Goal: Task Accomplishment & Management: Manage account settings

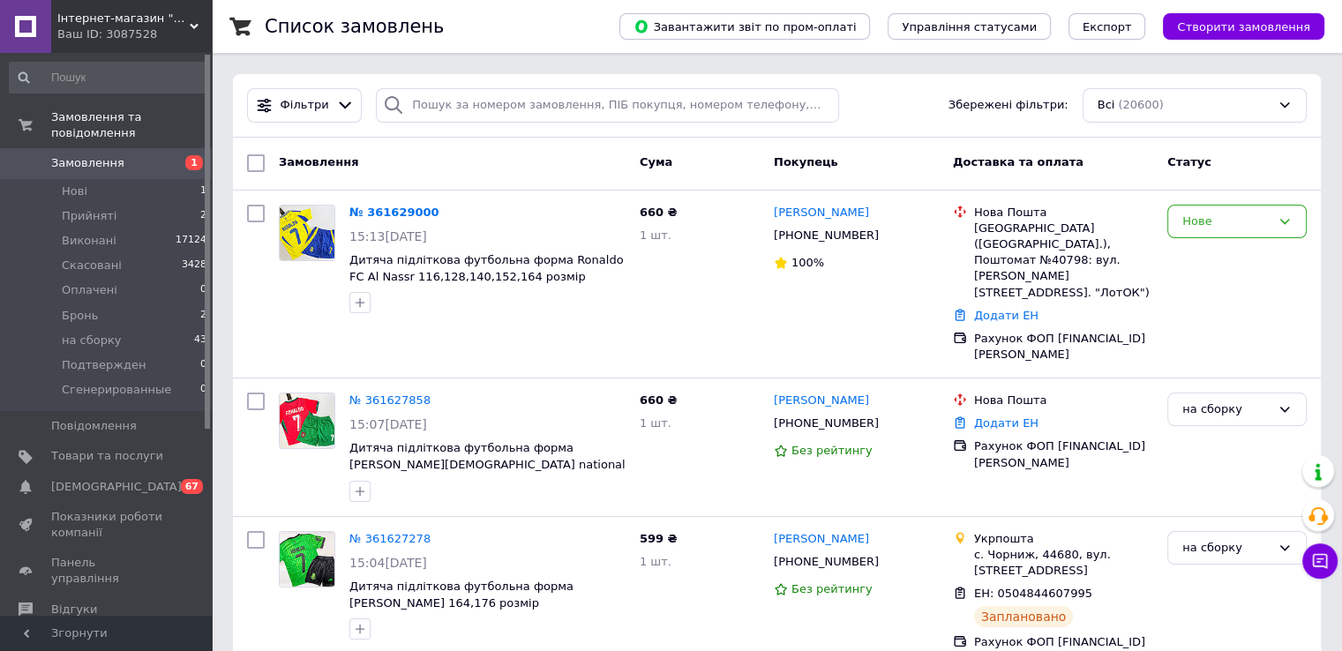
click at [92, 0] on div "Інтернет-магазин "Koffta kids" Ваш ID: 3087528" at bounding box center [131, 26] width 161 height 53
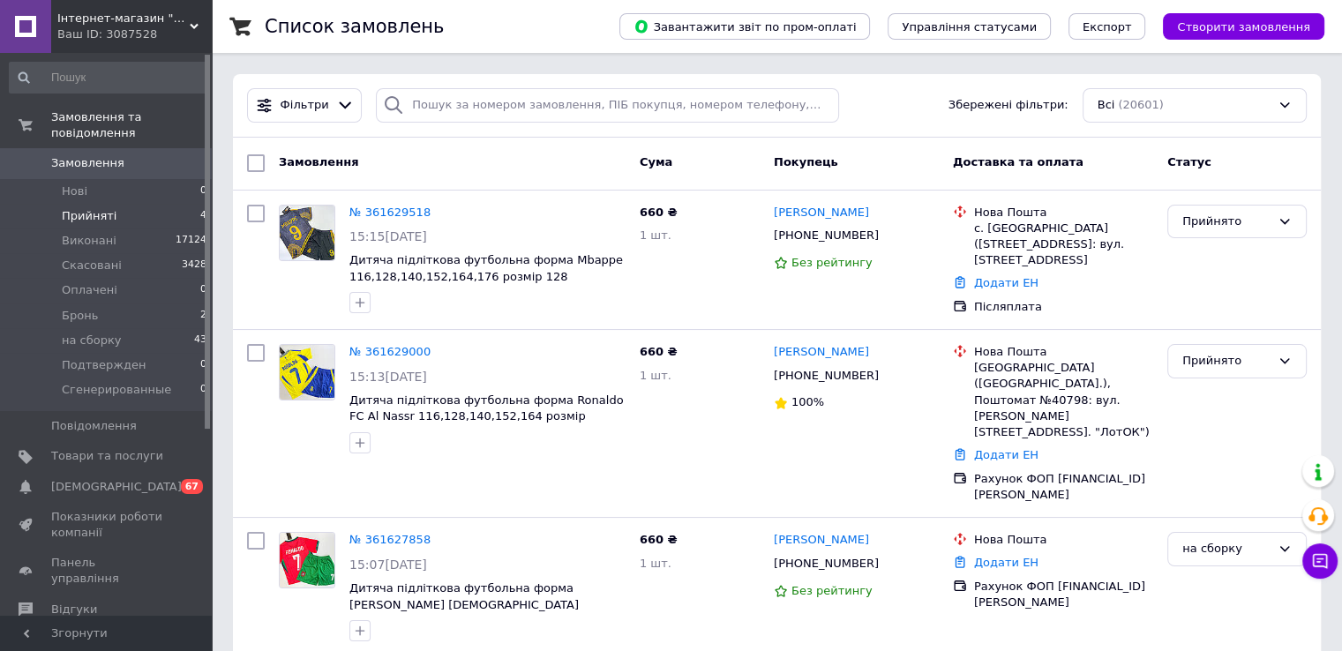
click at [135, 206] on li "Прийняті 4" at bounding box center [108, 216] width 217 height 25
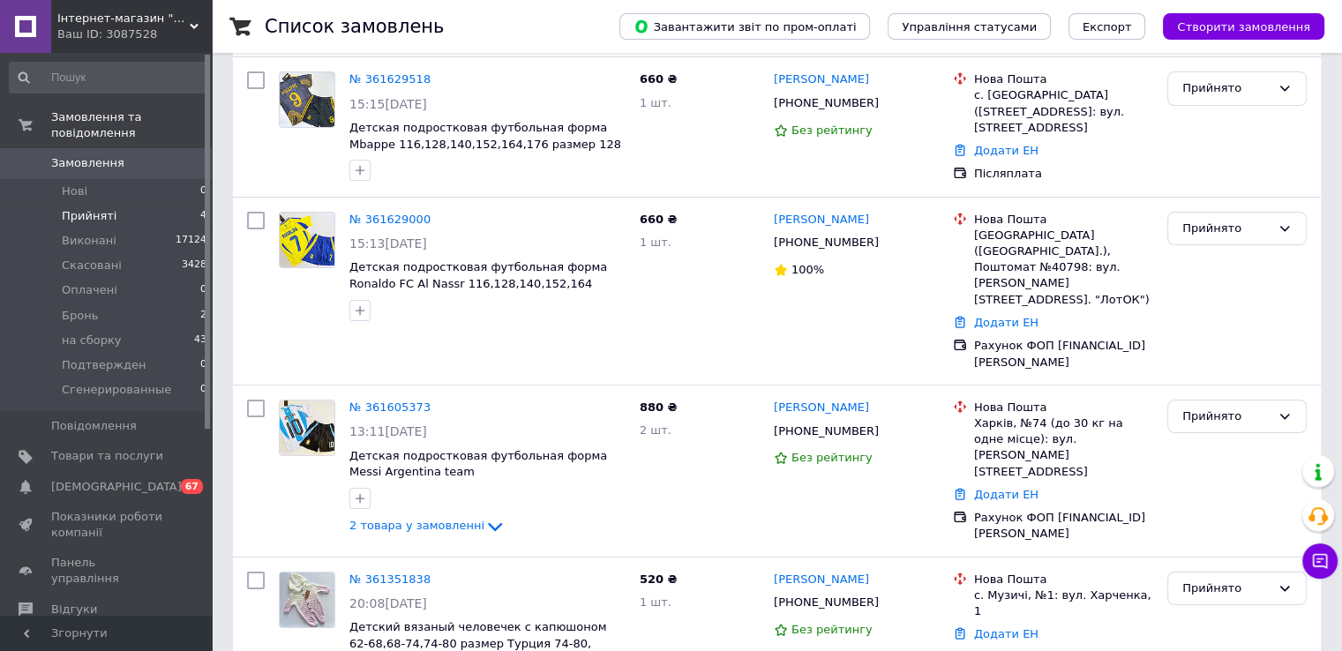
scroll to position [243, 0]
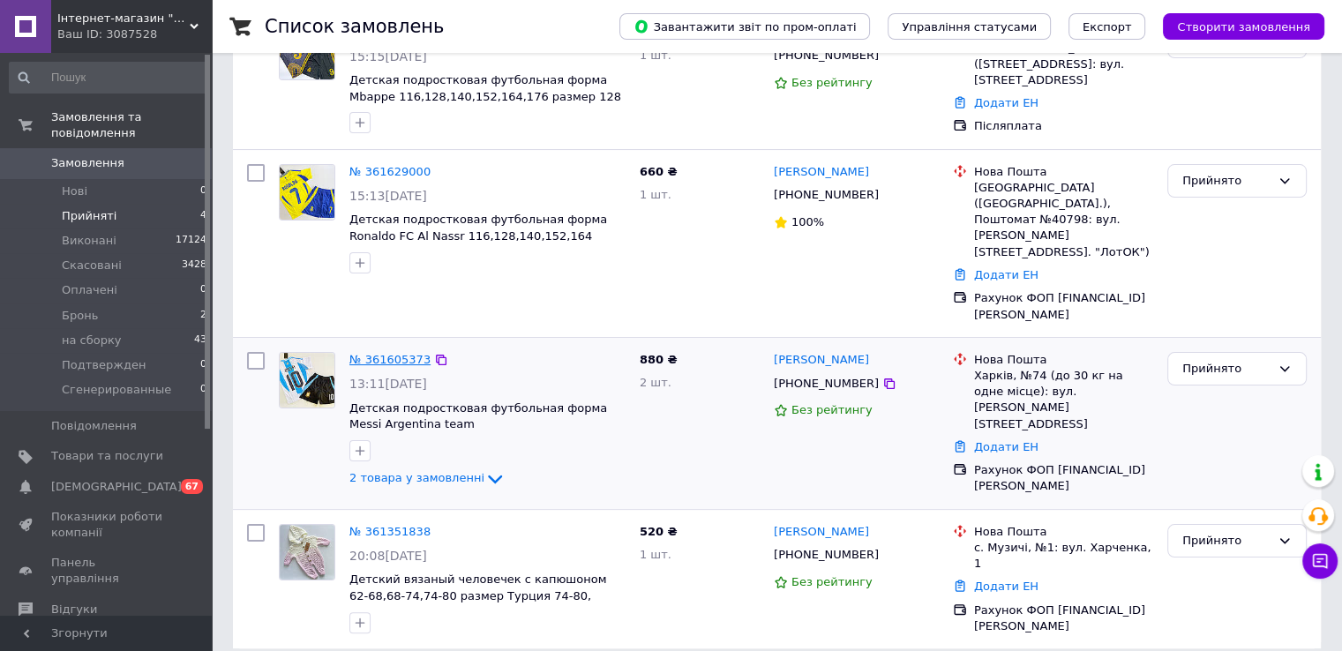
click at [395, 353] on link "№ 361605373" at bounding box center [389, 359] width 81 height 13
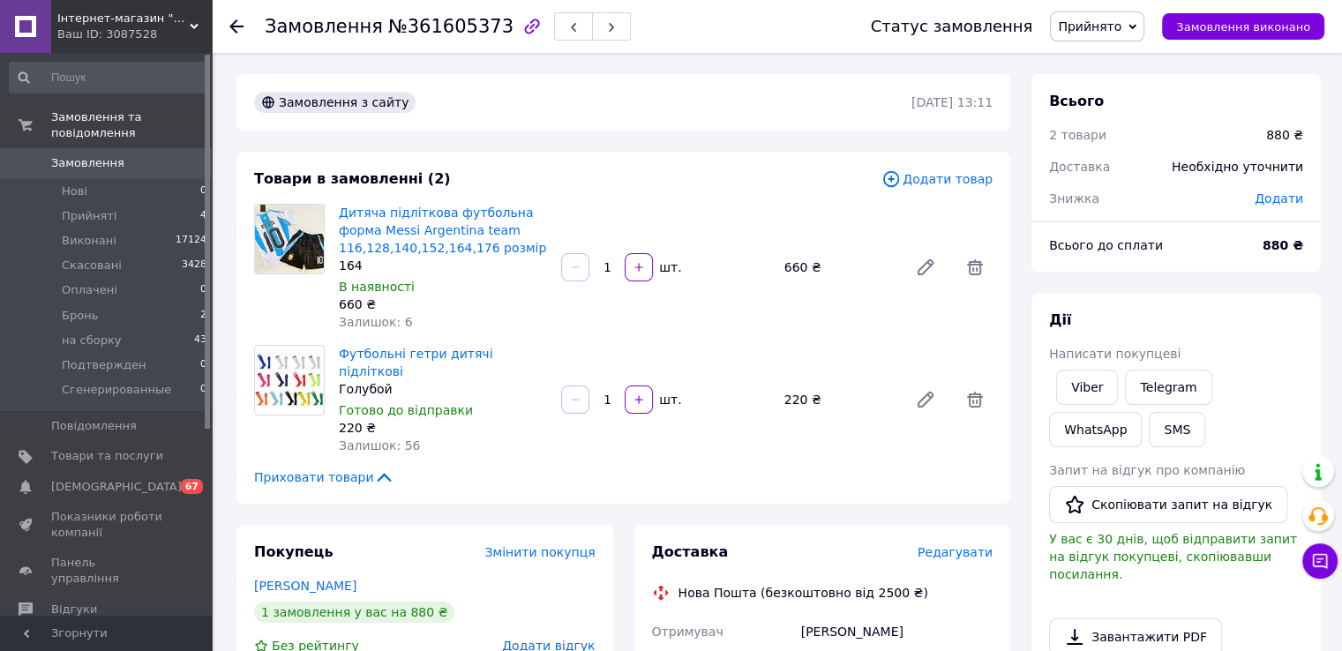
click at [162, 155] on span "Замовлення" at bounding box center [107, 163] width 112 height 16
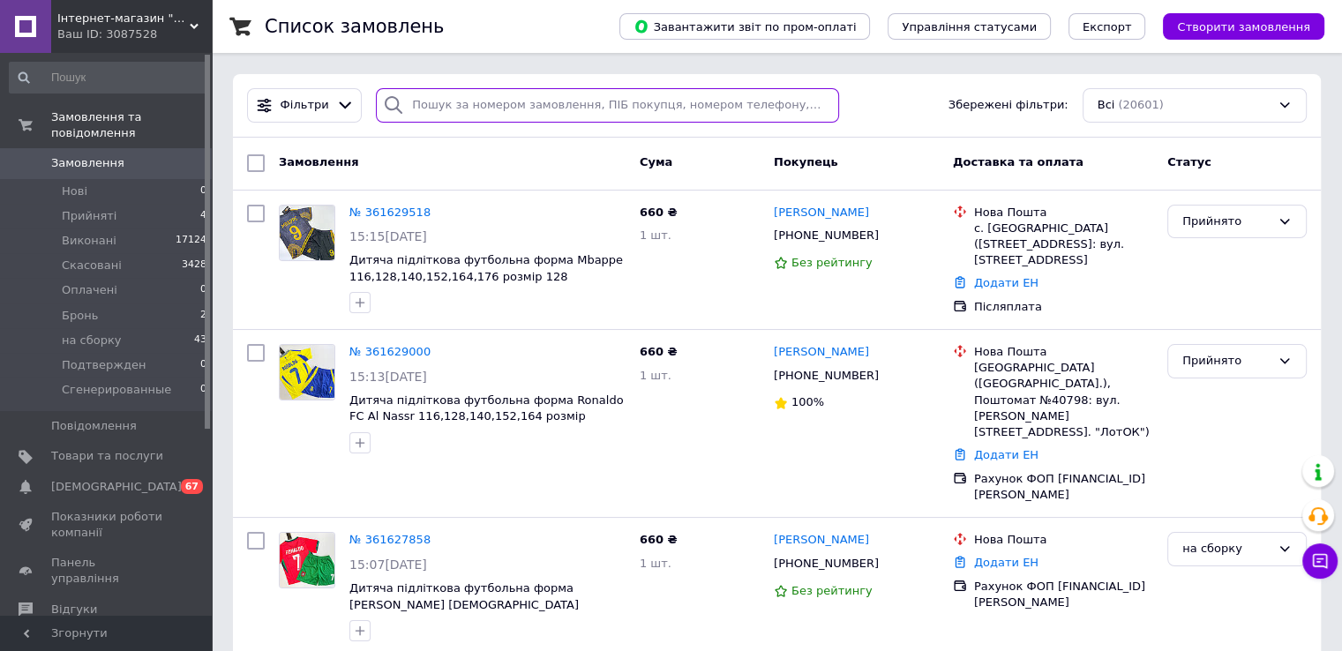
click at [547, 106] on input "search" at bounding box center [607, 105] width 463 height 34
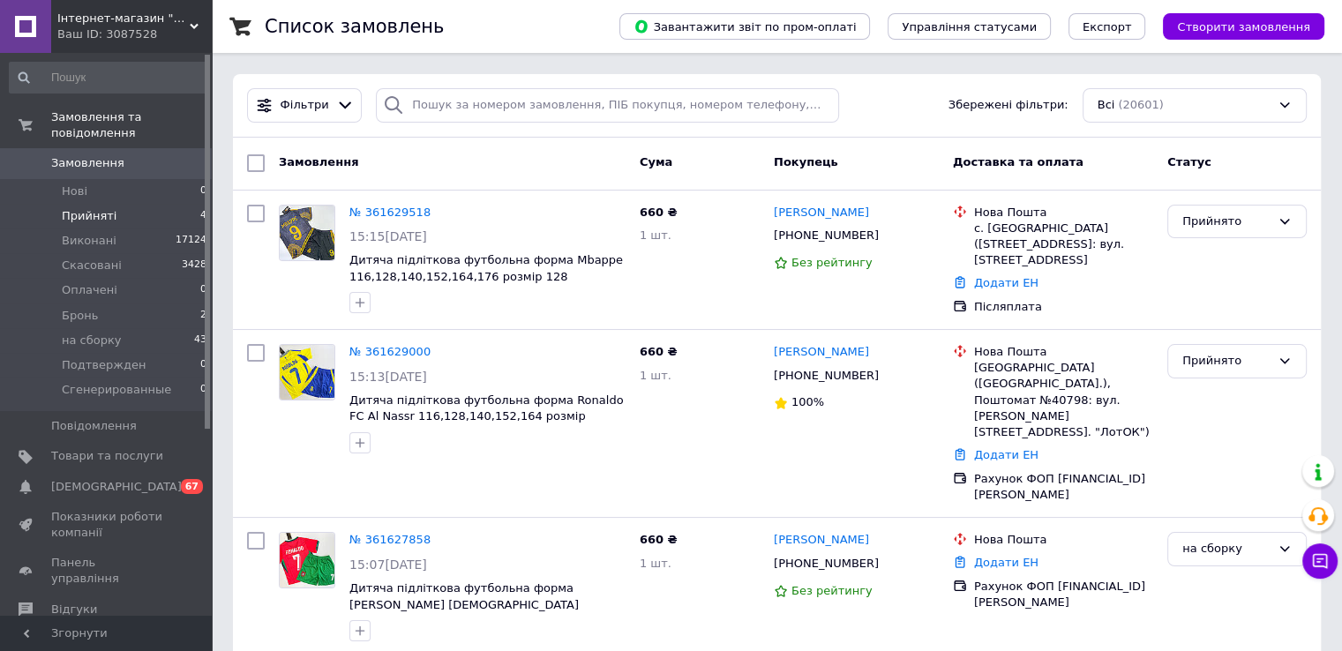
click at [101, 208] on span "Прийняті" at bounding box center [89, 216] width 55 height 16
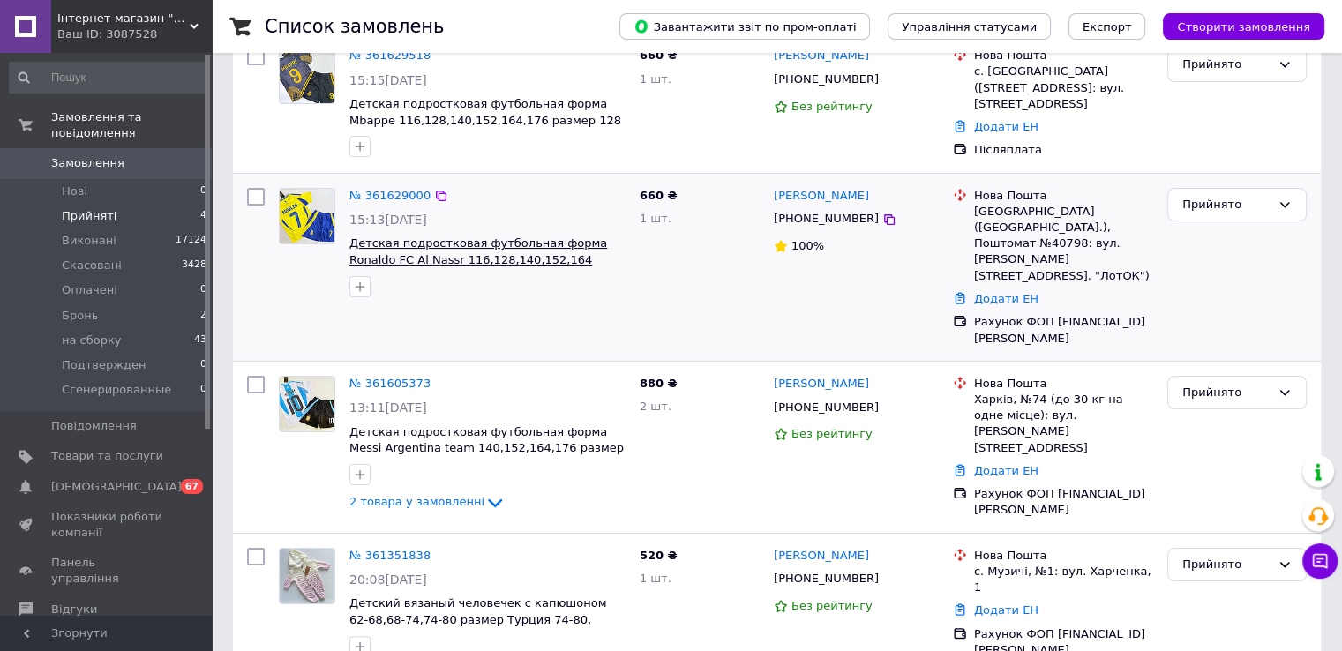
scroll to position [243, 0]
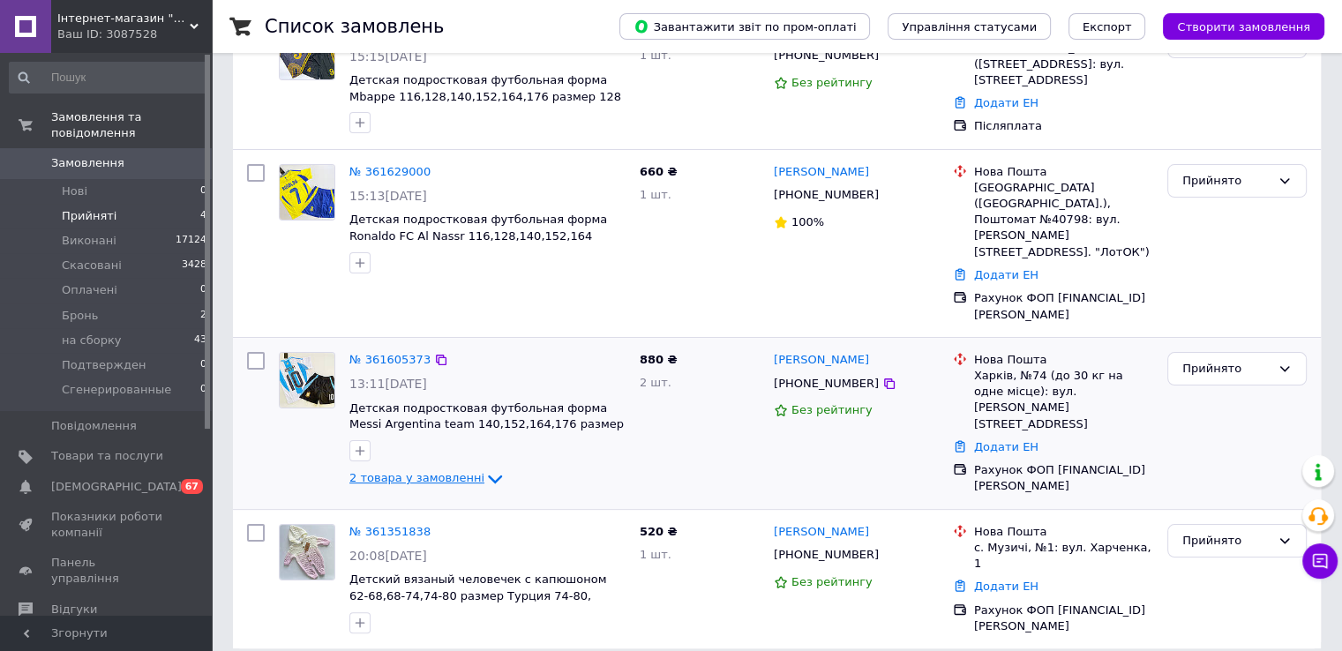
click at [484, 468] on icon at bounding box center [494, 478] width 21 height 21
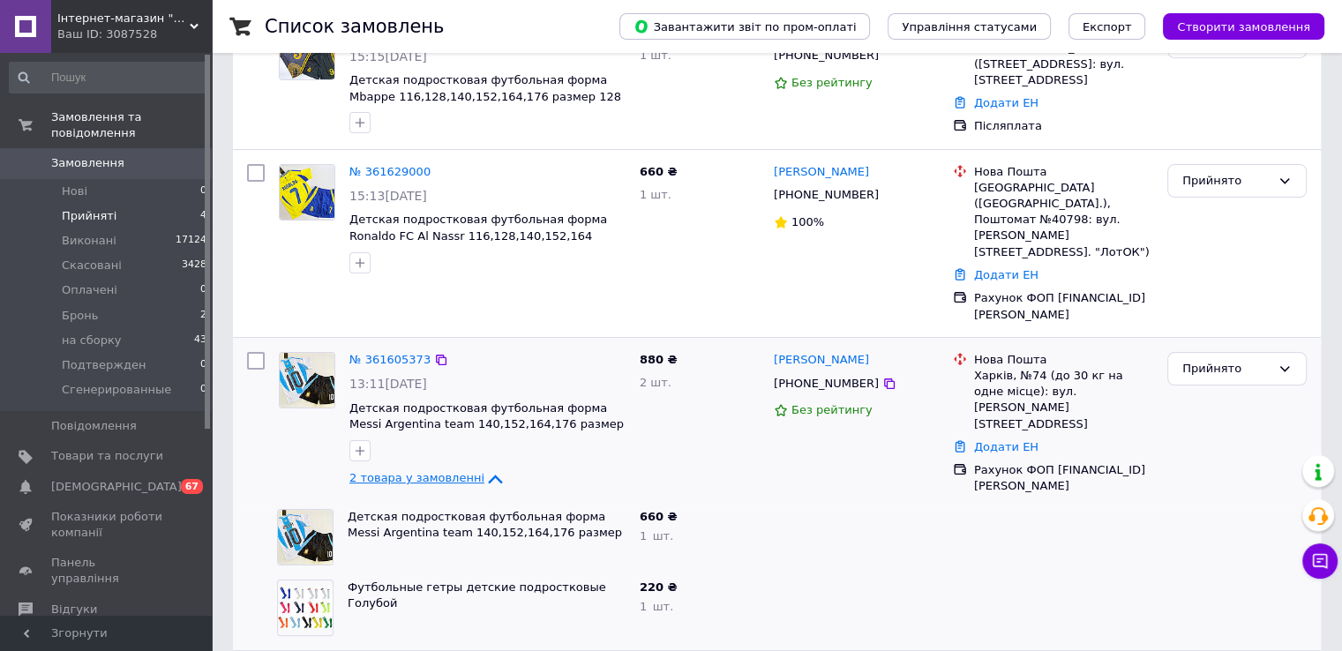
click at [484, 468] on icon at bounding box center [494, 478] width 21 height 21
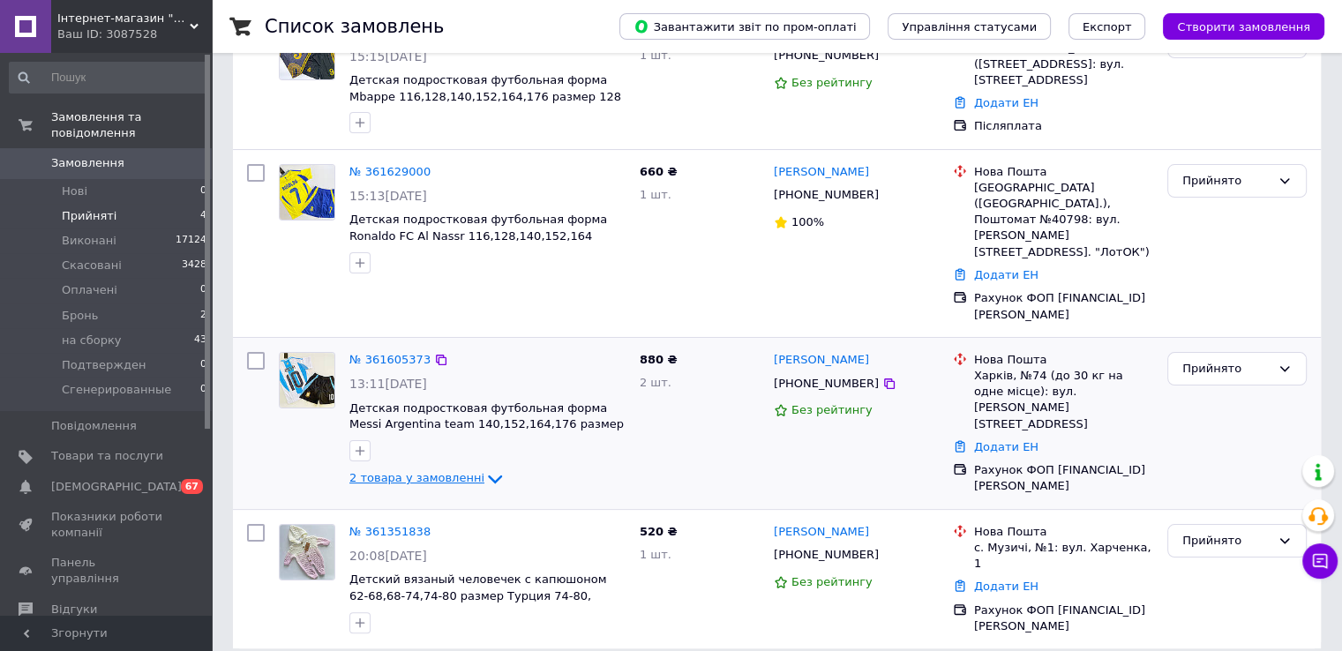
click at [68, 155] on span "Замовлення" at bounding box center [87, 163] width 73 height 16
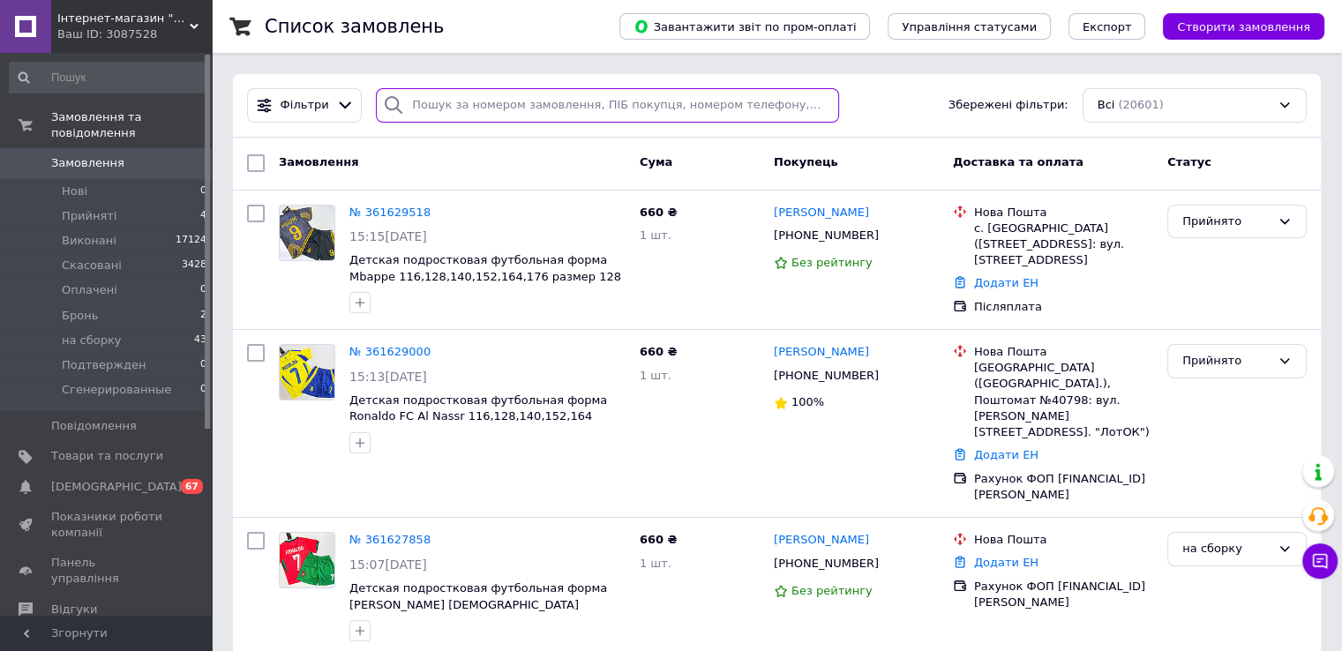
click at [440, 109] on input "search" at bounding box center [607, 105] width 463 height 34
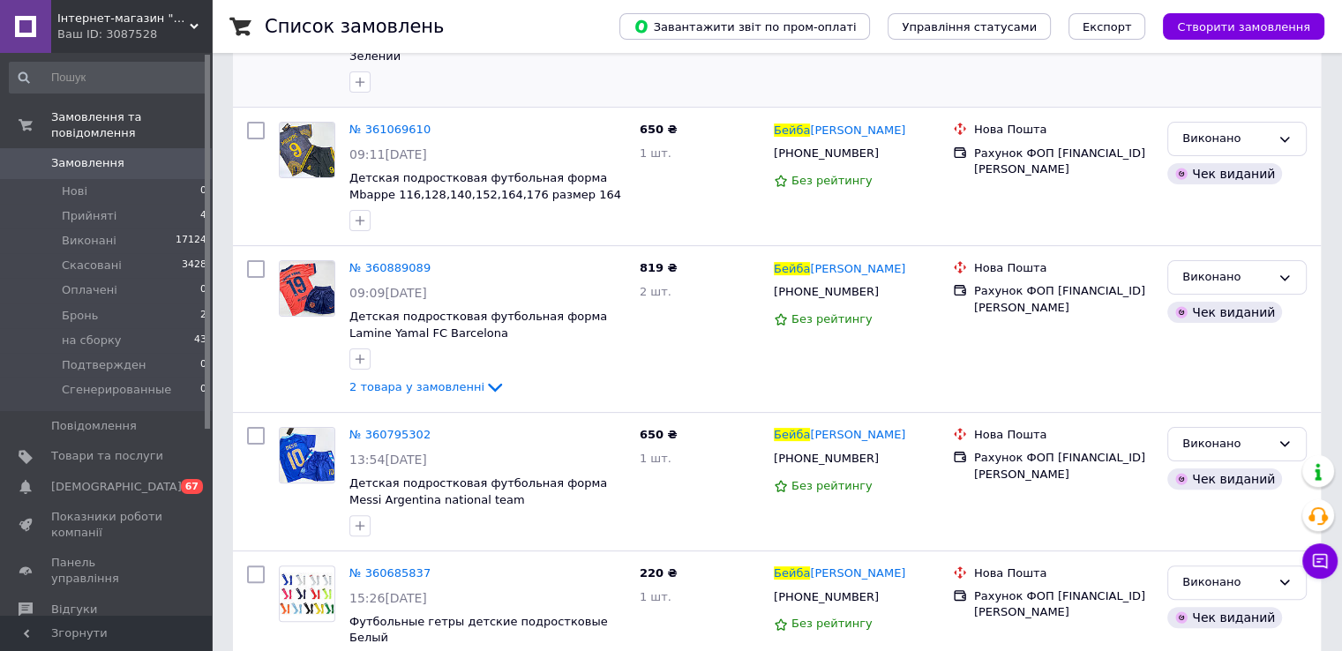
scroll to position [441, 0]
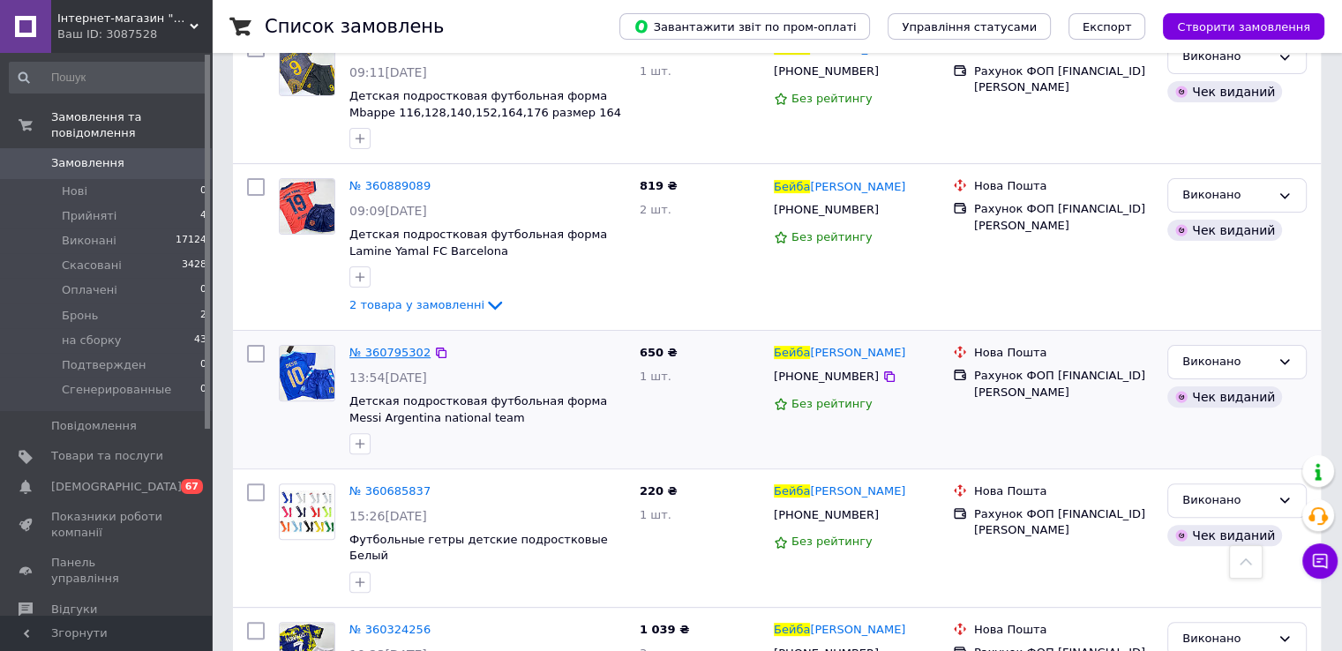
type input "бейба"
click at [92, 155] on span "Замовлення" at bounding box center [87, 163] width 73 height 16
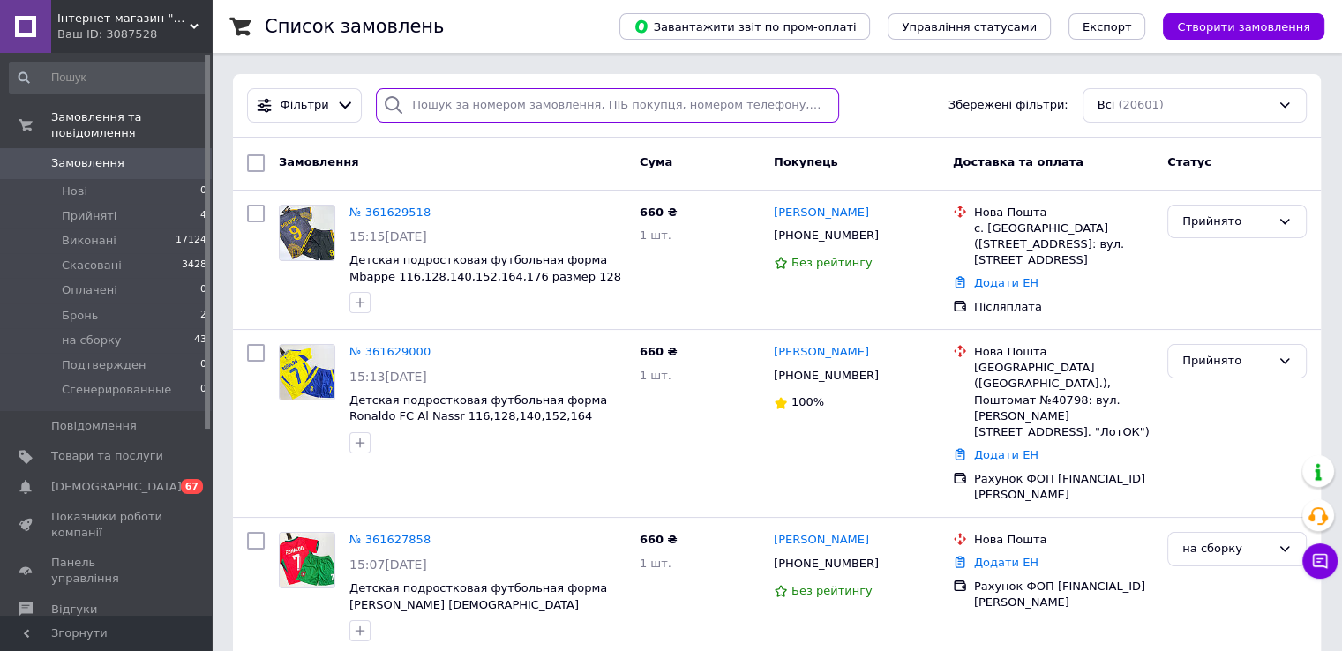
click at [425, 107] on input "search" at bounding box center [607, 105] width 463 height 34
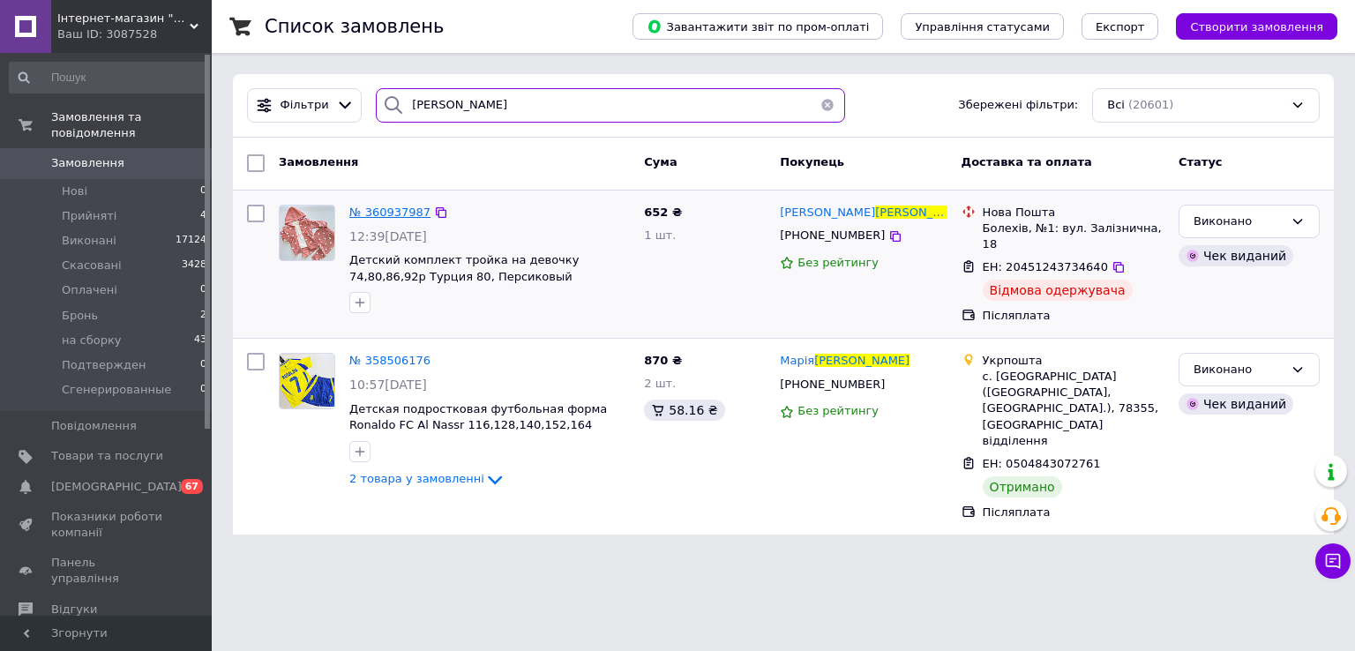
type input "марусяк"
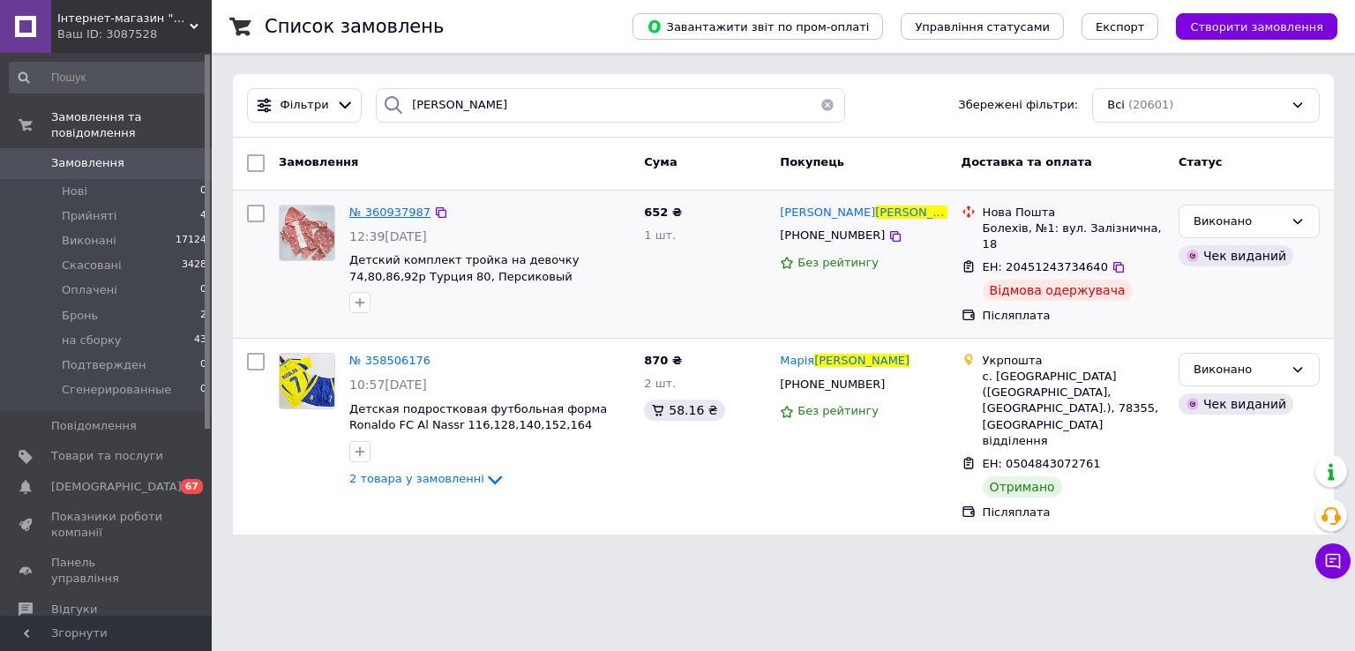
click at [353, 209] on span "№ 360937987" at bounding box center [389, 212] width 81 height 13
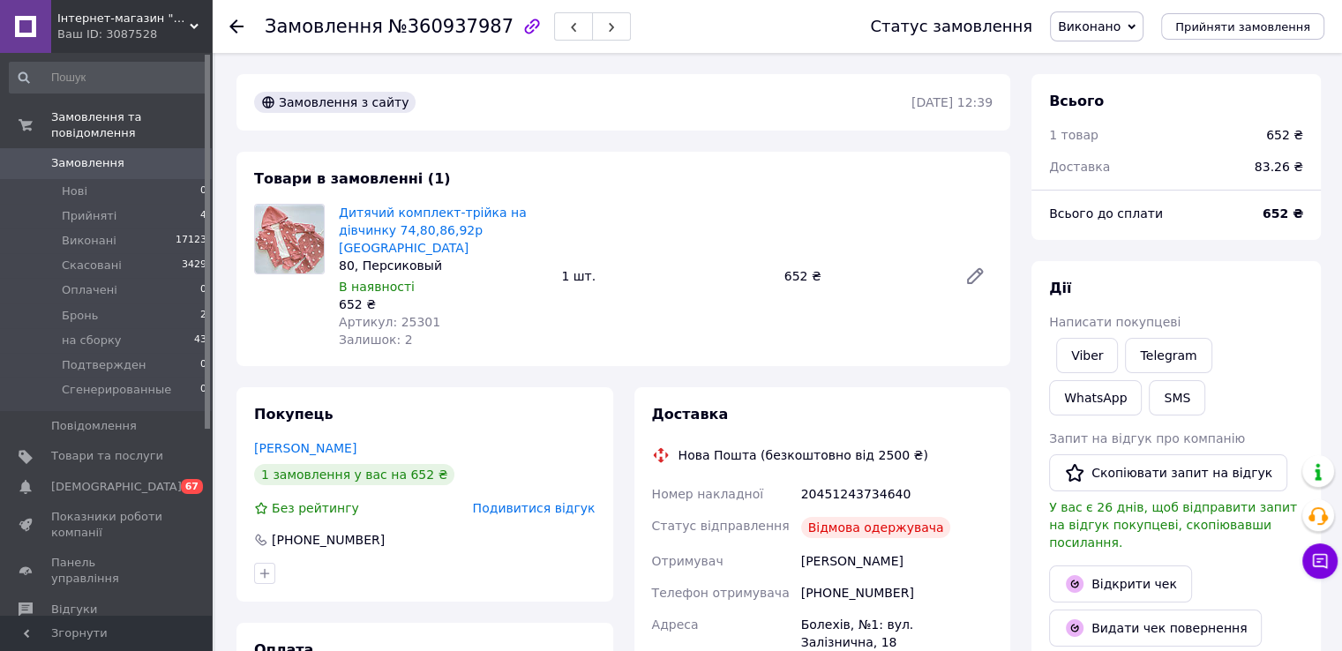
click at [1135, 24] on icon at bounding box center [1131, 27] width 8 height 8
click at [1129, 81] on li "Скасовано" at bounding box center [1114, 88] width 127 height 26
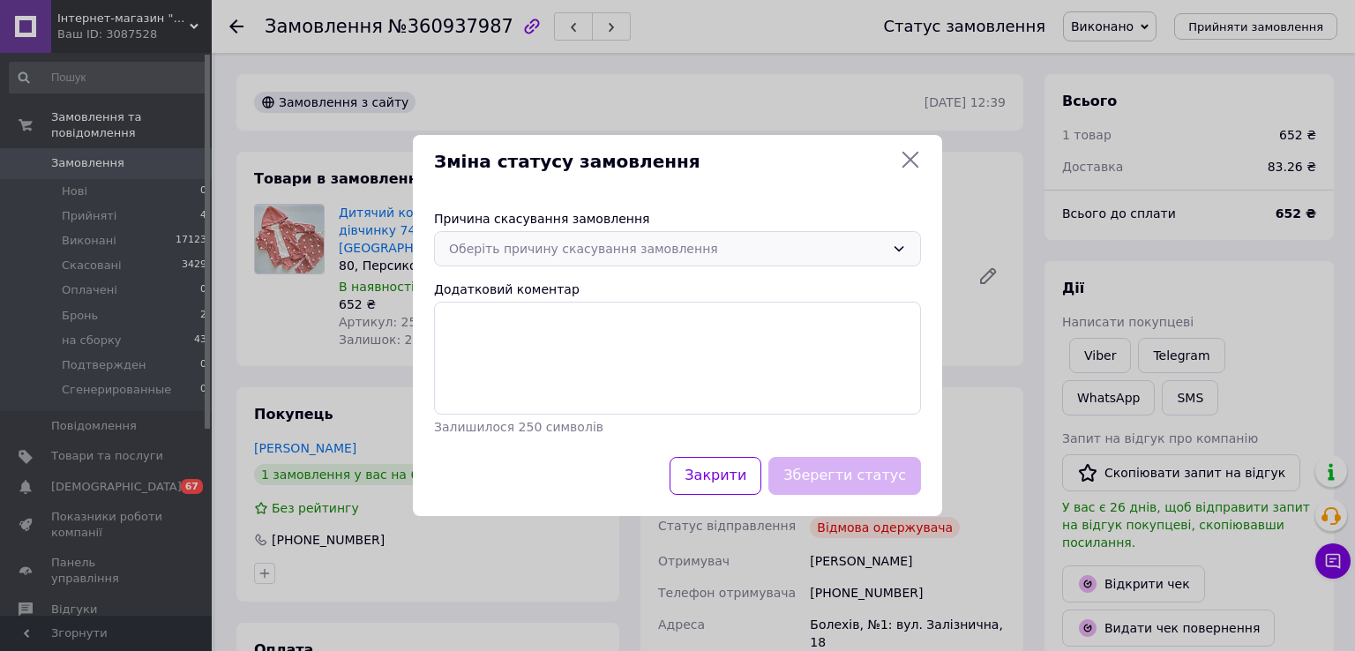
click at [612, 251] on div "Оберіть причину скасування замовлення" at bounding box center [667, 248] width 436 height 19
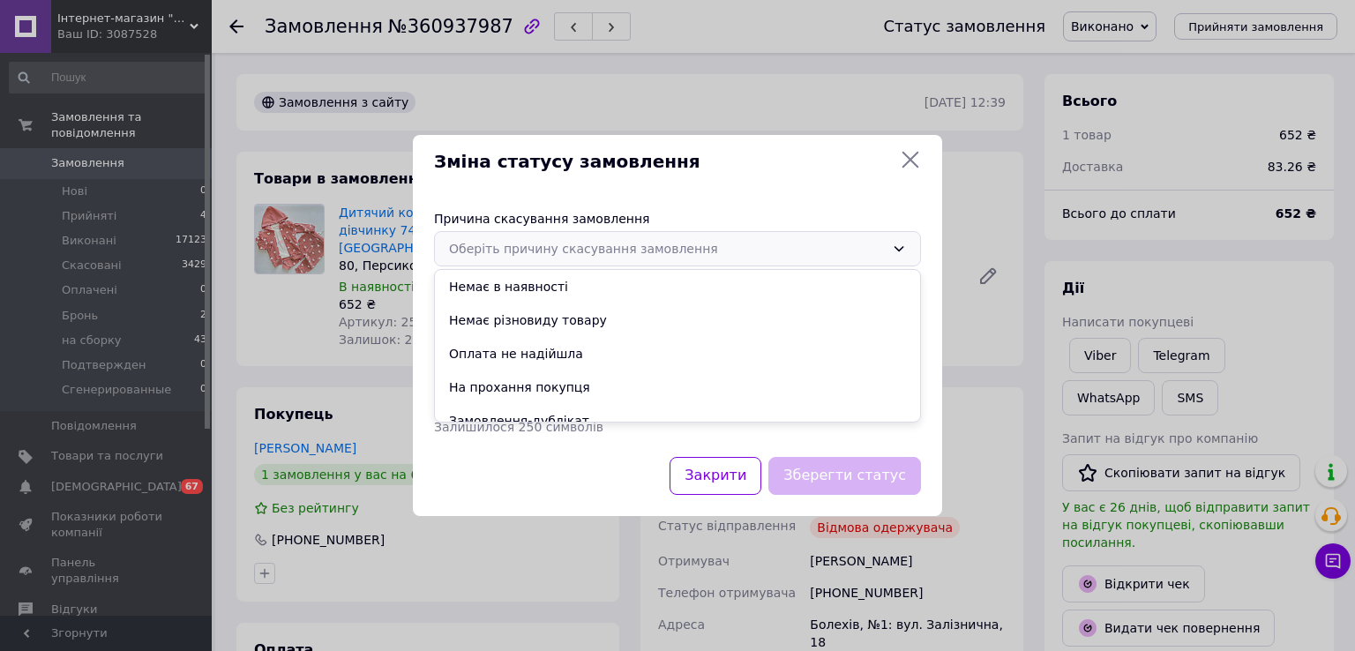
click at [563, 340] on li "Оплата не надійшла" at bounding box center [677, 354] width 485 height 34
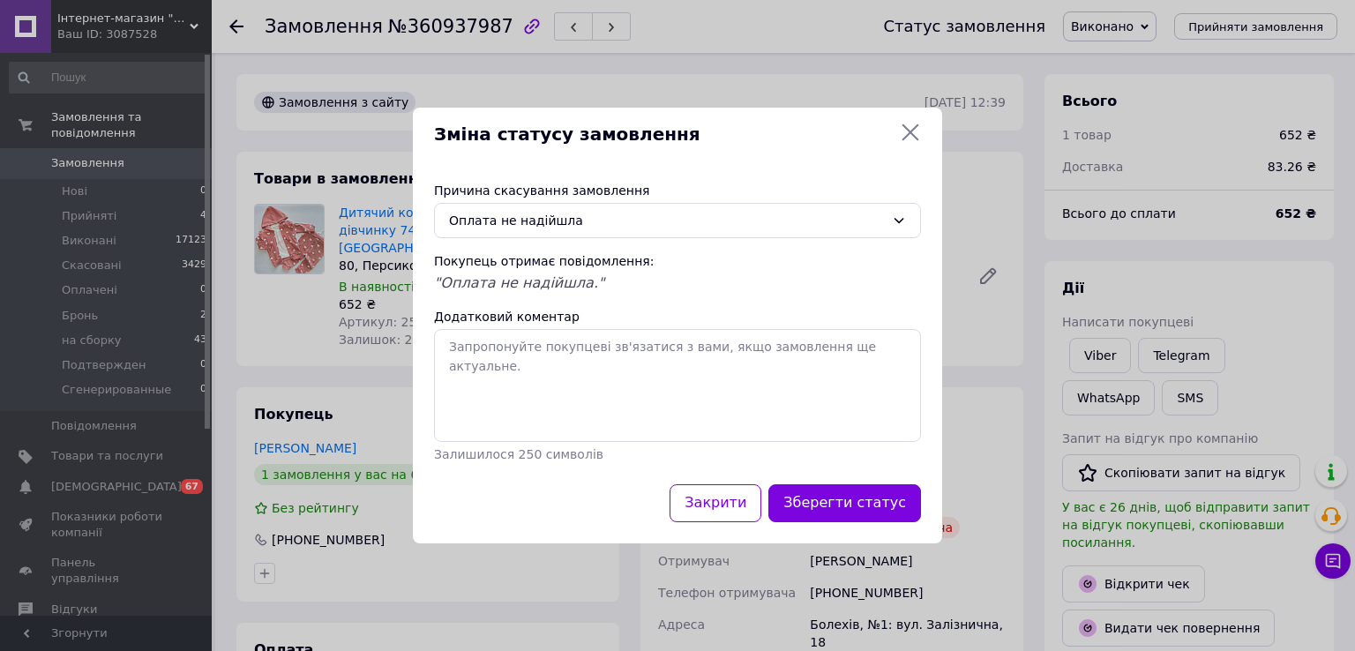
click at [837, 502] on button "Зберегти статус" at bounding box center [844, 503] width 153 height 38
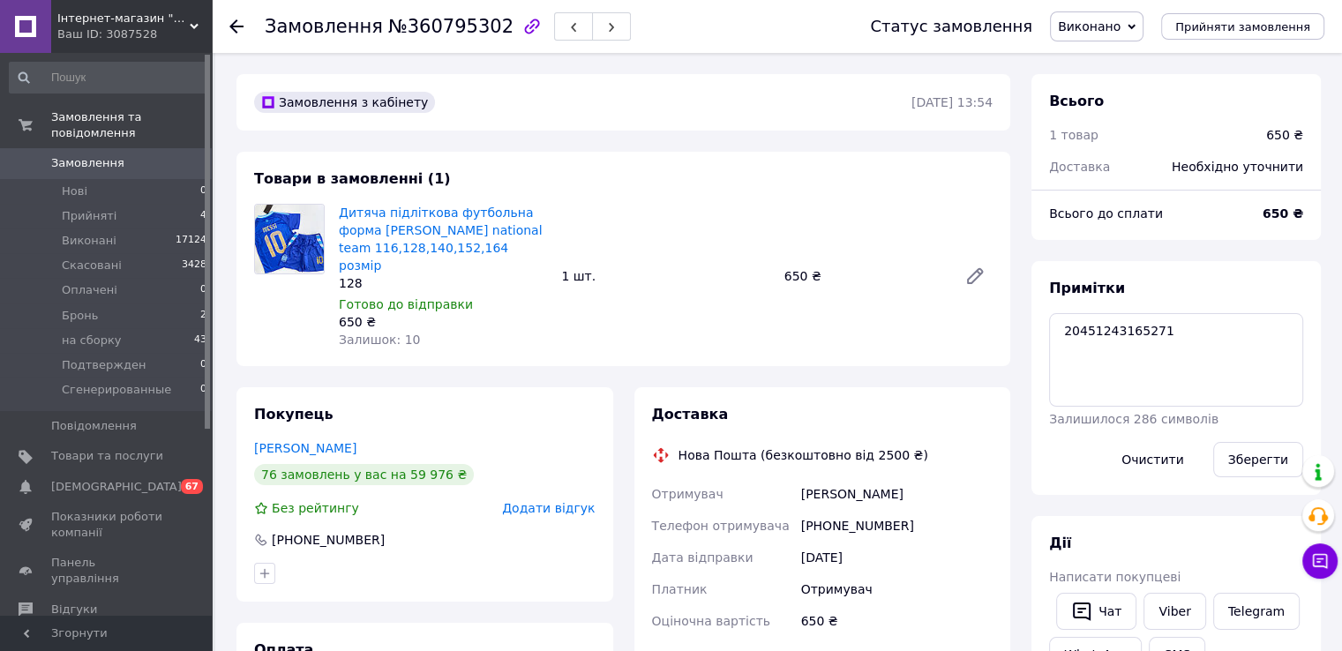
click at [1120, 30] on span "Виконано" at bounding box center [1089, 26] width 63 height 14
click at [1129, 84] on li "Скасовано" at bounding box center [1114, 88] width 127 height 26
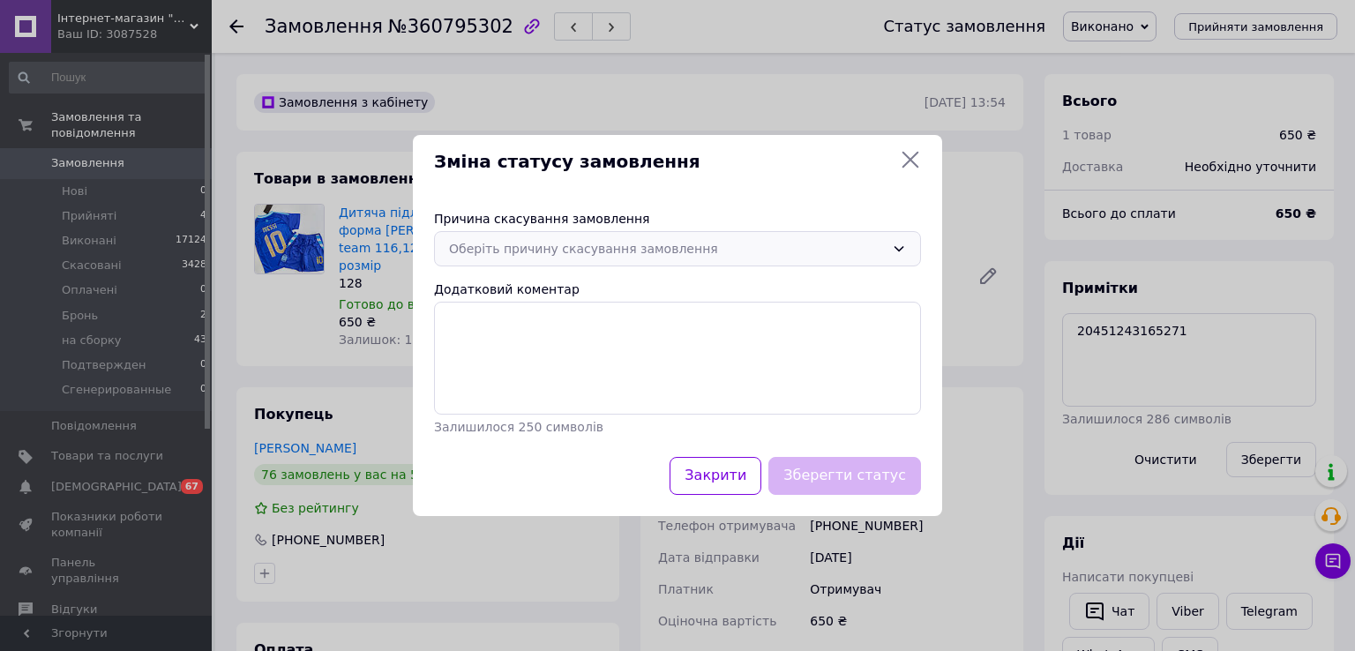
click at [669, 241] on div "Оберіть причину скасування замовлення" at bounding box center [667, 248] width 436 height 19
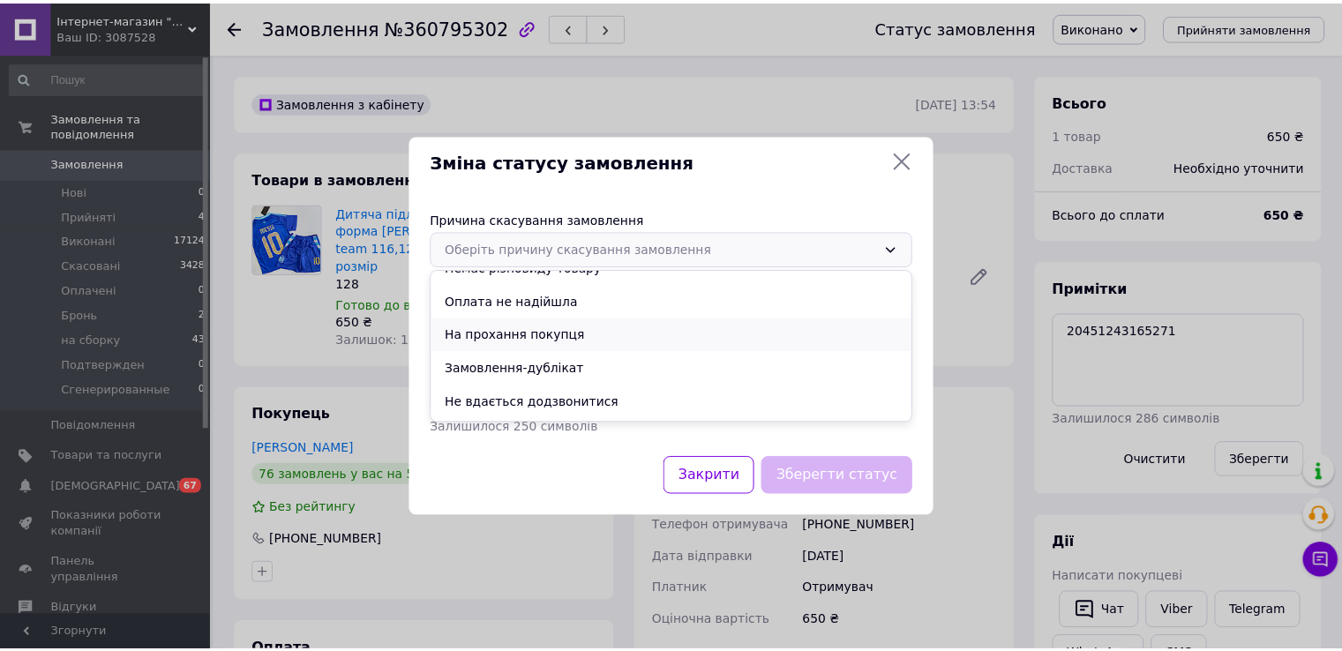
scroll to position [82, 0]
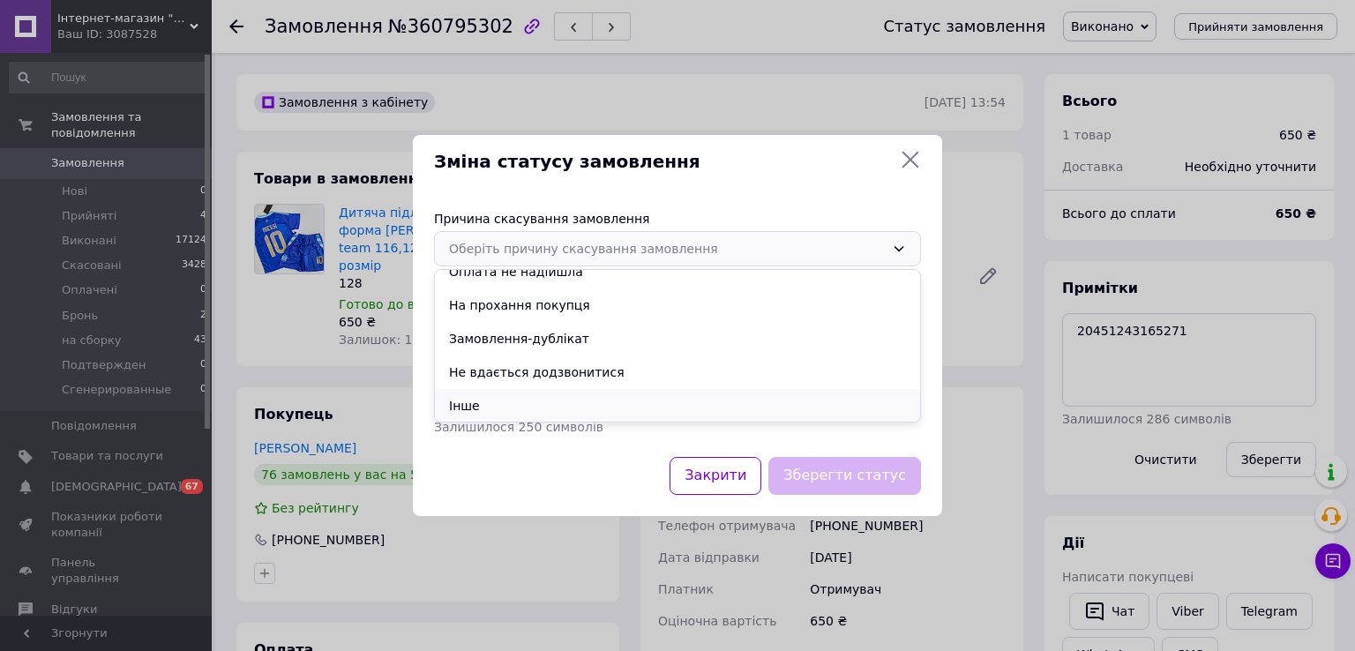
click at [497, 403] on li "Інше" at bounding box center [677, 406] width 485 height 34
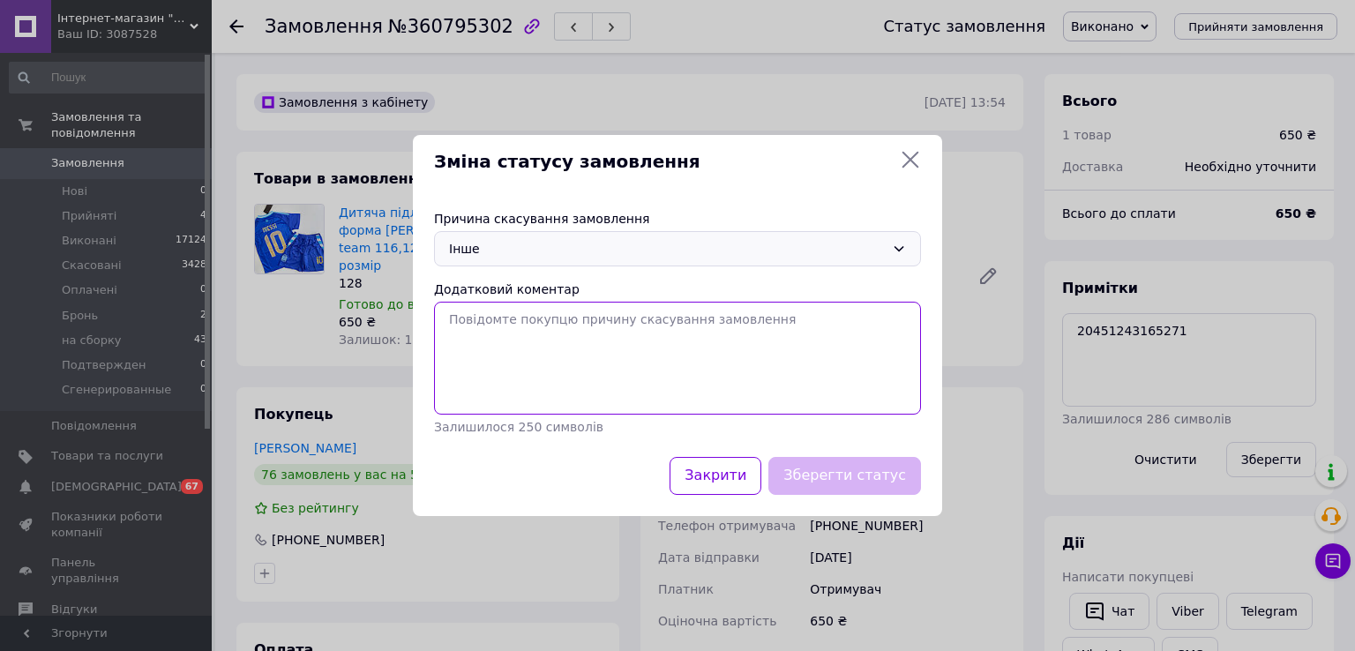
click at [536, 358] on textarea "Додатковий коментар" at bounding box center [677, 358] width 487 height 113
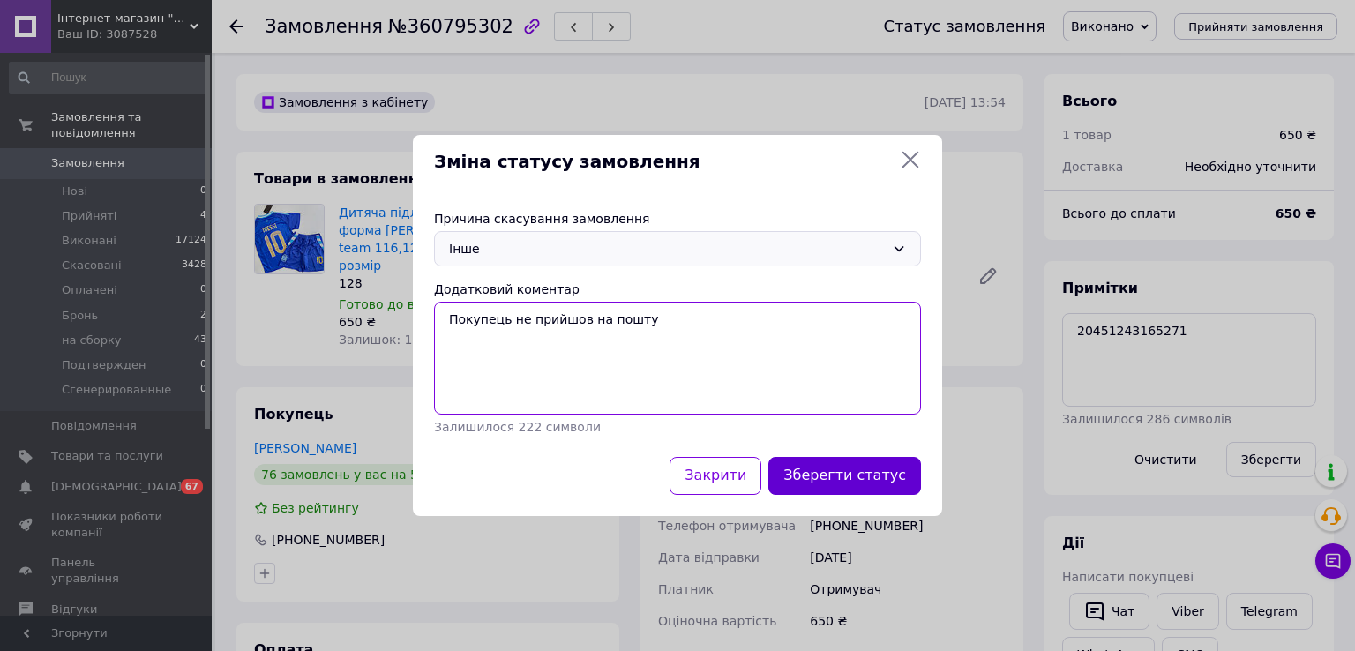
type textarea "Покупець не прийшов на пошту"
click at [901, 478] on button "Зберегти статус" at bounding box center [844, 476] width 153 height 38
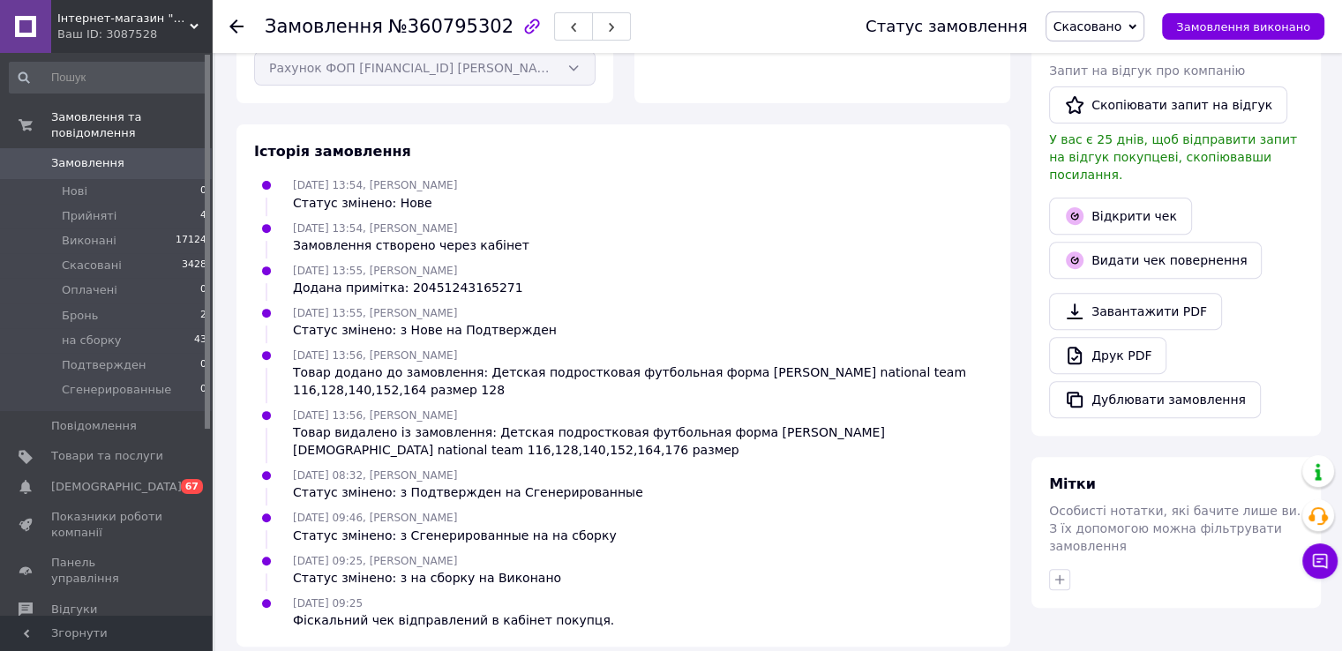
scroll to position [626, 0]
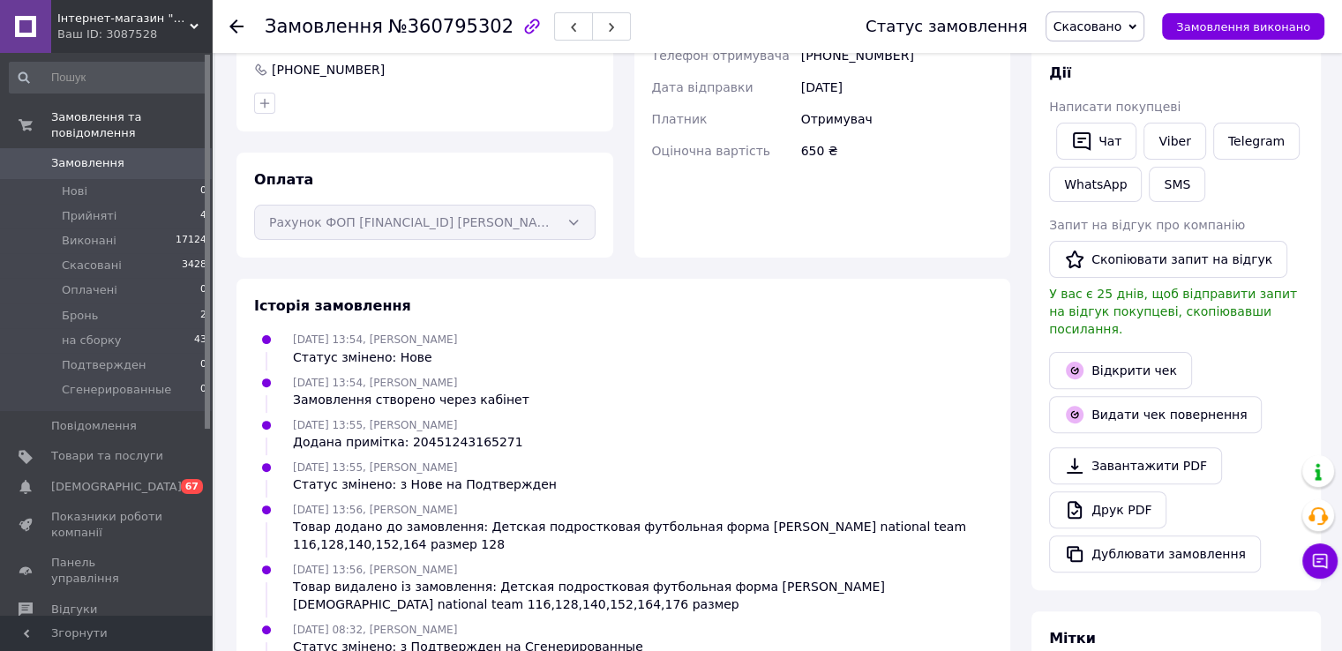
scroll to position [626, 0]
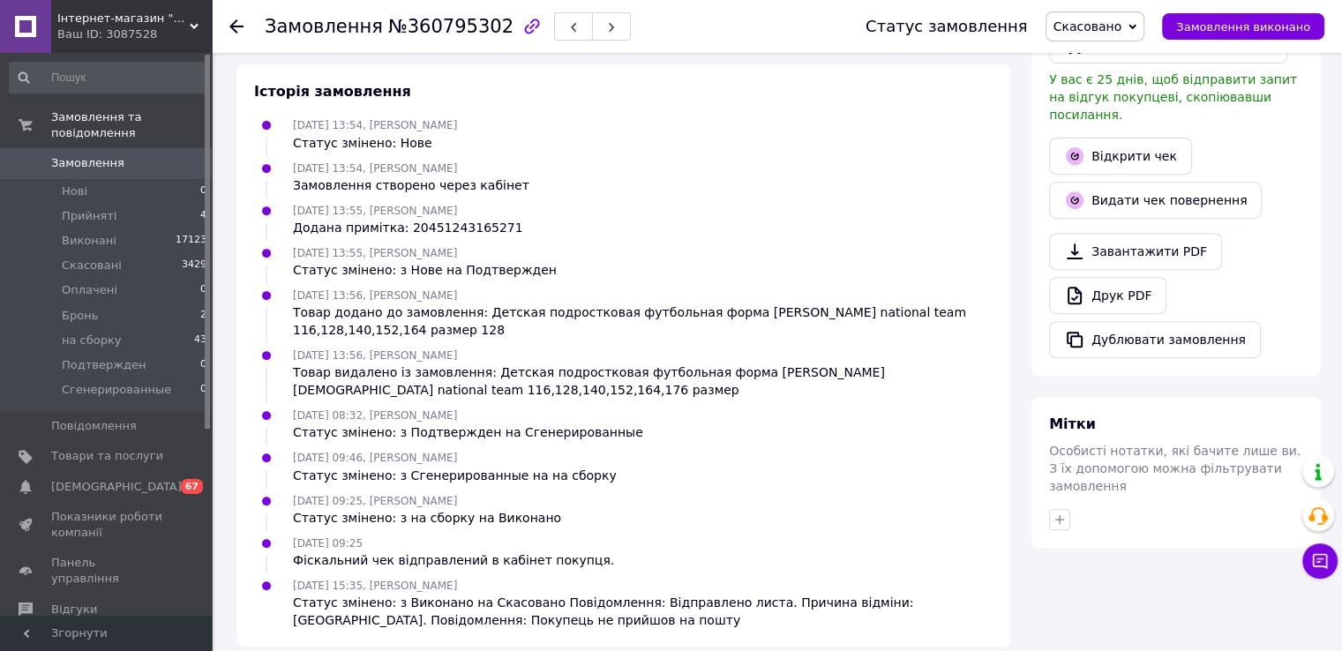
scroll to position [687, 0]
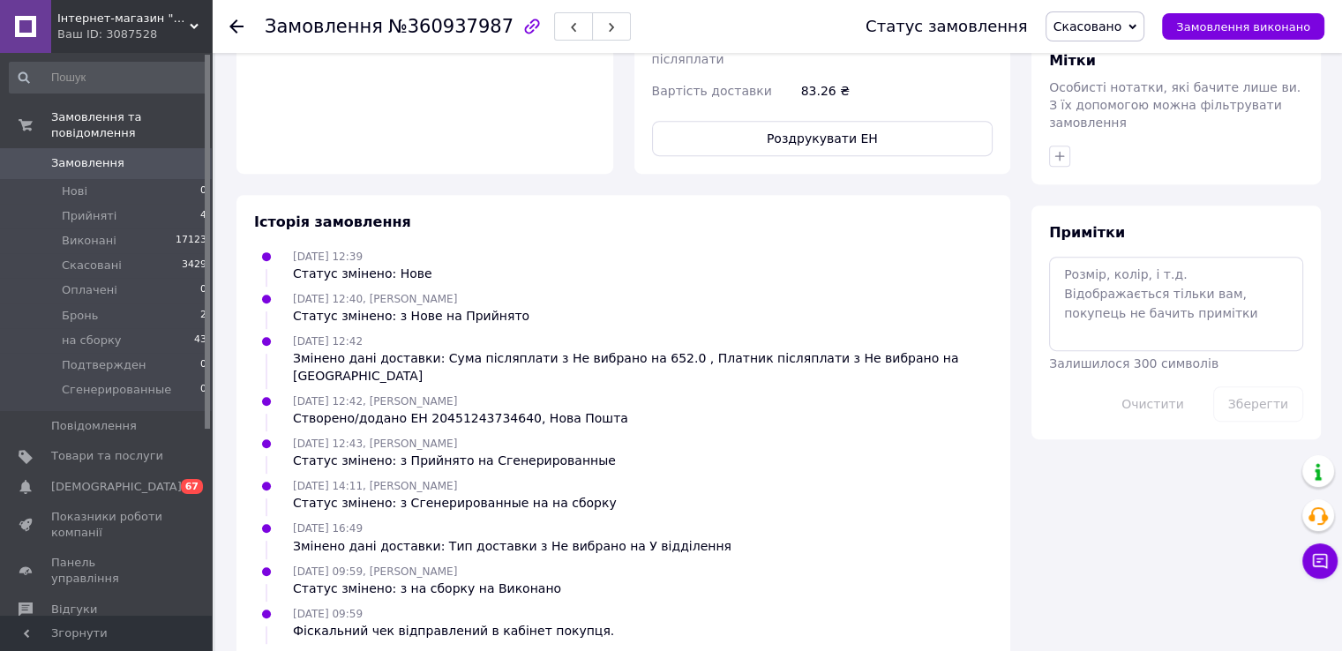
scroll to position [896, 0]
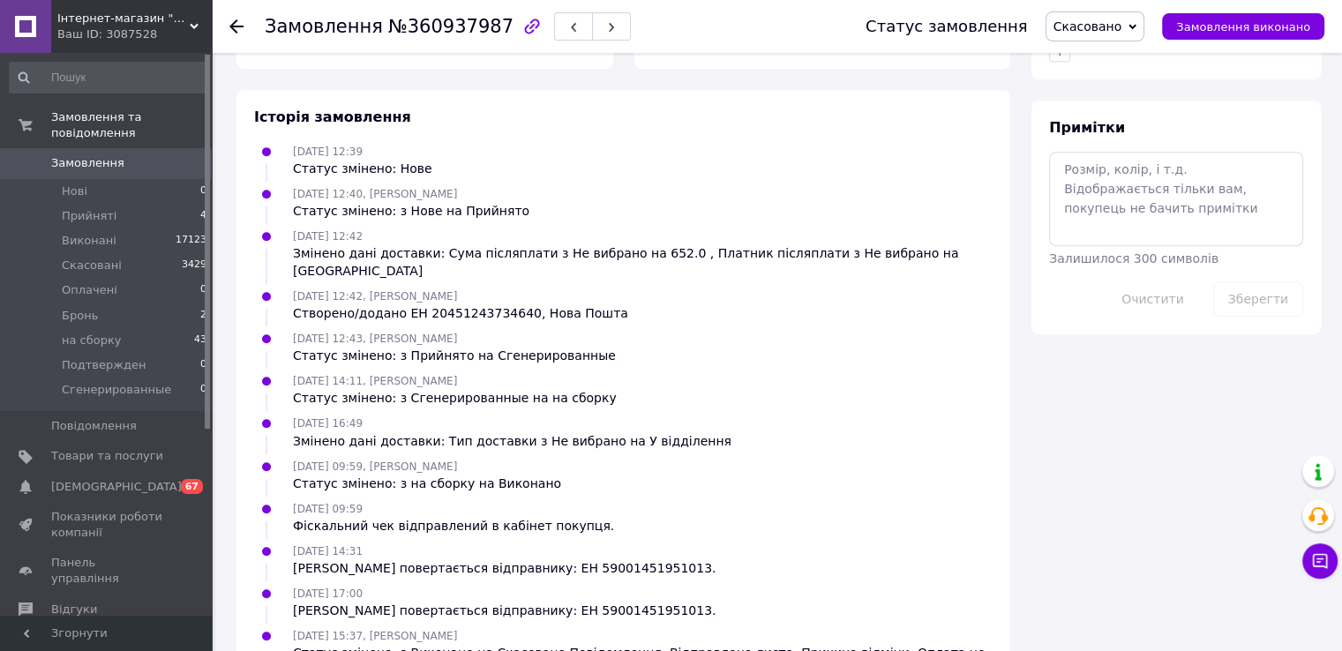
click at [130, 155] on span "Замовлення" at bounding box center [107, 163] width 112 height 16
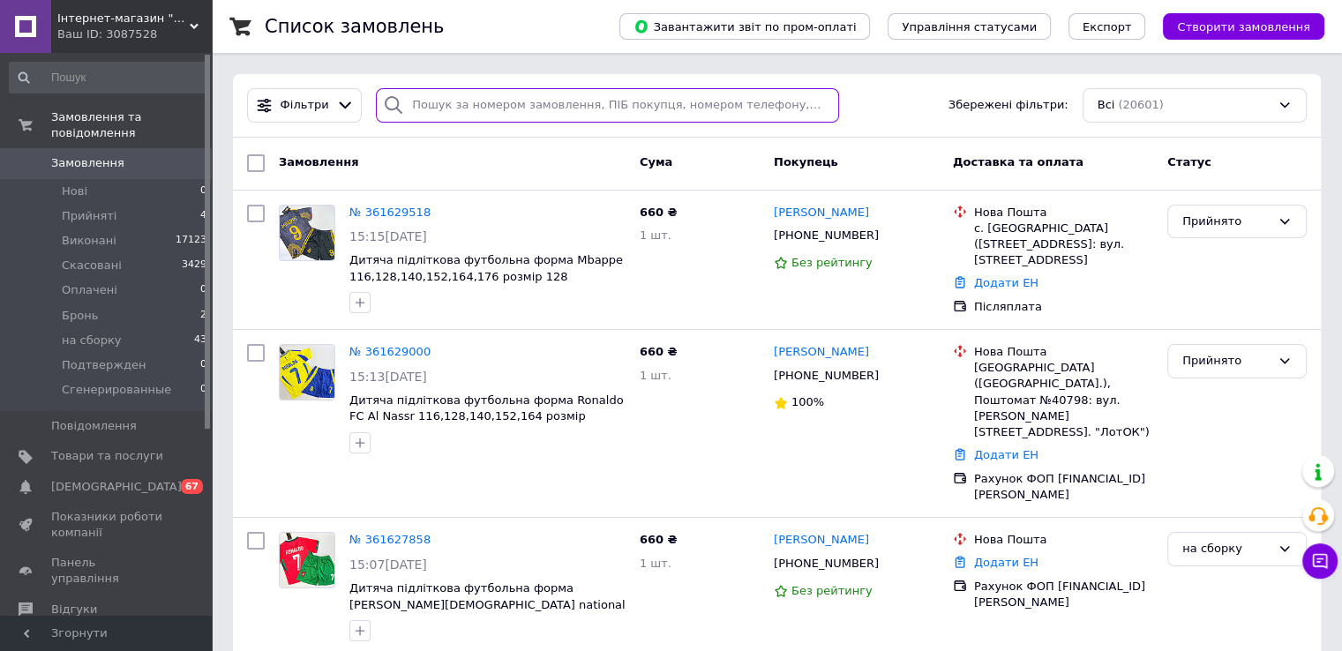
click at [448, 110] on input "search" at bounding box center [607, 105] width 463 height 34
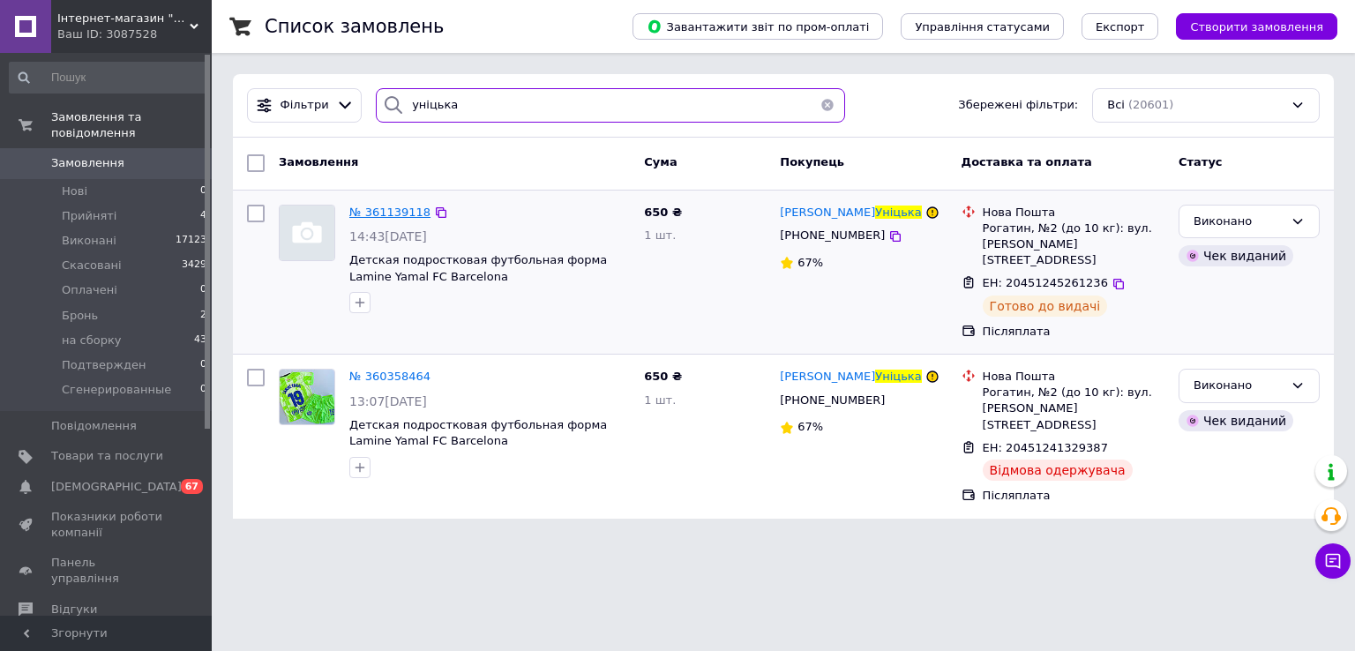
type input "уніцька"
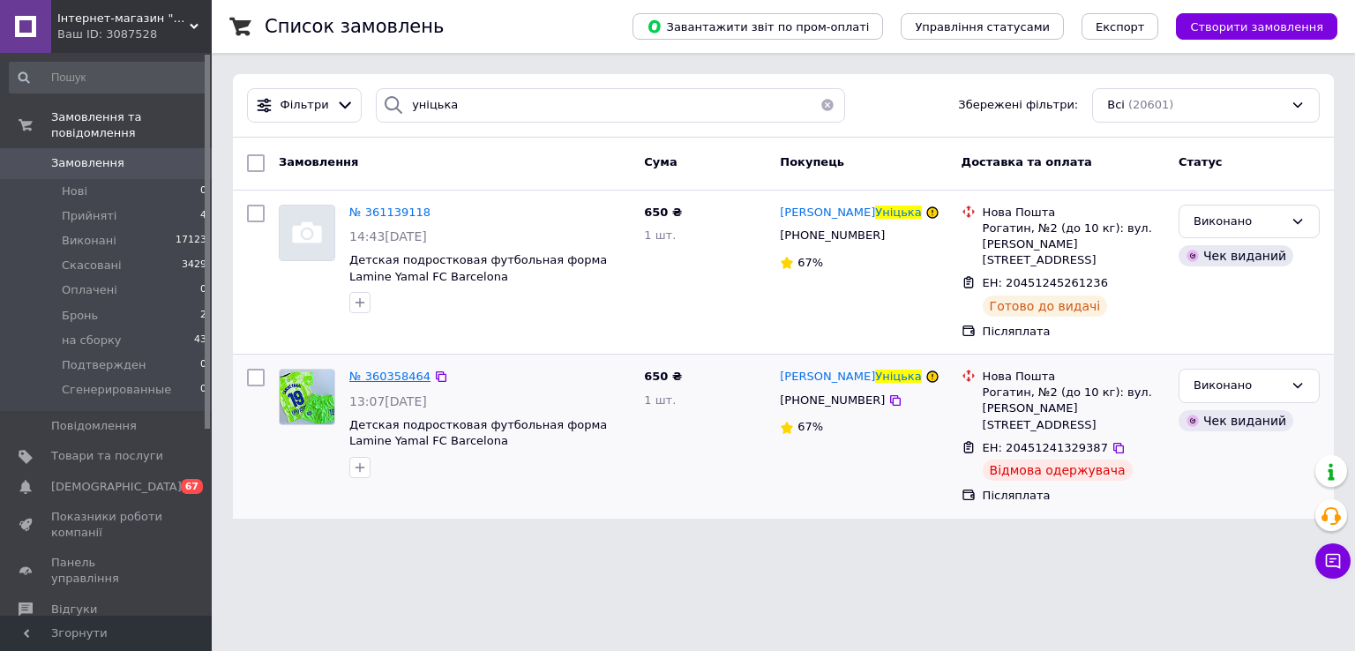
click at [383, 370] on span "№ 360358464" at bounding box center [389, 376] width 81 height 13
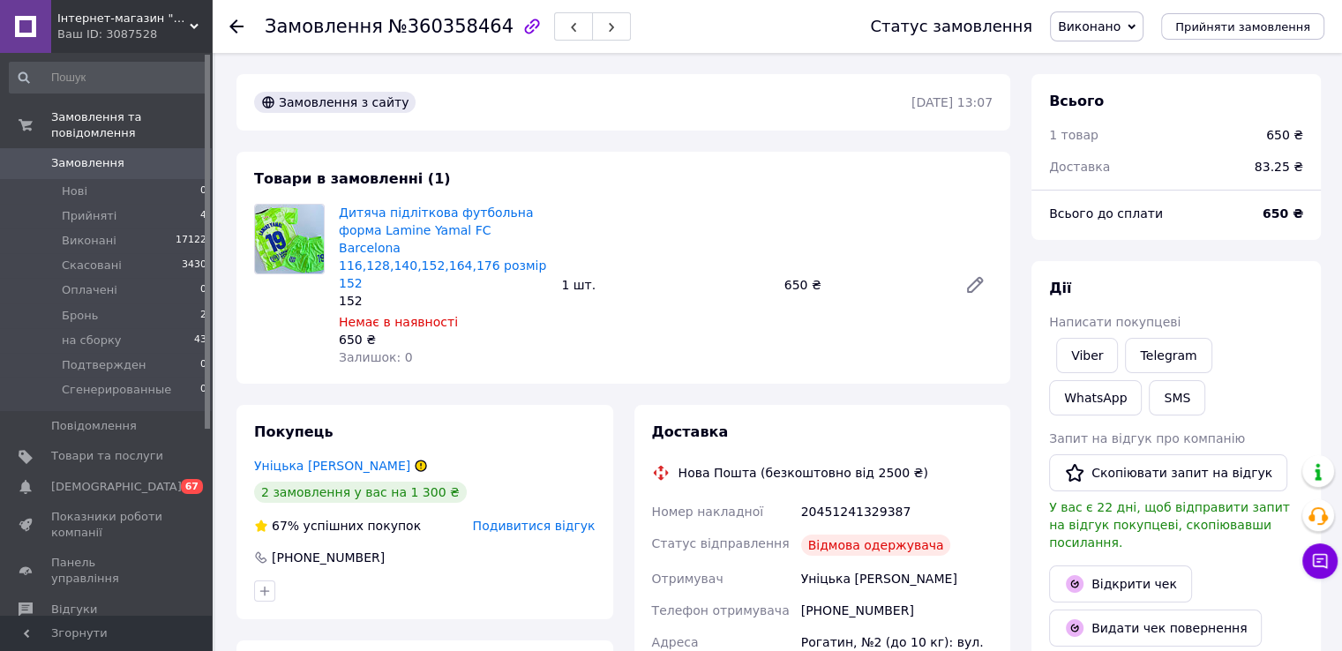
click at [1118, 29] on span "Виконано" at bounding box center [1089, 26] width 63 height 14
click at [1141, 85] on li "Скасовано" at bounding box center [1114, 88] width 127 height 26
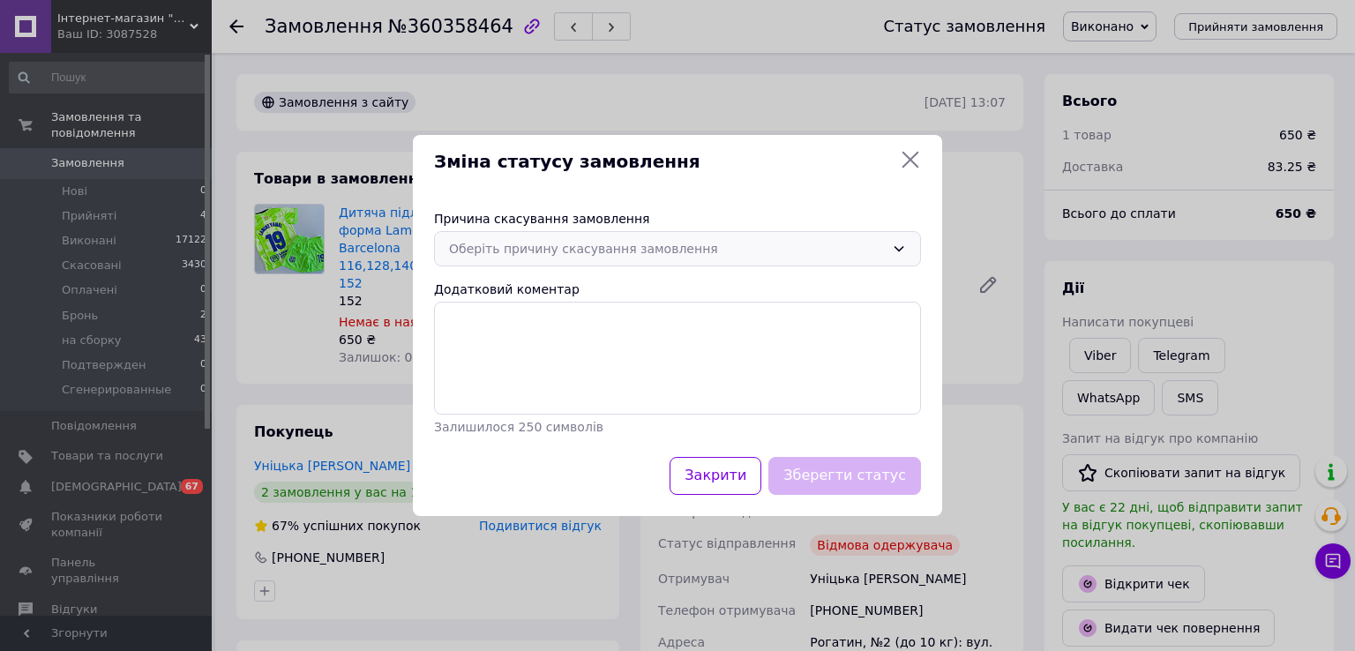
click at [670, 248] on div "Оберіть причину скасування замовлення" at bounding box center [667, 248] width 436 height 19
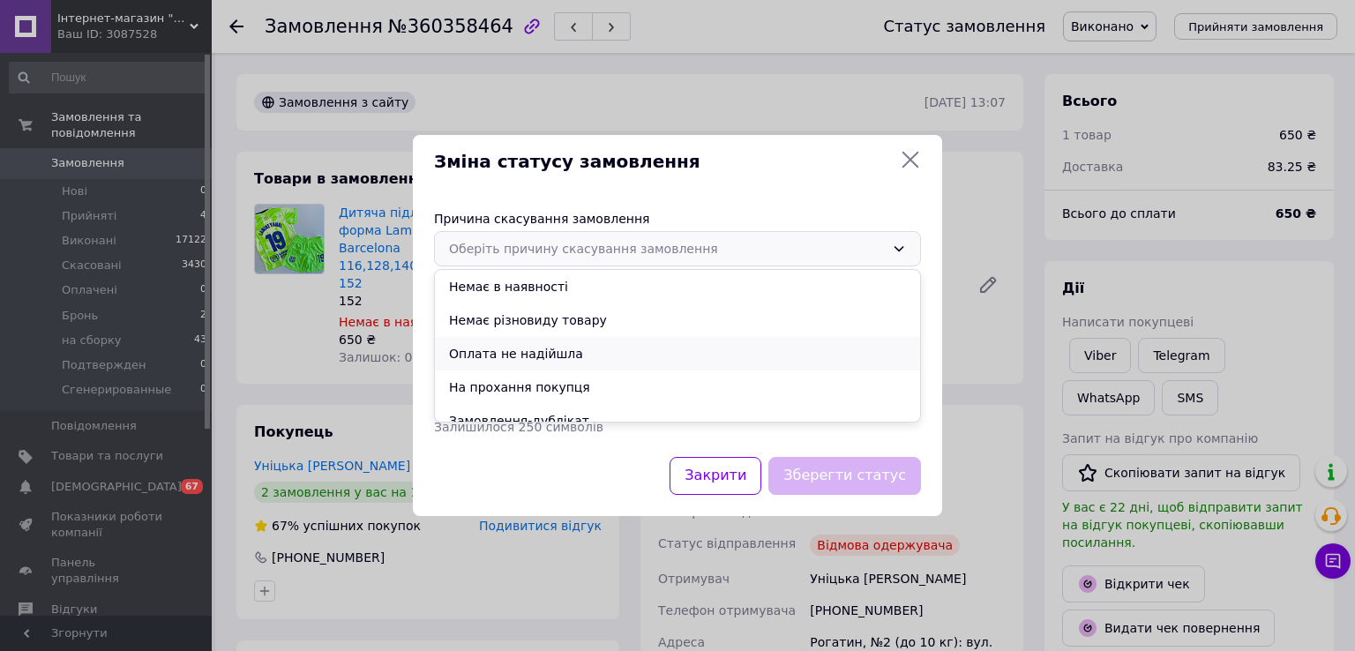
click at [591, 346] on li "Оплата не надійшла" at bounding box center [677, 354] width 485 height 34
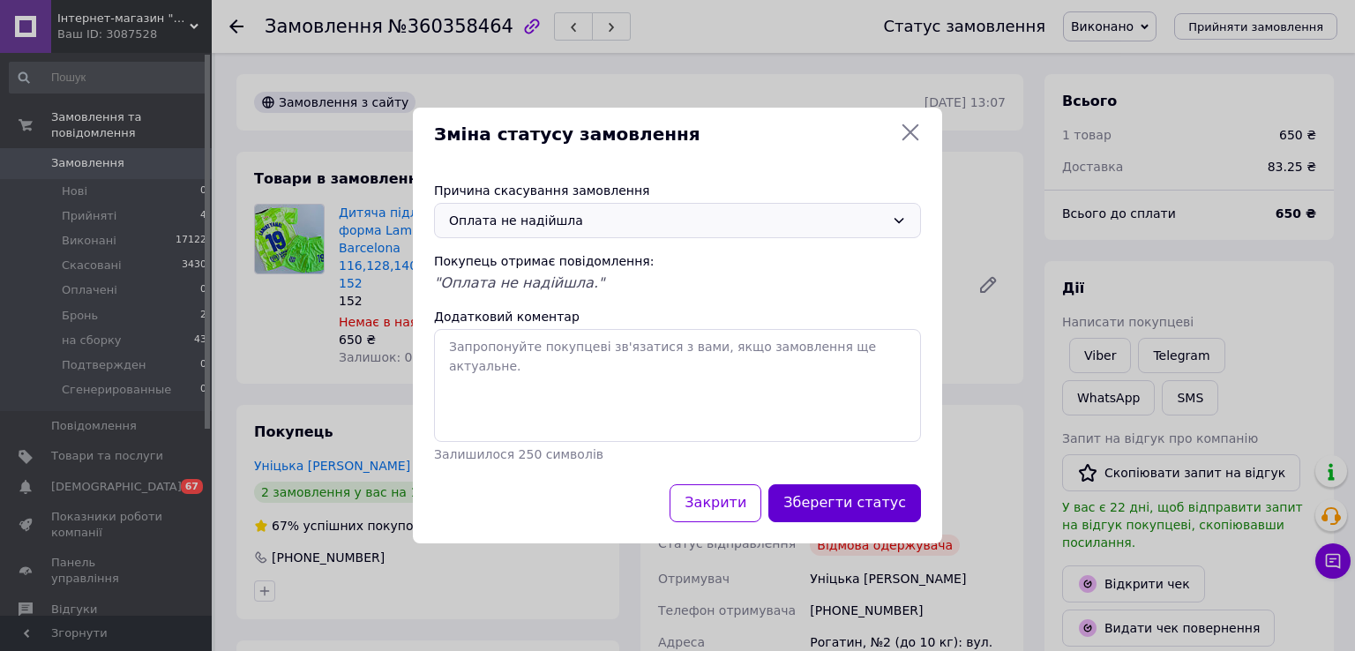
click at [866, 496] on button "Зберегти статус" at bounding box center [844, 503] width 153 height 38
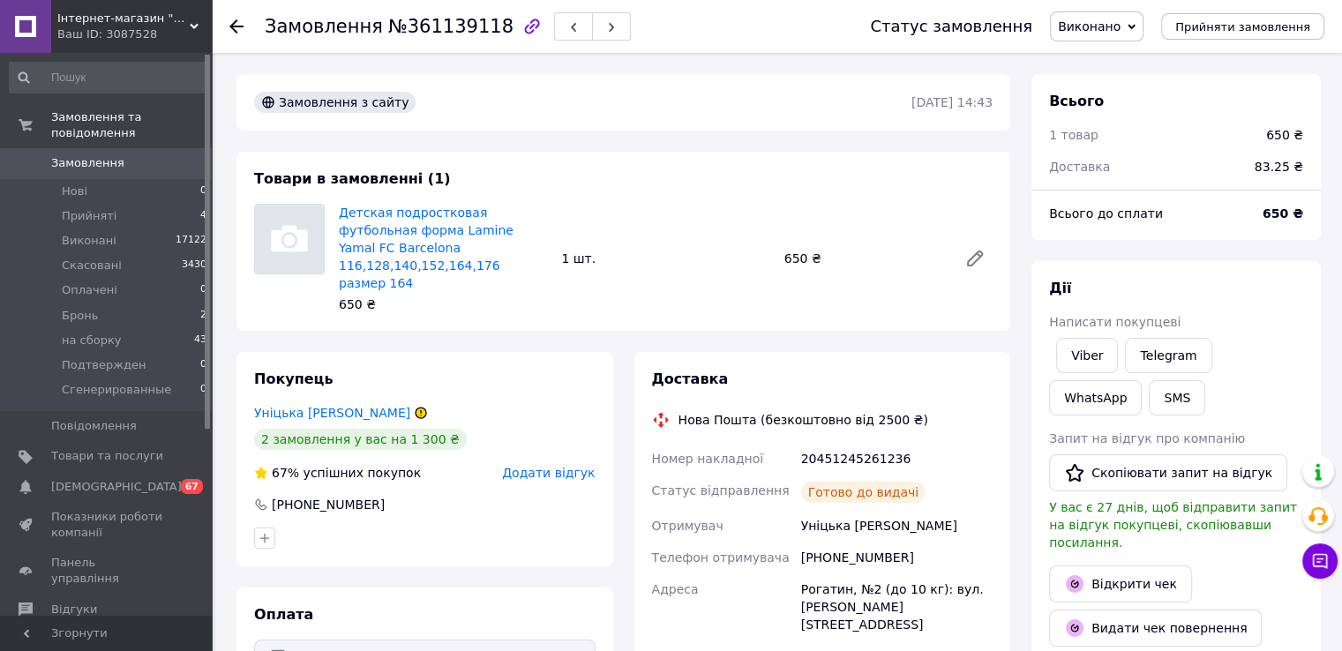
scroll to position [46, 0]
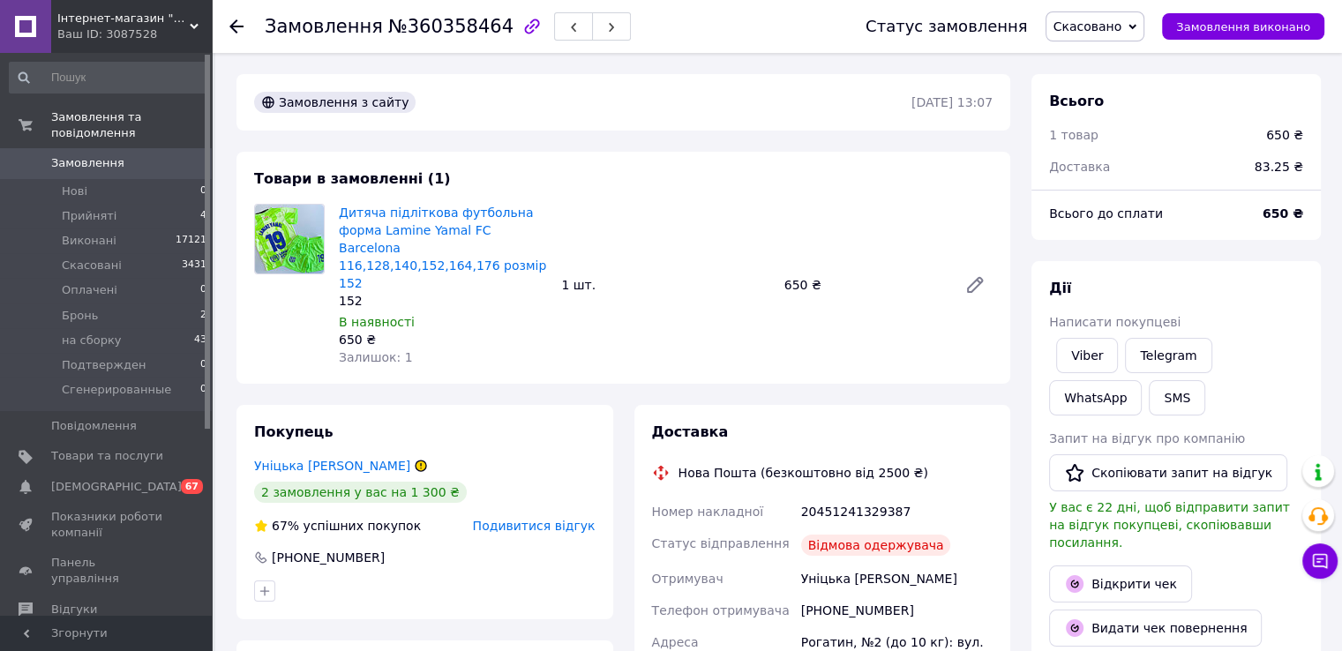
click at [301, 459] on link "Уніцька [PERSON_NAME]" at bounding box center [332, 466] width 156 height 14
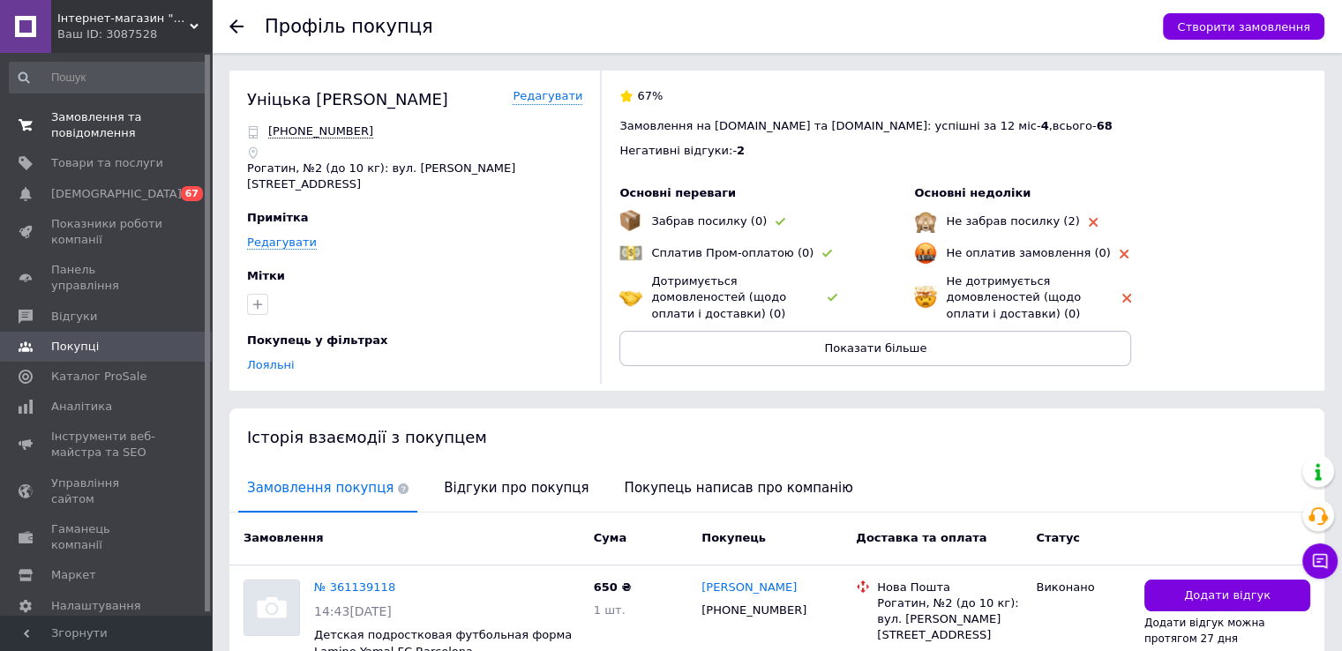
click at [126, 143] on link "Замовлення та повідомлення 0 0" at bounding box center [108, 125] width 217 height 46
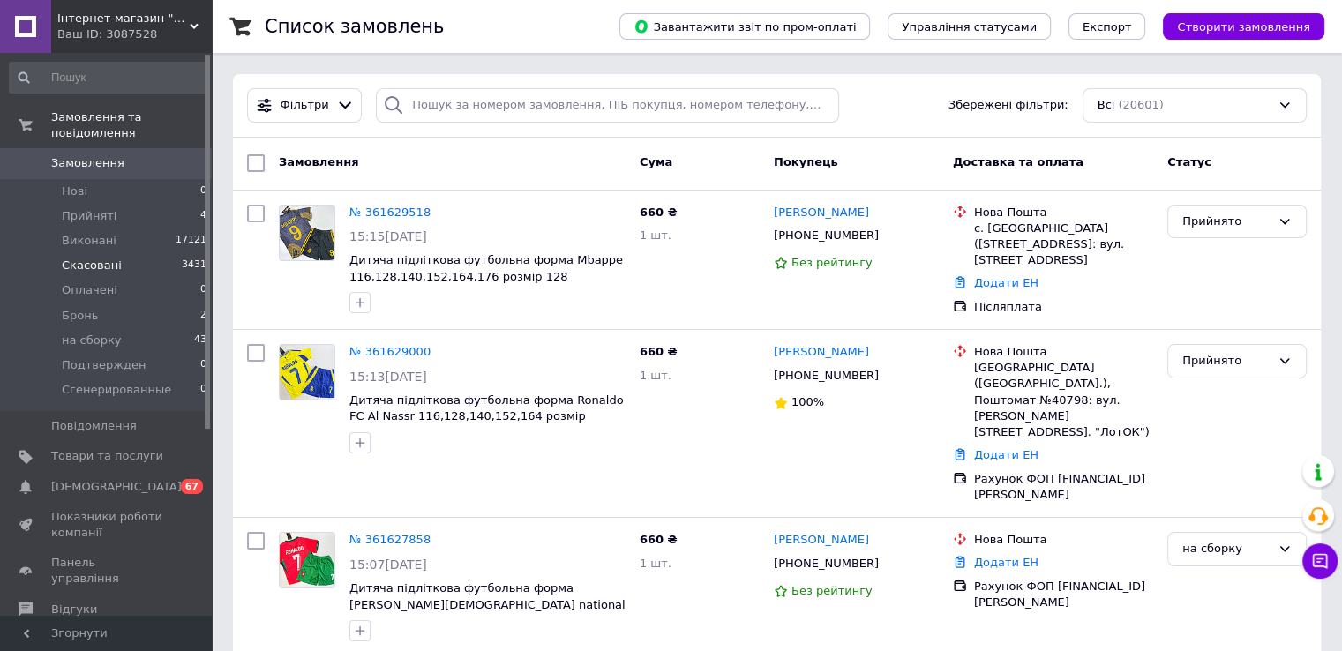
click at [134, 253] on li "Скасовані 3431" at bounding box center [108, 265] width 217 height 25
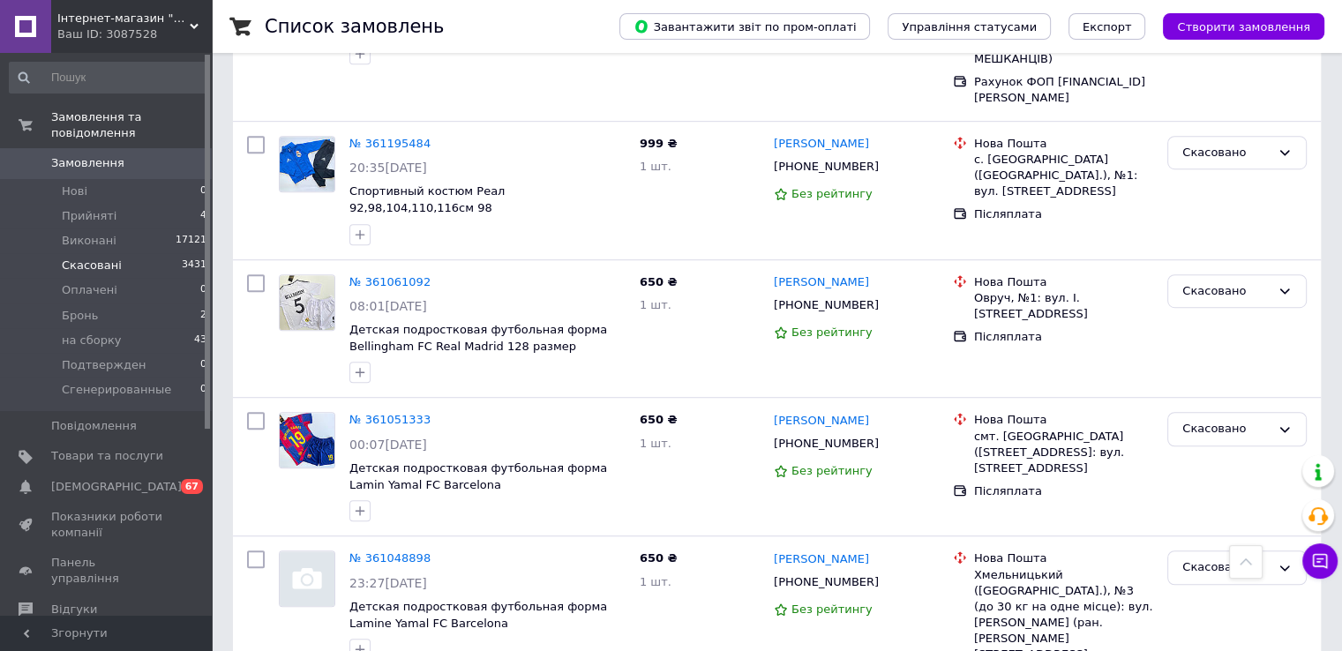
scroll to position [1058, 0]
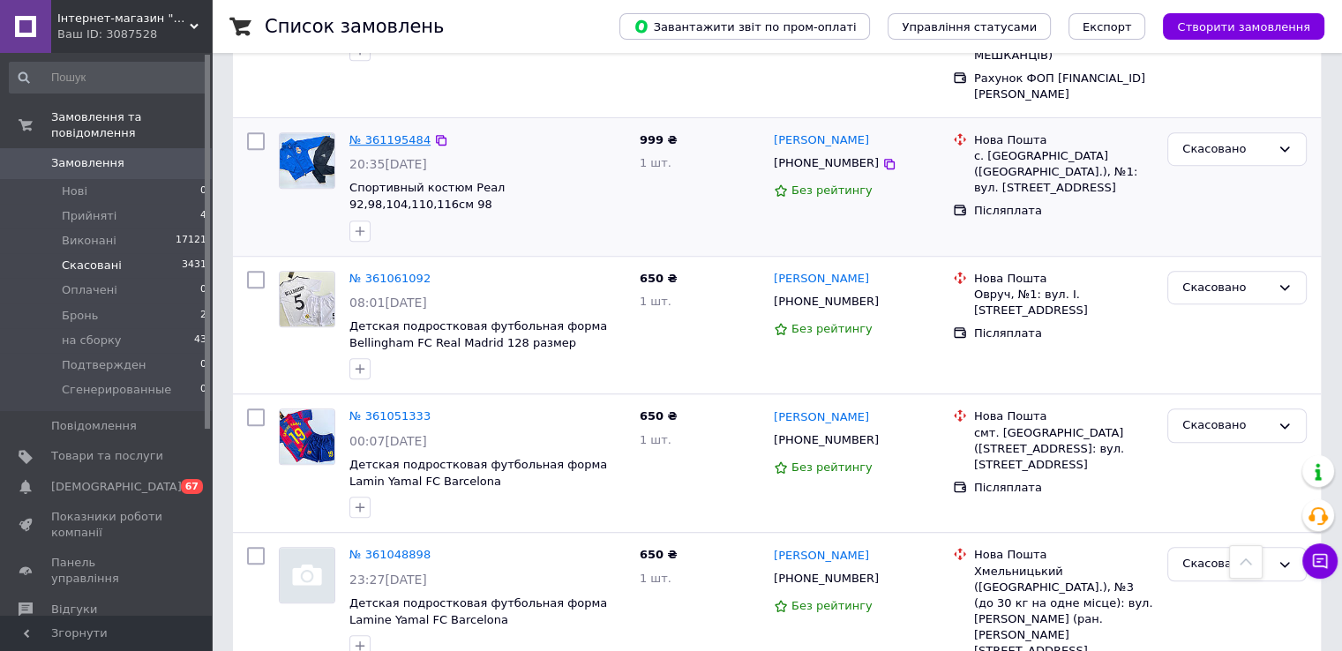
click at [406, 133] on link "№ 361195484" at bounding box center [389, 139] width 81 height 13
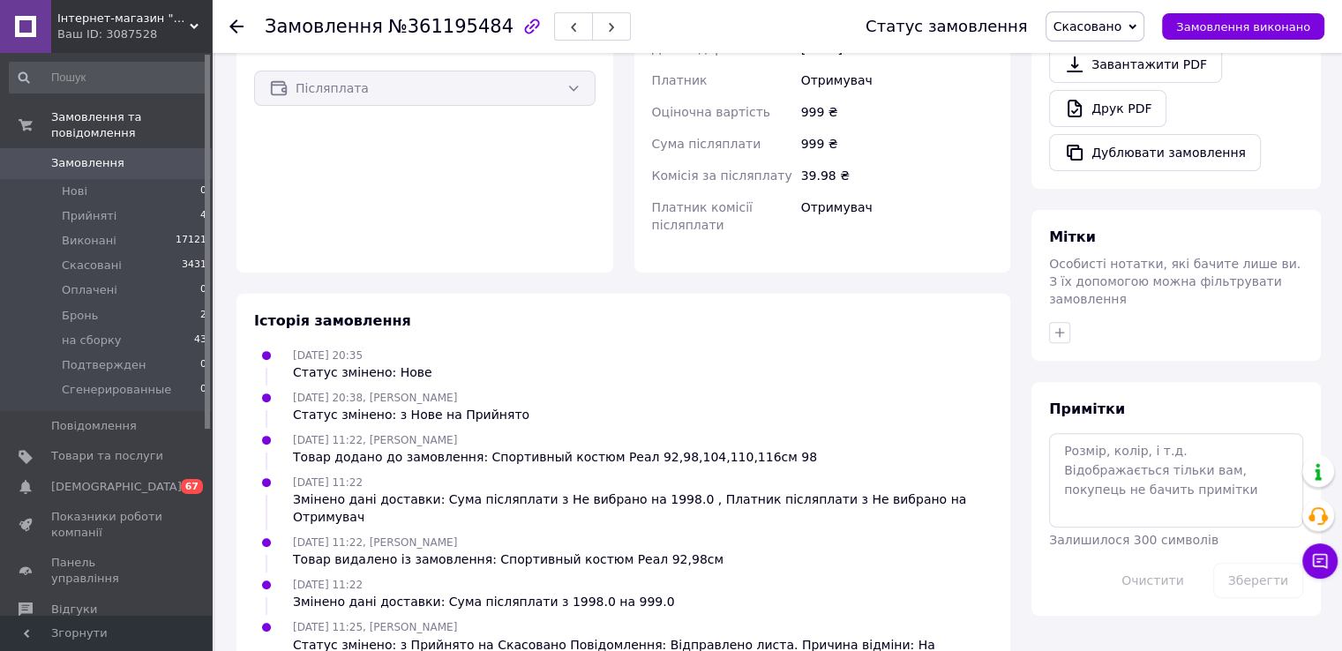
scroll to position [548, 0]
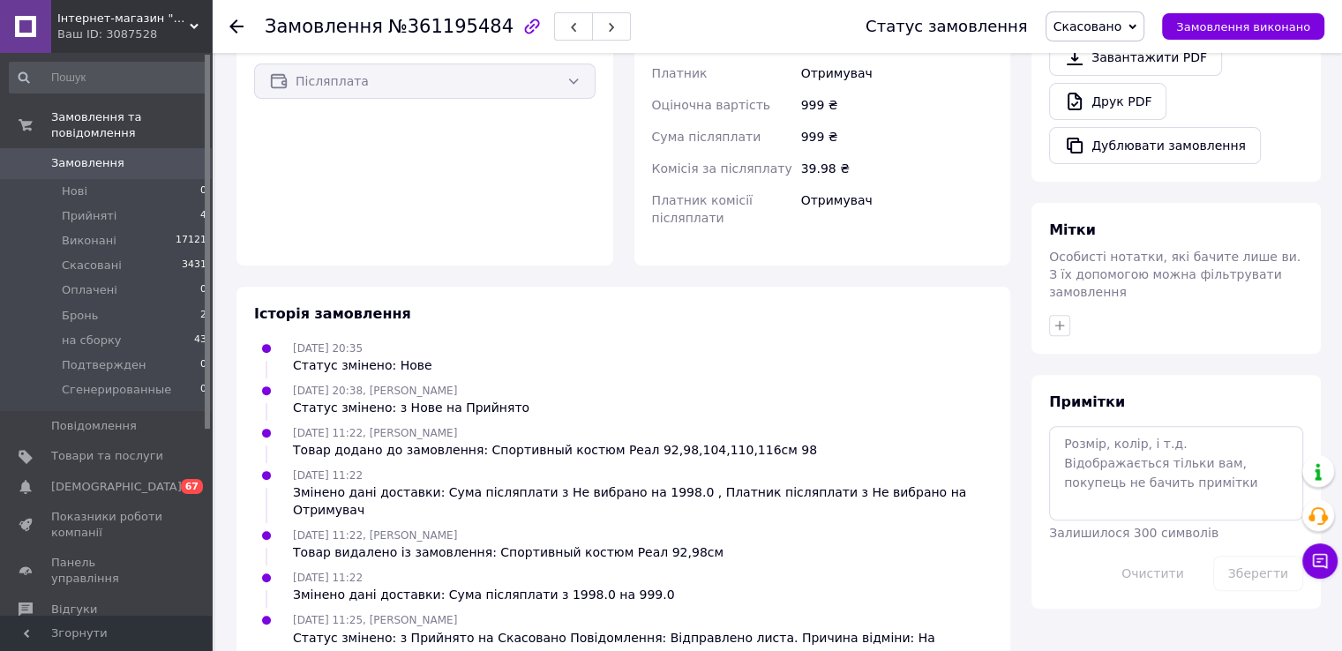
click at [156, 155] on span "Замовлення" at bounding box center [107, 163] width 112 height 16
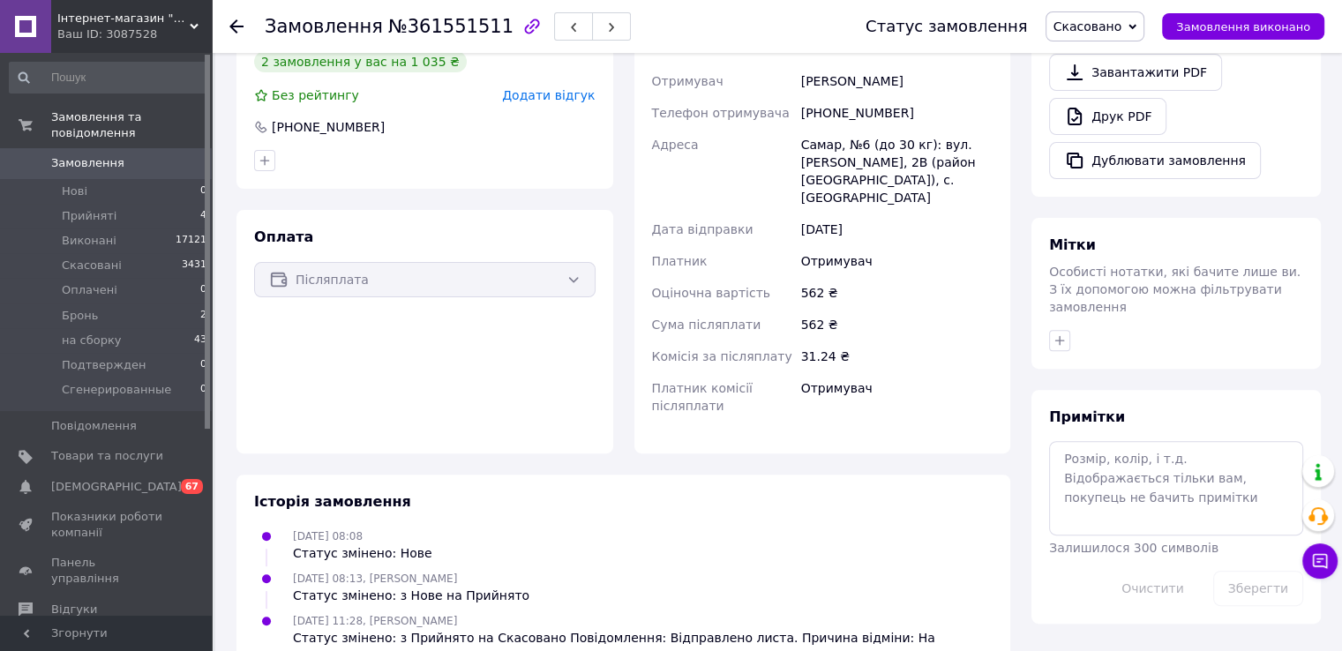
scroll to position [533, 0]
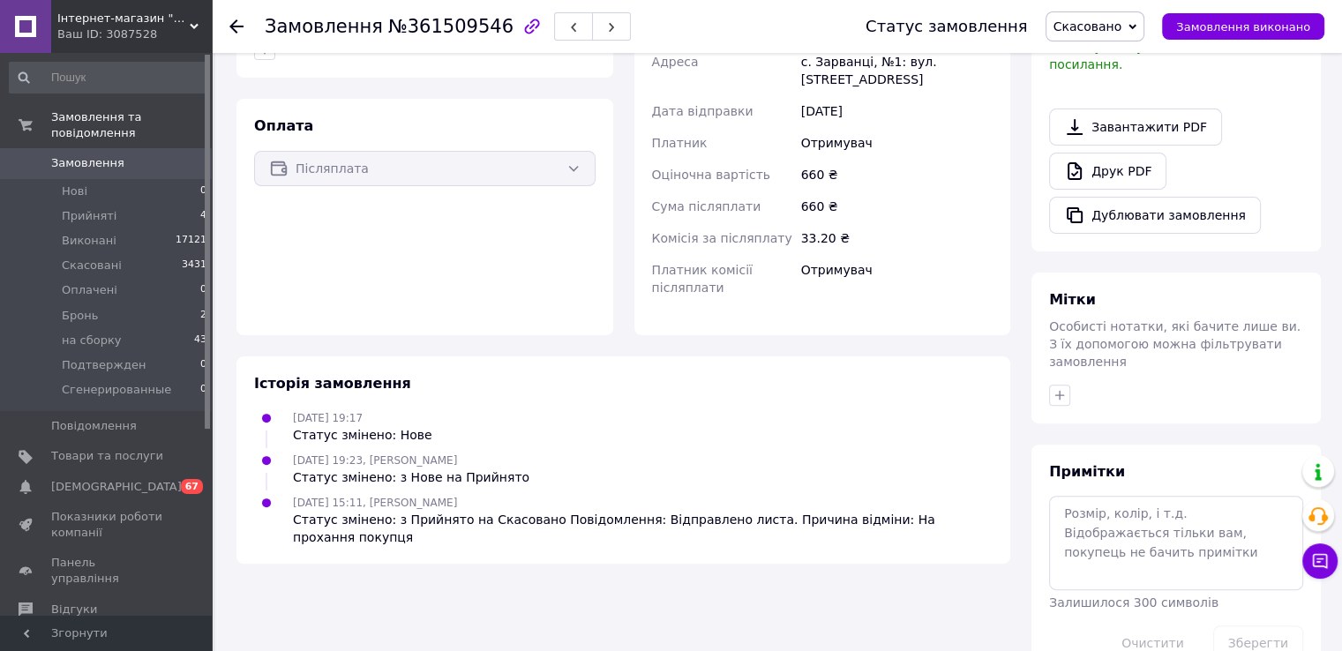
scroll to position [490, 0]
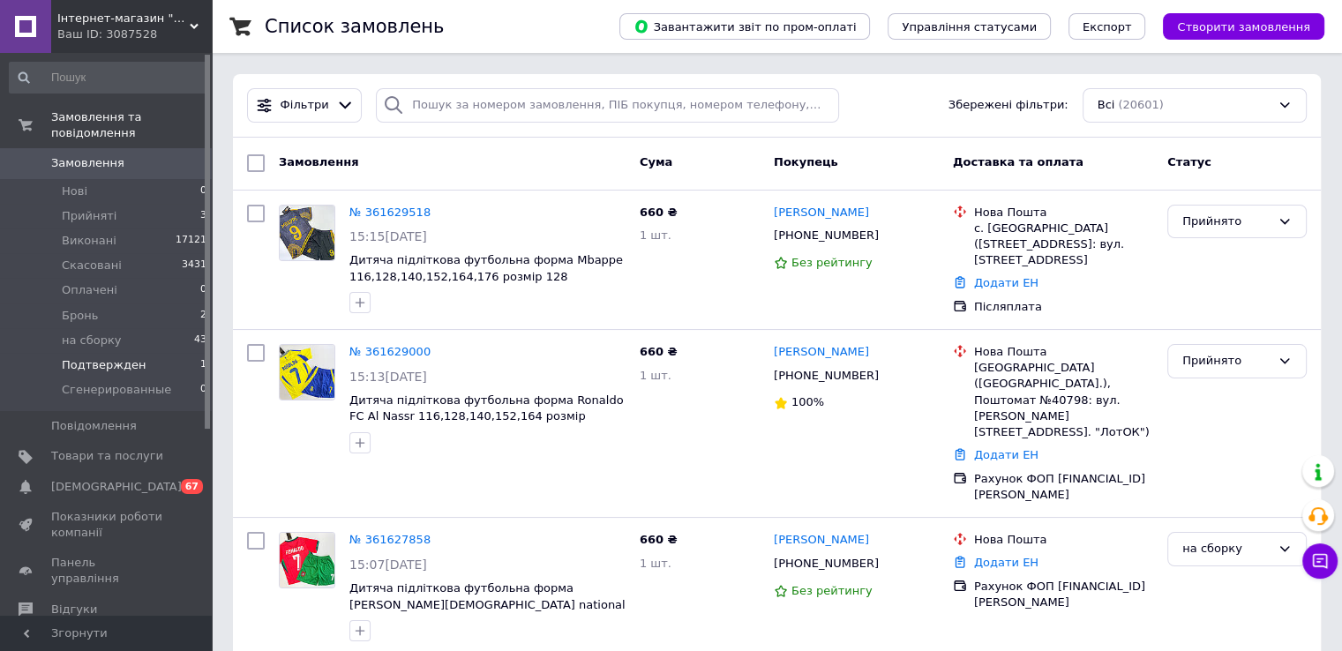
click at [47, 353] on li "Подтвержден 1" at bounding box center [108, 365] width 217 height 25
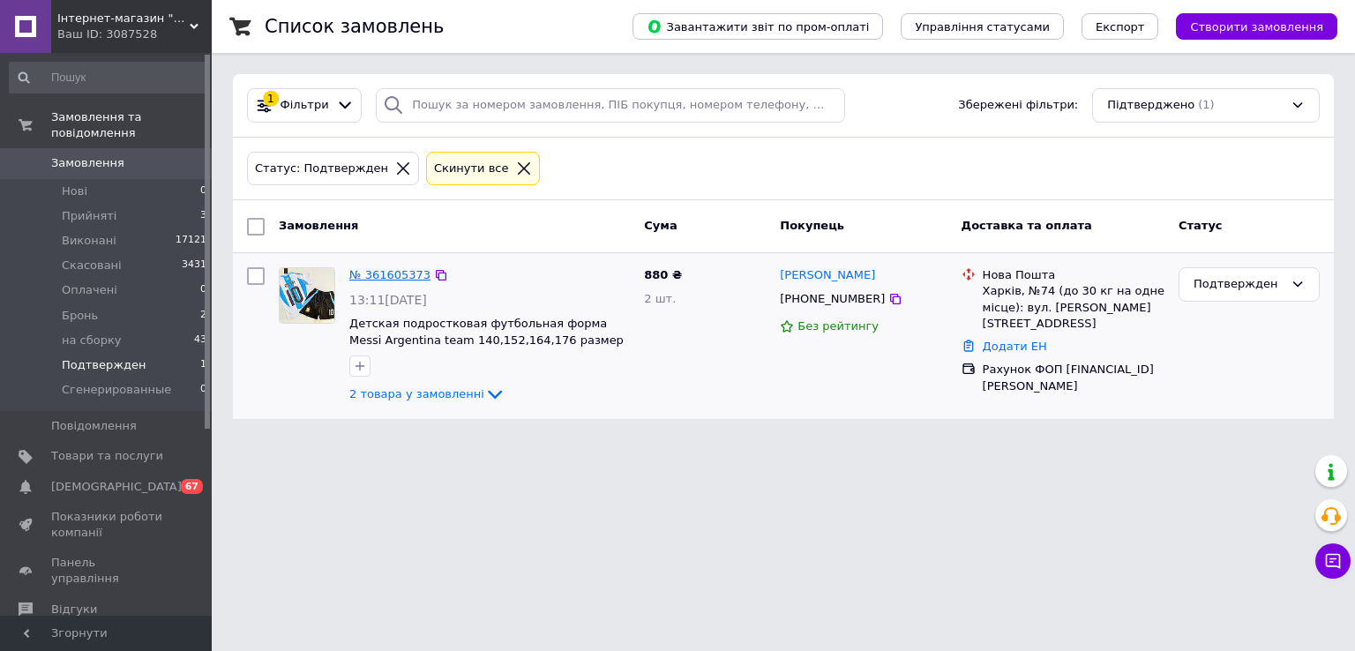
click at [375, 276] on link "№ 361605373" at bounding box center [389, 274] width 81 height 13
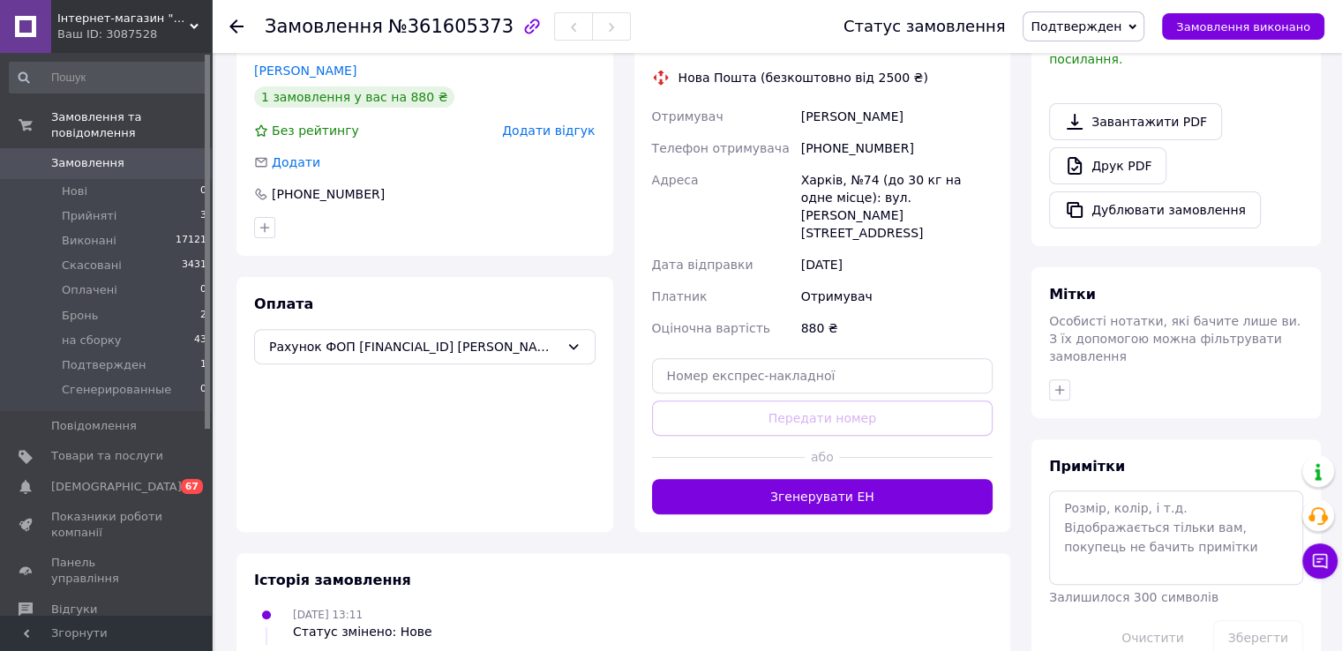
scroll to position [593, 0]
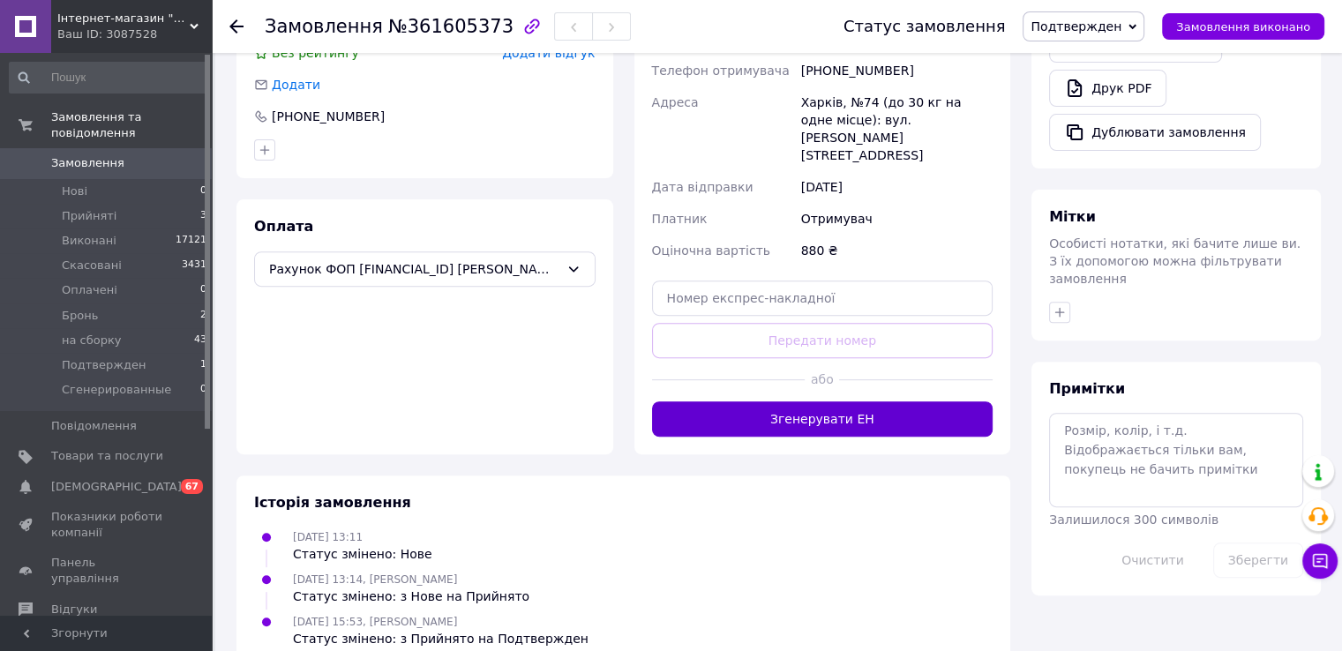
click at [864, 401] on button "Згенерувати ЕН" at bounding box center [822, 418] width 341 height 35
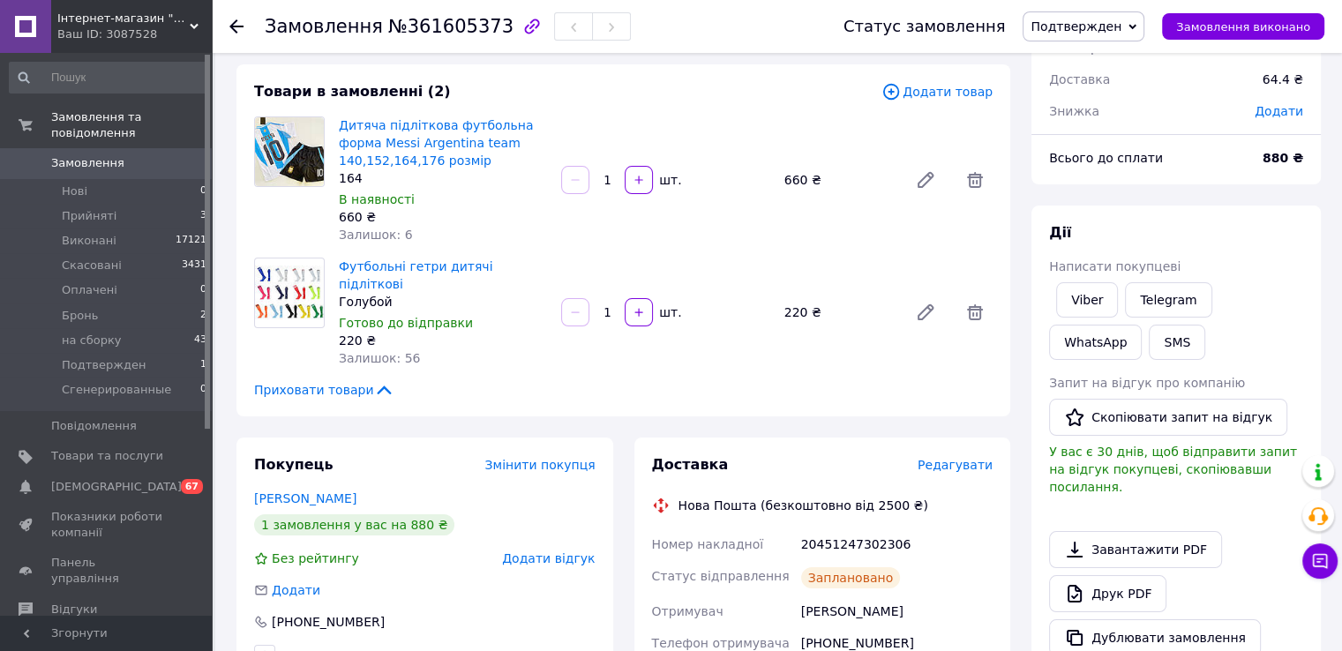
scroll to position [0, 0]
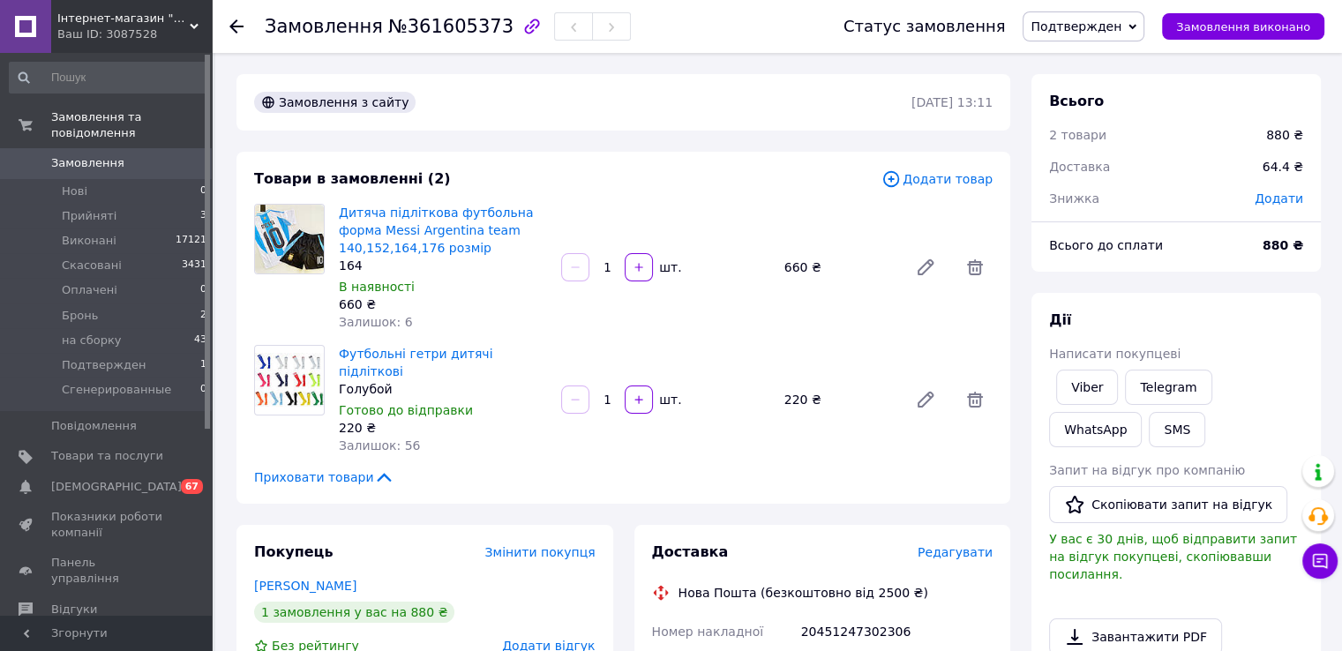
click at [1144, 18] on span "Подтвержден" at bounding box center [1083, 26] width 122 height 30
click at [1133, 197] on li "Сгенерированные" at bounding box center [1086, 202] width 127 height 26
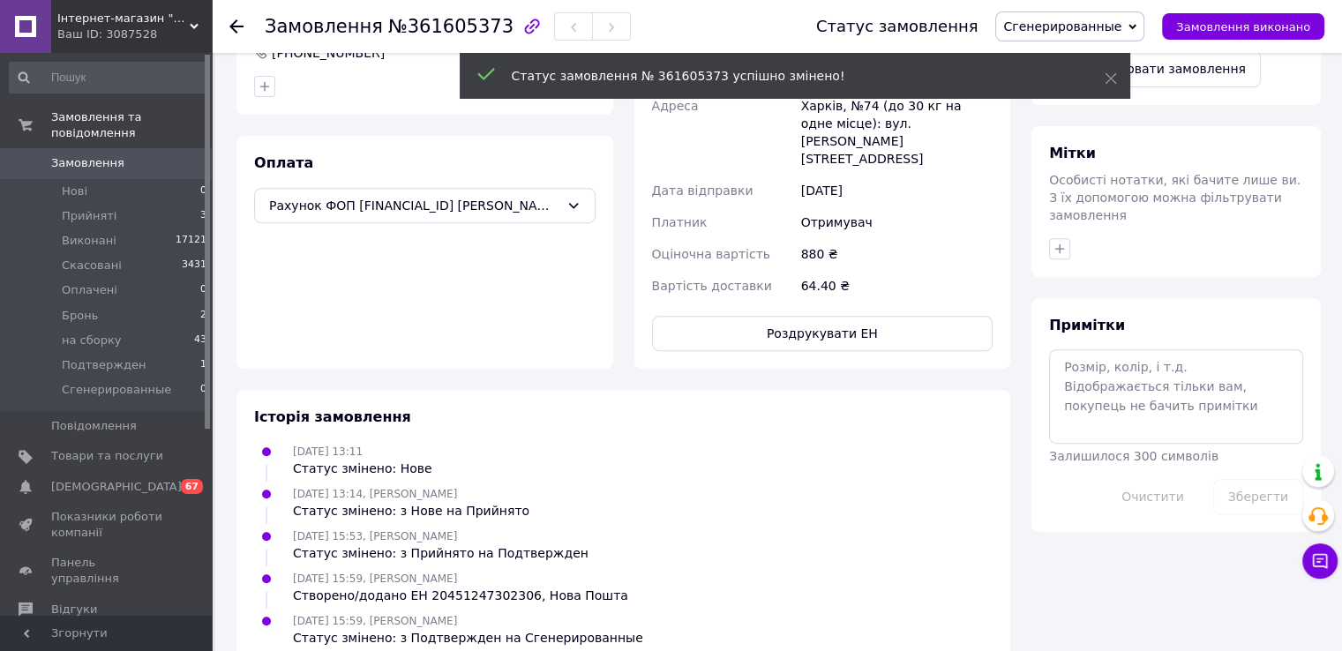
scroll to position [657, 0]
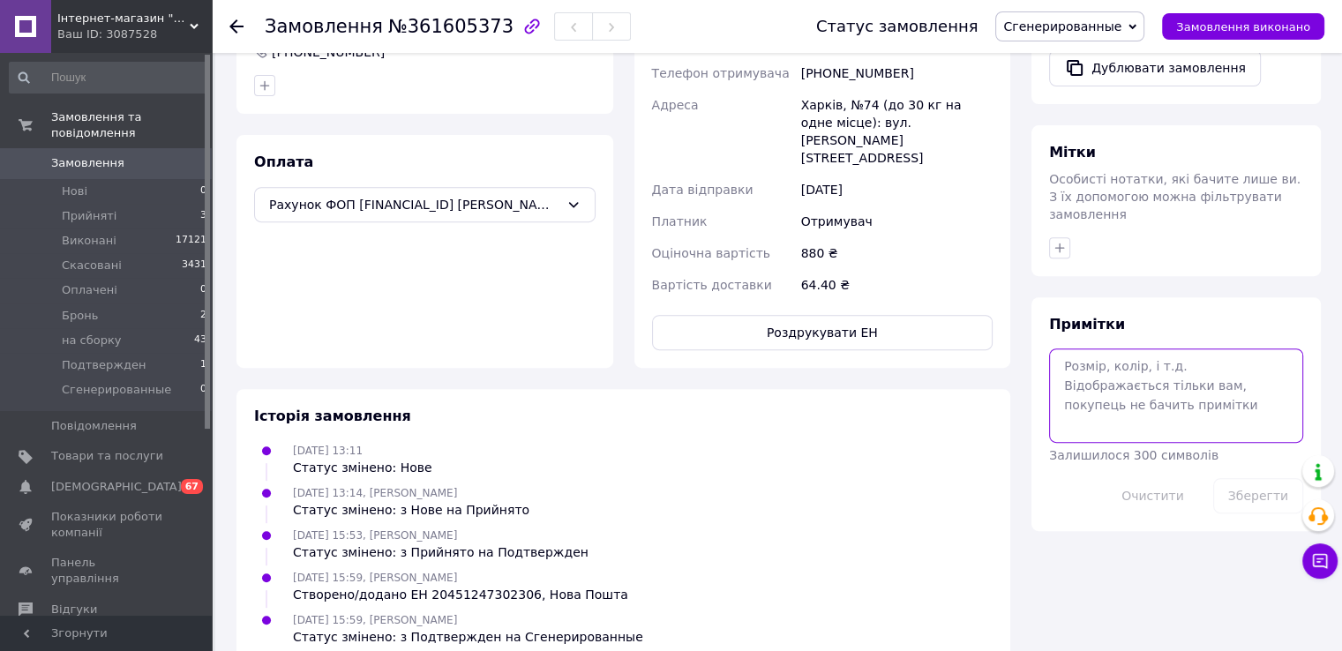
click at [1131, 348] on textarea at bounding box center [1176, 394] width 254 height 93
type textarea "116р"
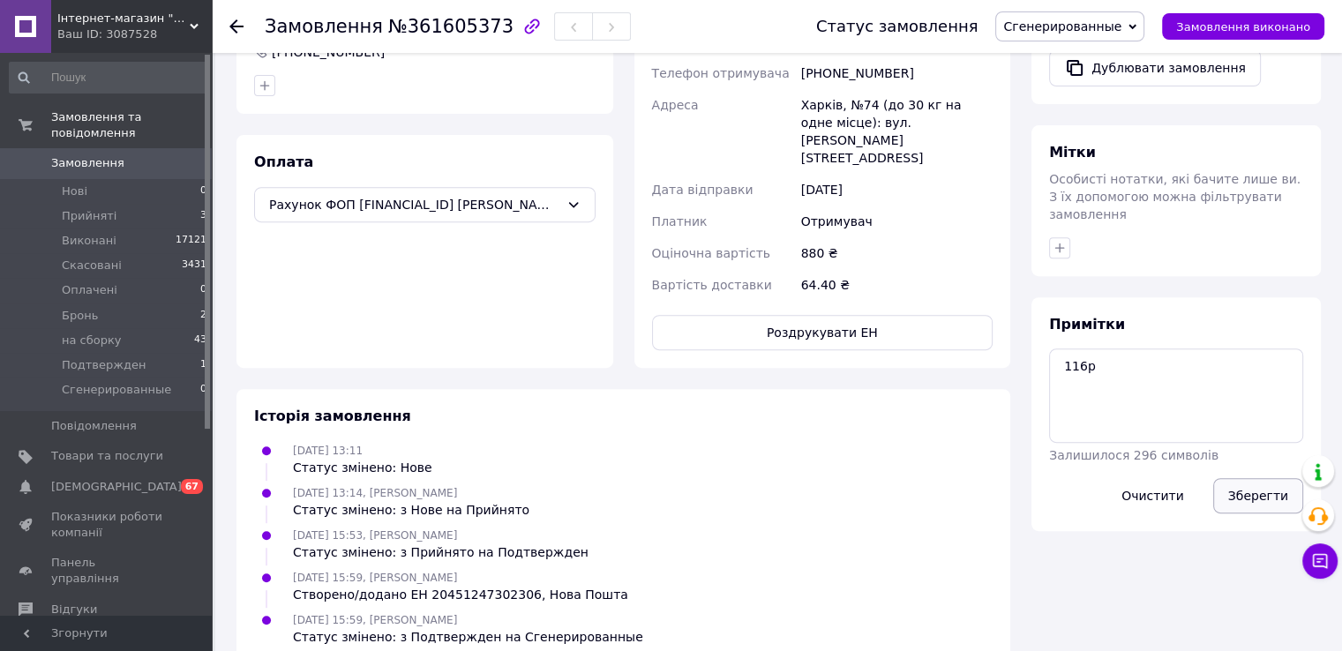
click at [1259, 478] on button "Зберегти" at bounding box center [1258, 495] width 90 height 35
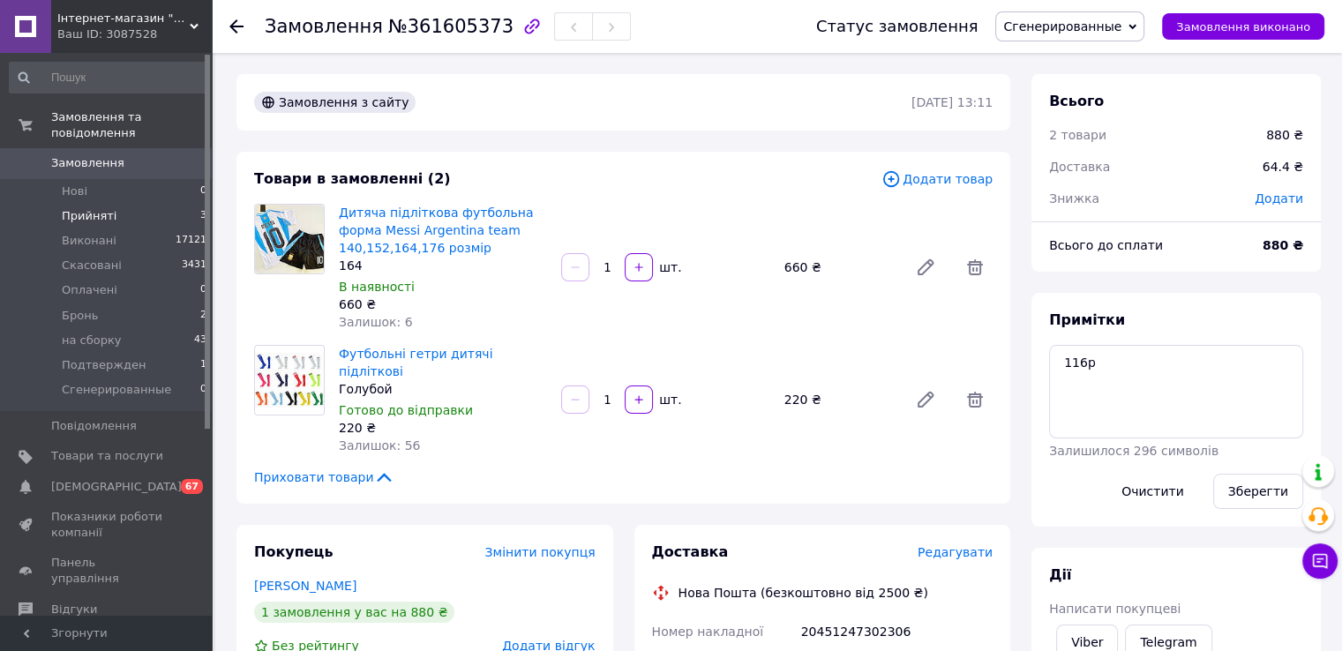
click at [135, 204] on li "Прийняті 3" at bounding box center [108, 216] width 217 height 25
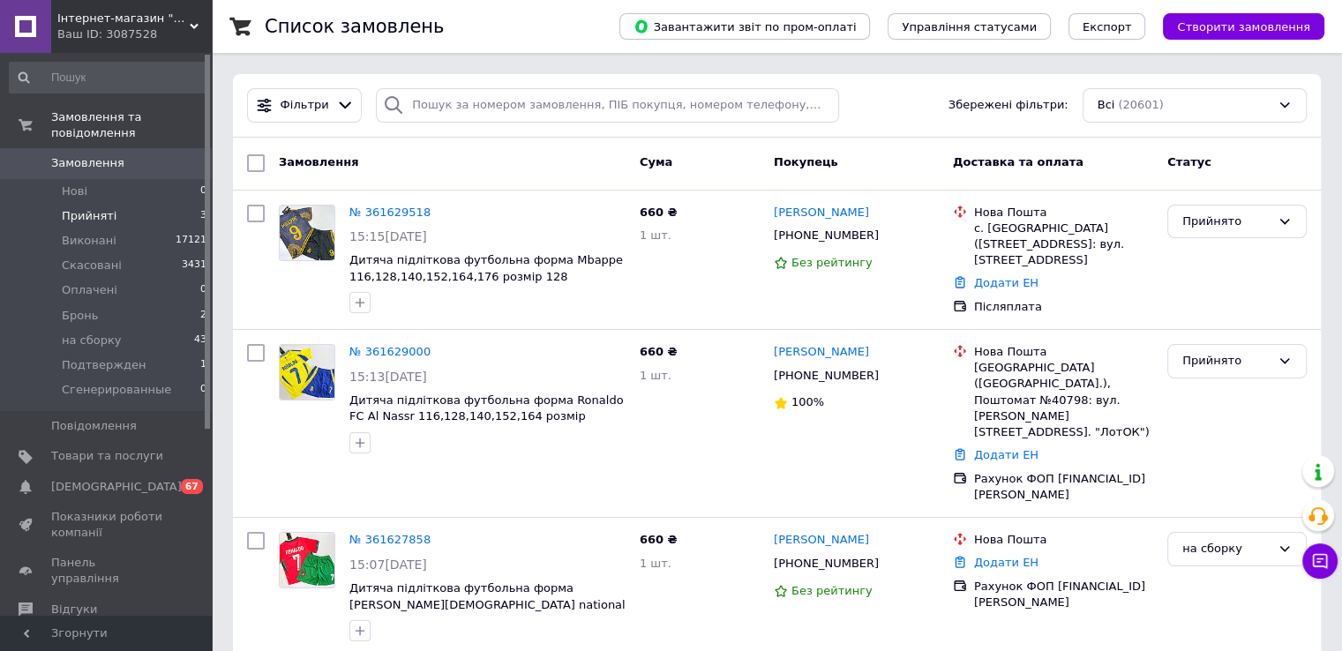
click at [169, 204] on li "Прийняті 3" at bounding box center [108, 216] width 217 height 25
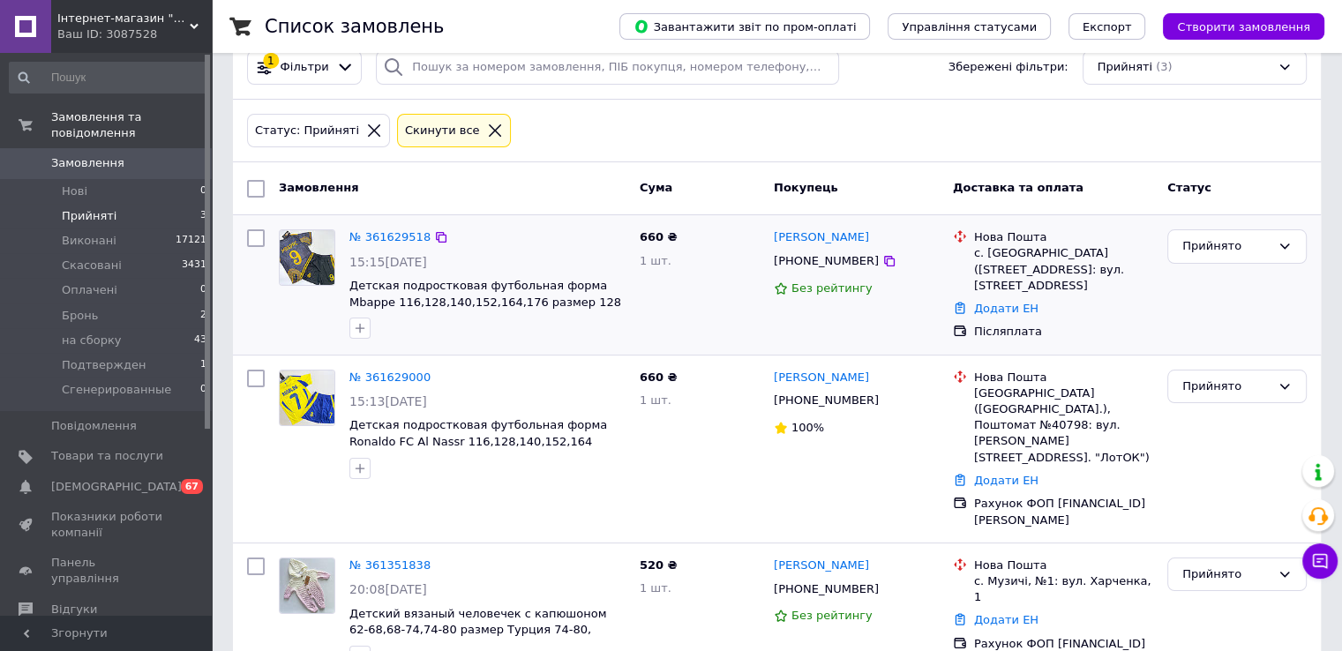
scroll to position [71, 0]
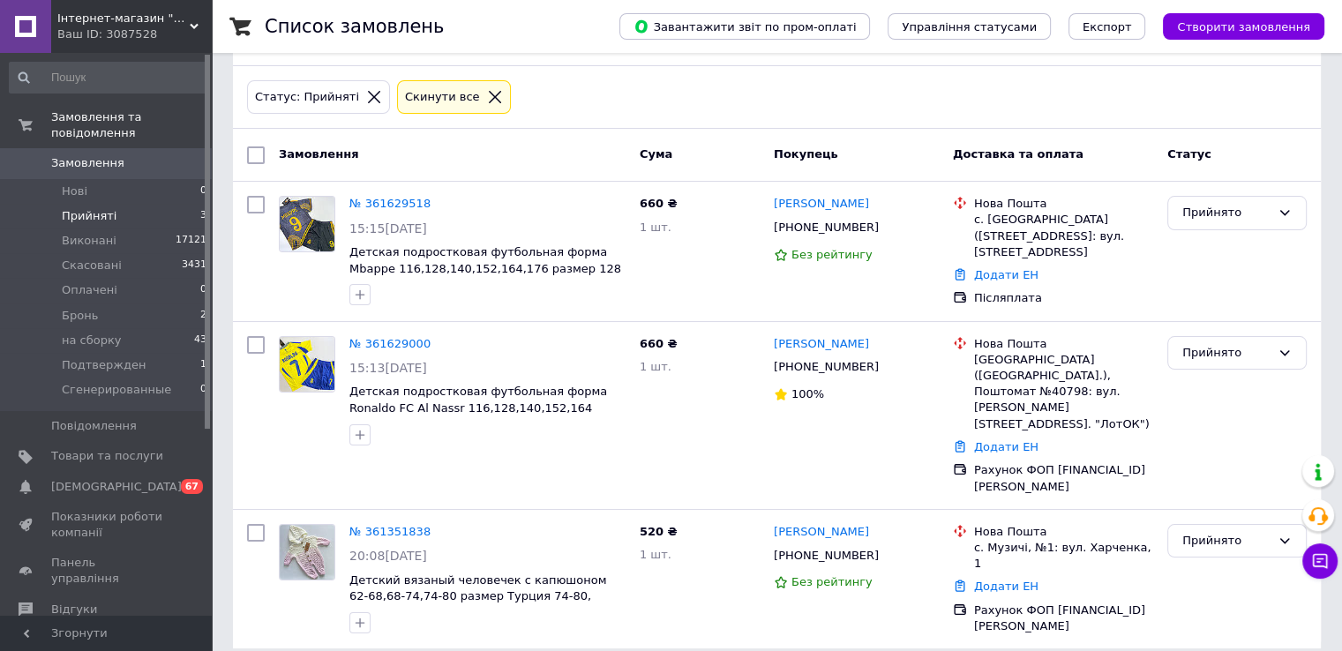
click at [150, 155] on span "Замовлення" at bounding box center [107, 163] width 112 height 16
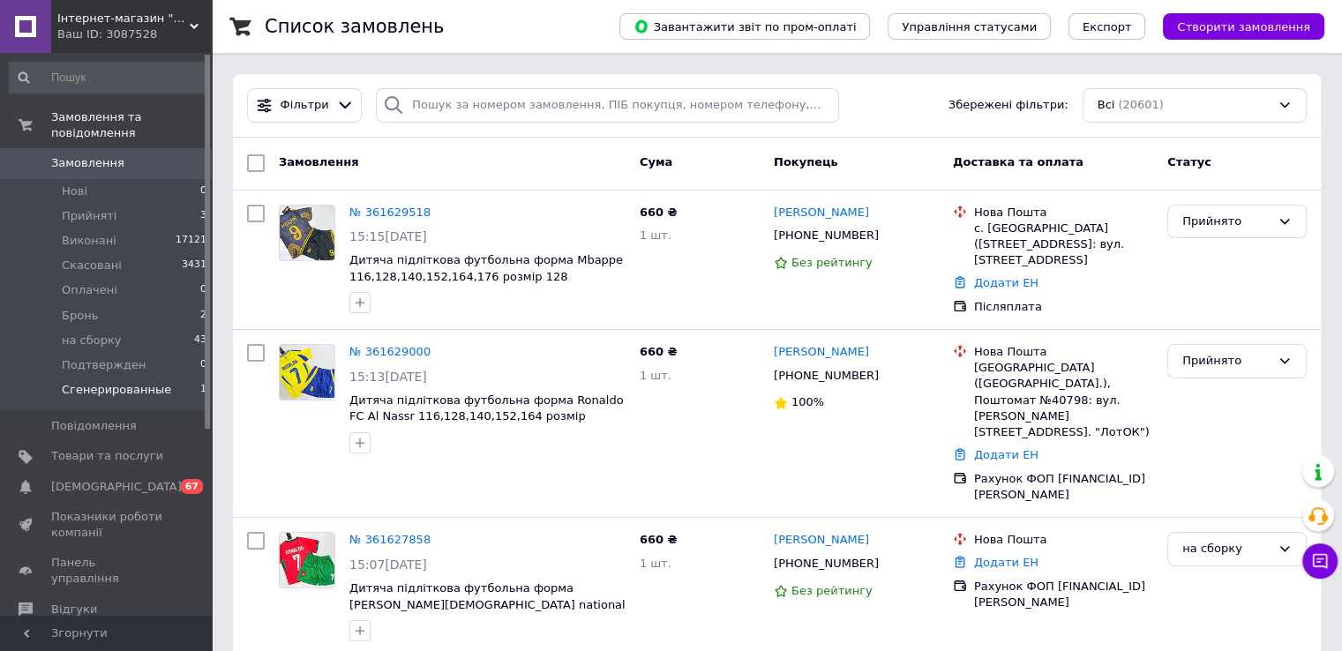
click at [79, 382] on span "Сгенерированные" at bounding box center [116, 390] width 109 height 16
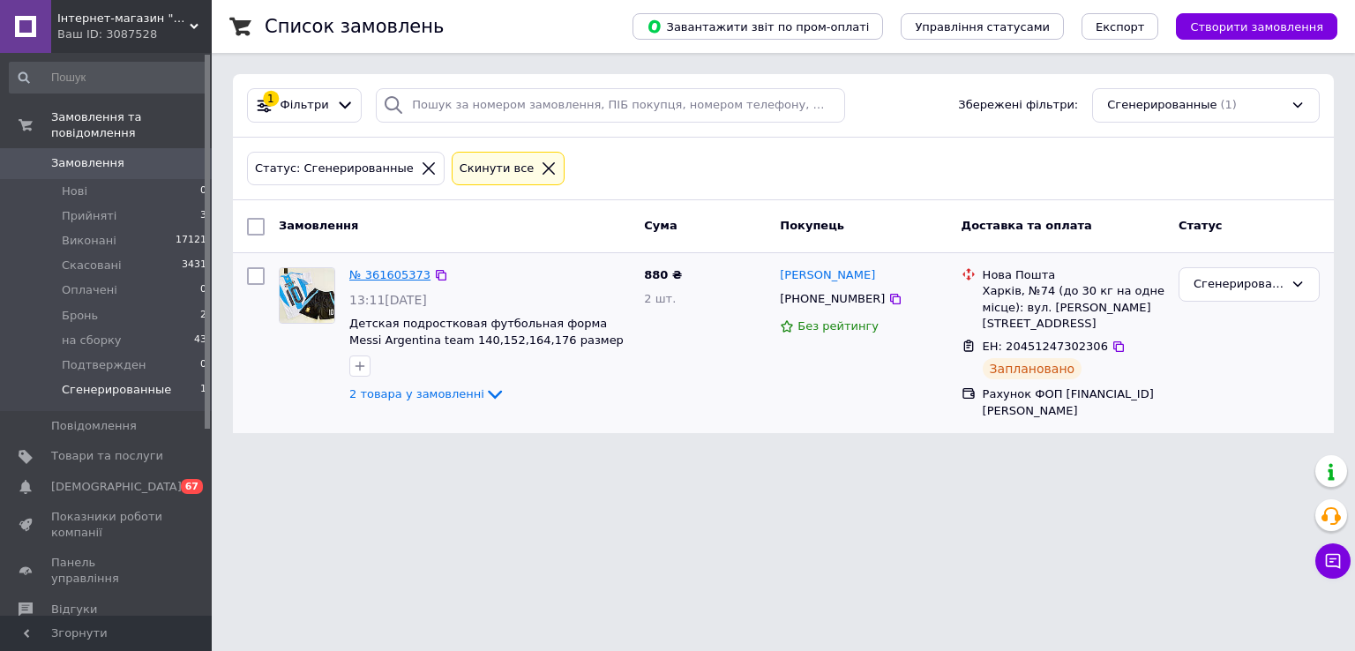
click at [395, 273] on link "№ 361605373" at bounding box center [389, 274] width 81 height 13
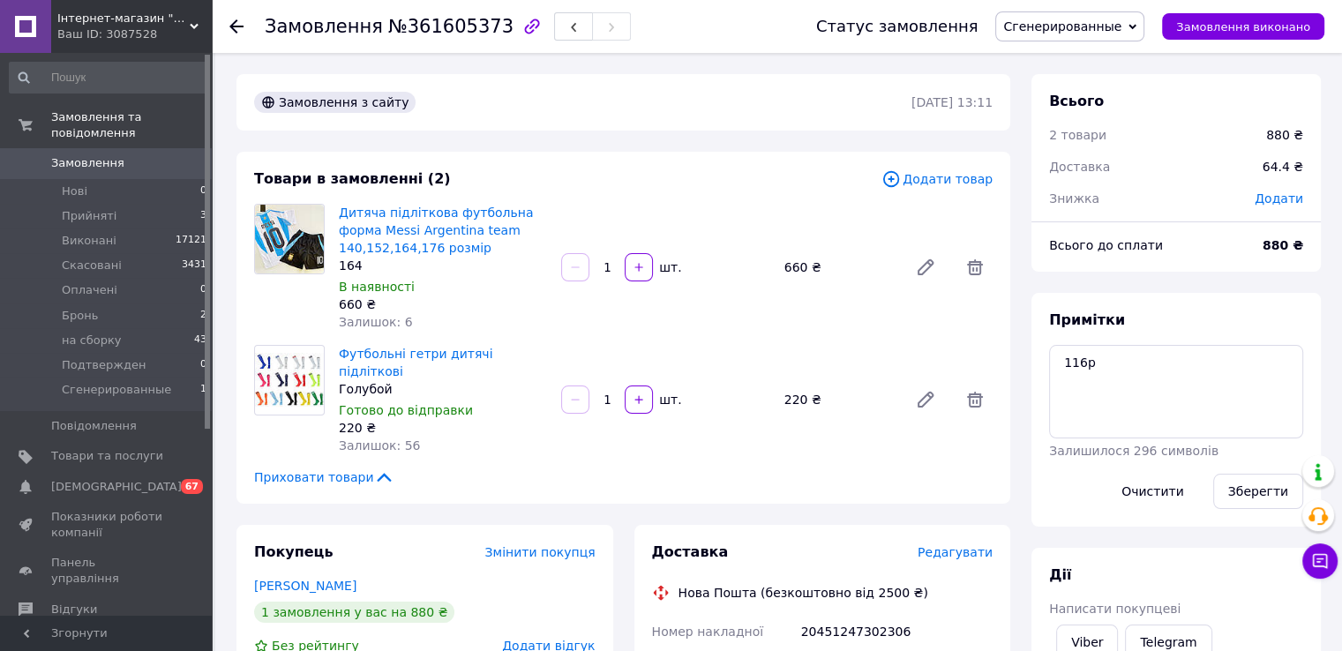
click at [1107, 26] on span "Сгенерированные" at bounding box center [1062, 26] width 118 height 14
click at [1059, 192] on li "на сборку" at bounding box center [1069, 194] width 147 height 26
click at [385, 250] on link "Дитяча підліткова футбольна форма Messi Argentina team 140,152,164,176 розмір" at bounding box center [436, 230] width 194 height 49
click at [61, 148] on link "Замовлення 1" at bounding box center [108, 163] width 217 height 30
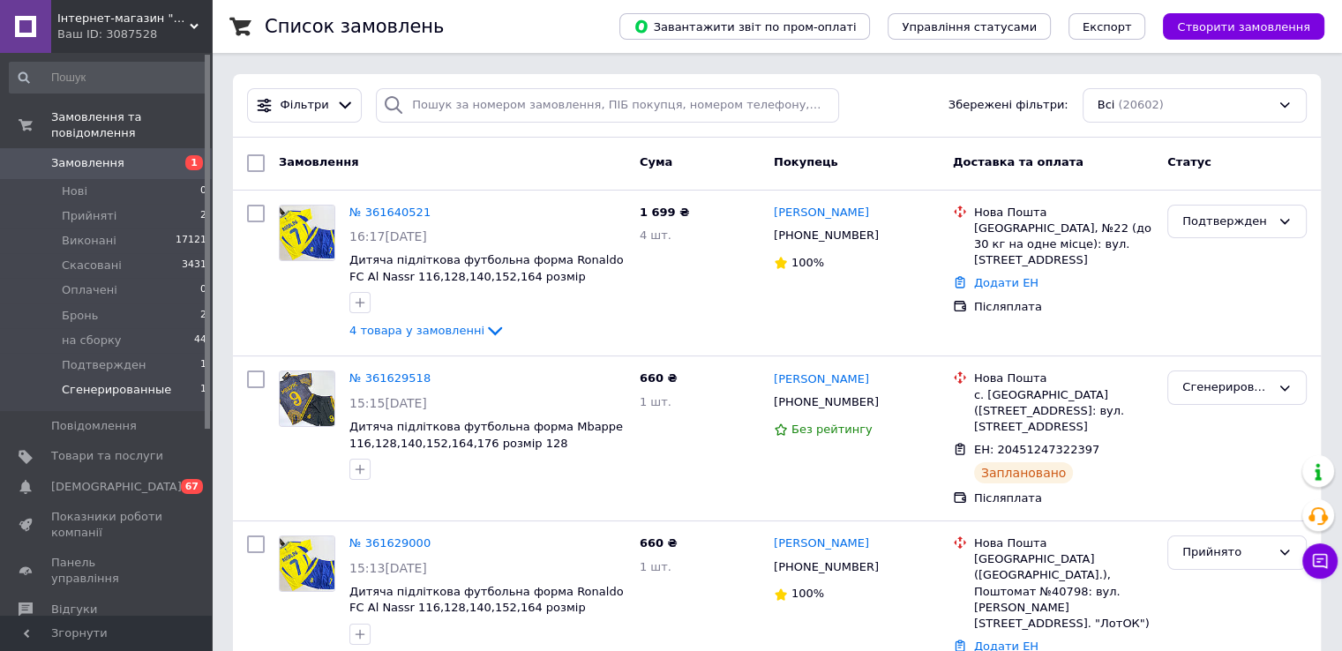
click at [152, 382] on span "Сгенерированные" at bounding box center [116, 390] width 109 height 16
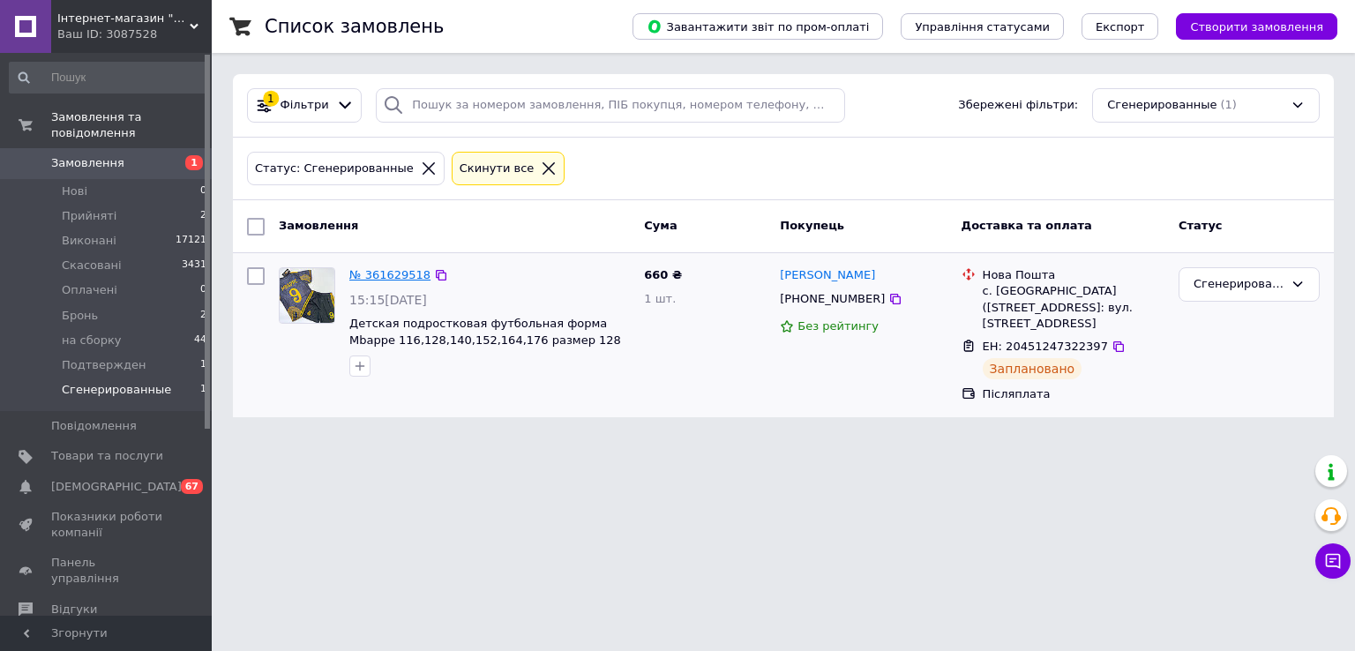
click at [383, 277] on link "№ 361629518" at bounding box center [389, 274] width 81 height 13
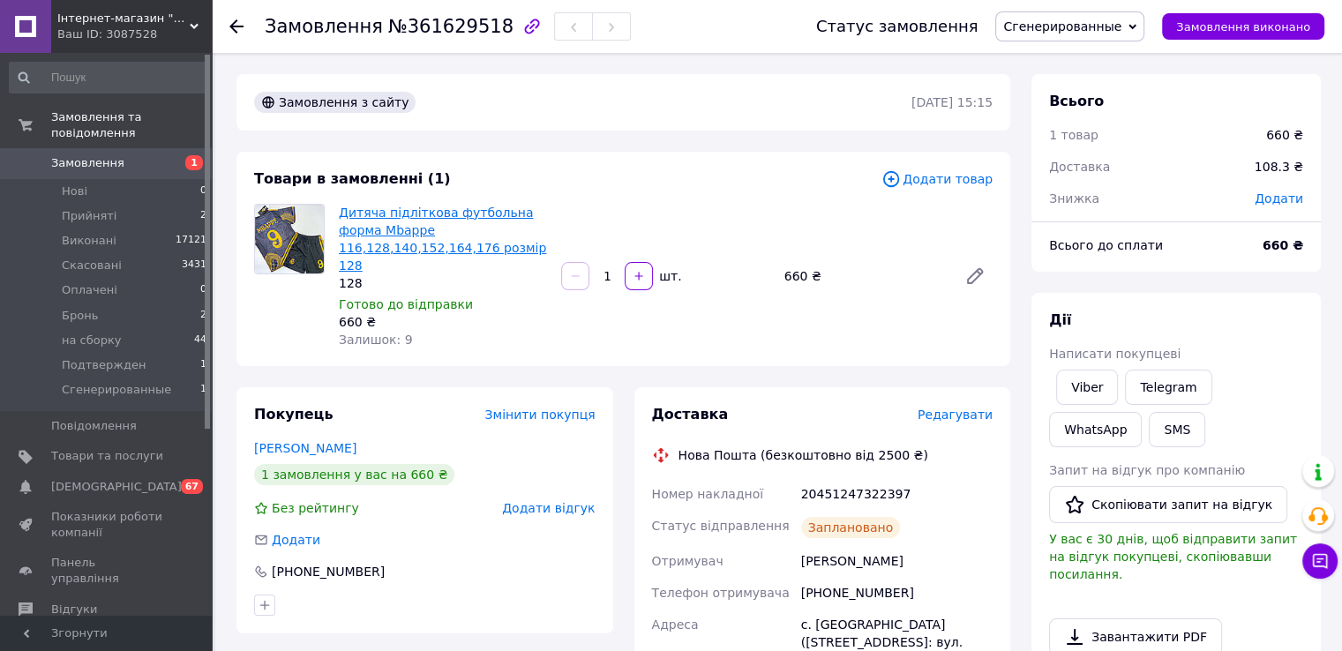
click at [471, 225] on link "Дитяча підліткова футбольна форма Mbappe 116,128,140,152,164,176 розмір 128" at bounding box center [442, 239] width 207 height 67
drag, startPoint x: 115, startPoint y: 320, endPoint x: 64, endPoint y: 308, distance: 52.6
click at [64, 308] on li "Бронь 2" at bounding box center [108, 315] width 217 height 25
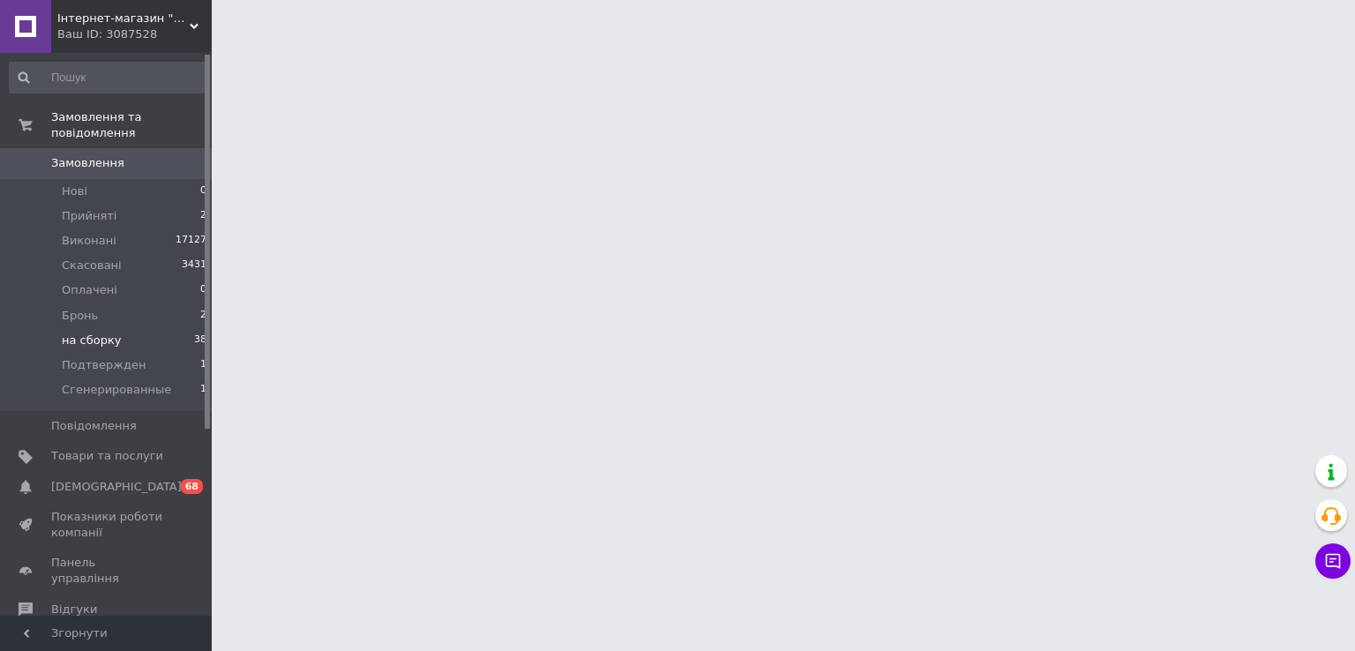
click at [78, 333] on span "на сборку" at bounding box center [92, 341] width 60 height 16
click at [120, 329] on li "на сборку 38" at bounding box center [108, 340] width 217 height 25
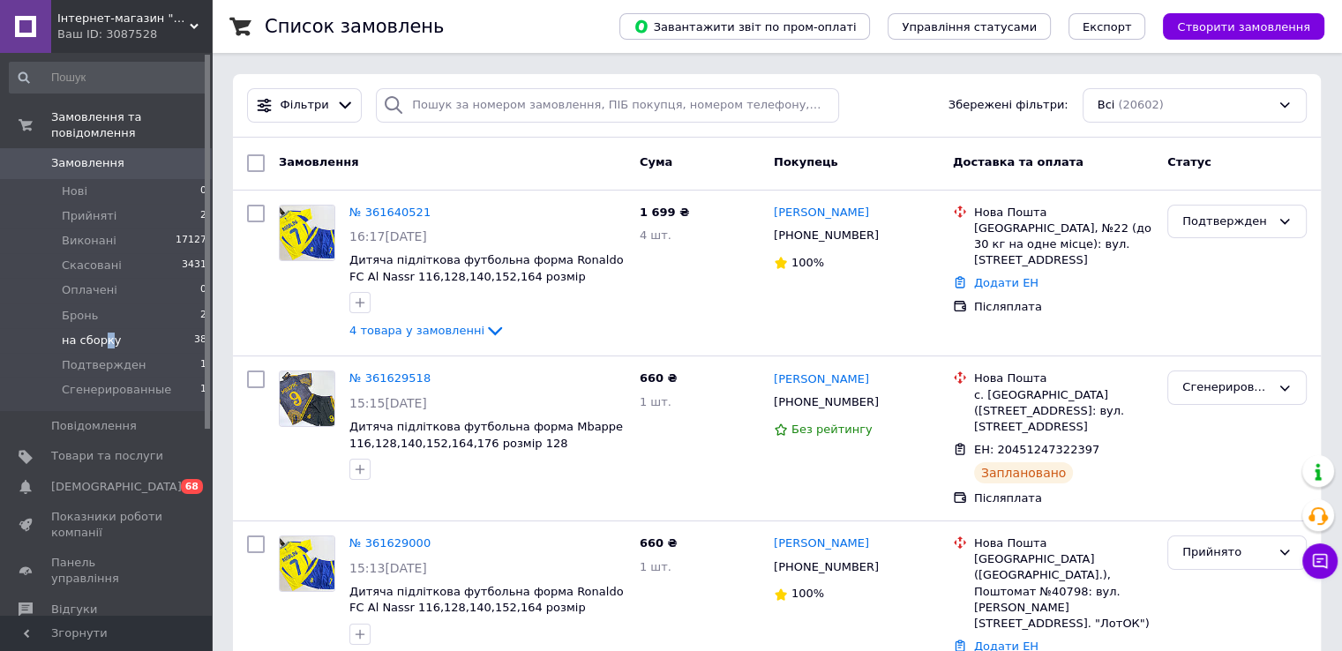
click at [106, 333] on span "на сборку" at bounding box center [92, 341] width 60 height 16
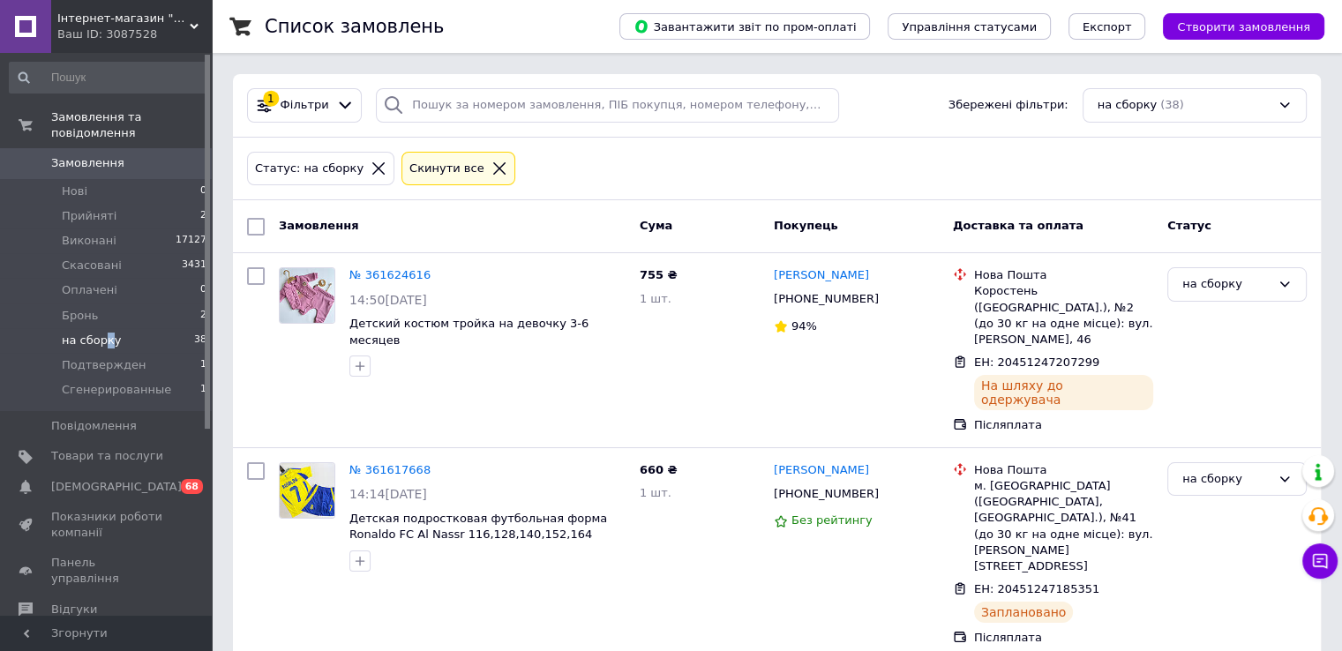
click at [86, 155] on span "Замовлення" at bounding box center [87, 163] width 73 height 16
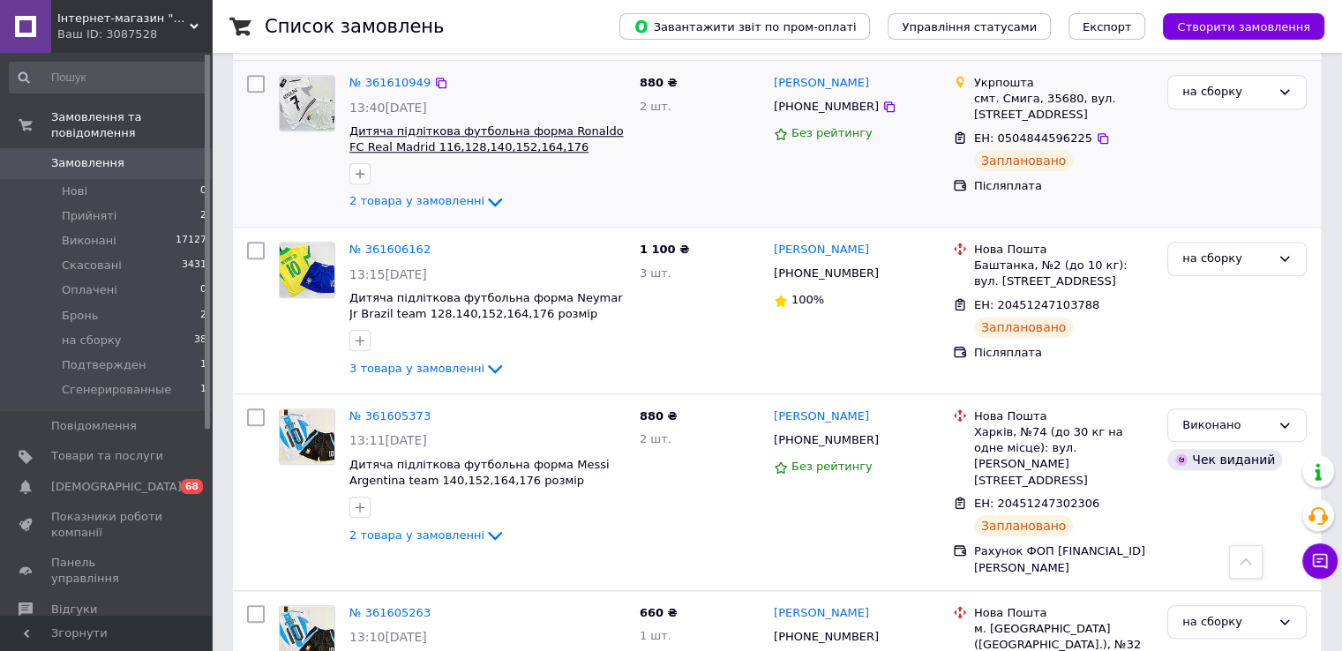
scroll to position [1764, 0]
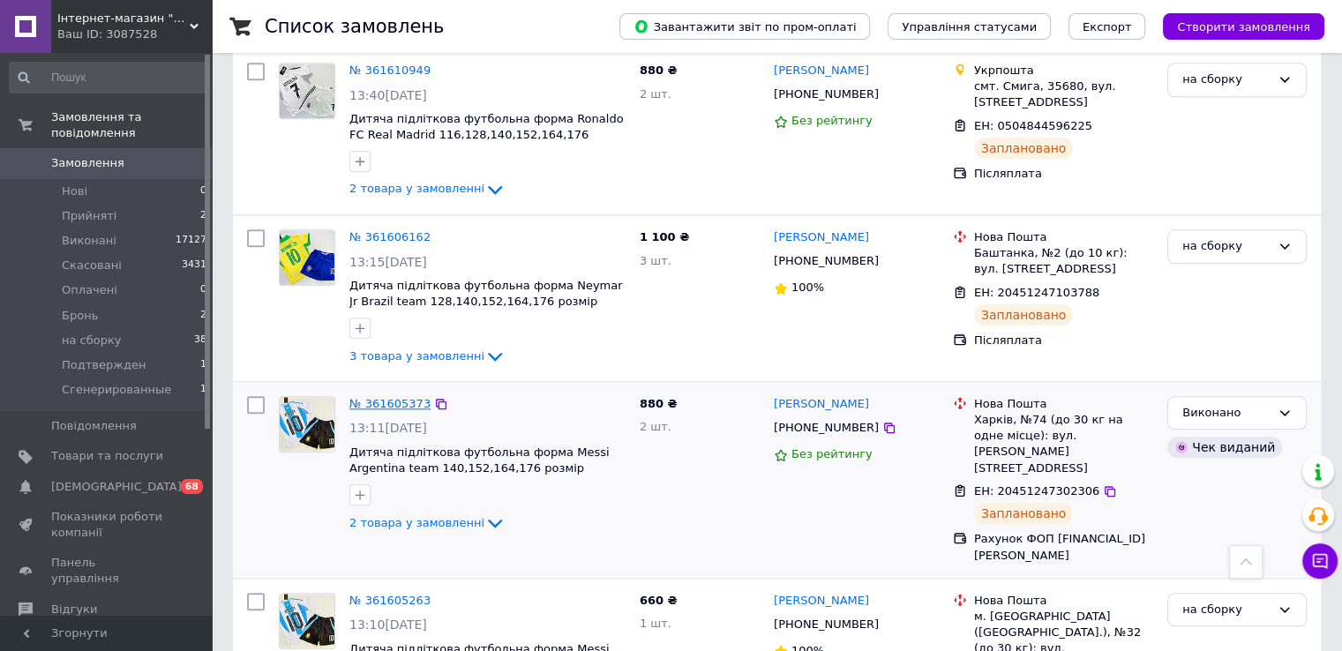
click at [378, 397] on link "№ 361605373" at bounding box center [389, 403] width 81 height 13
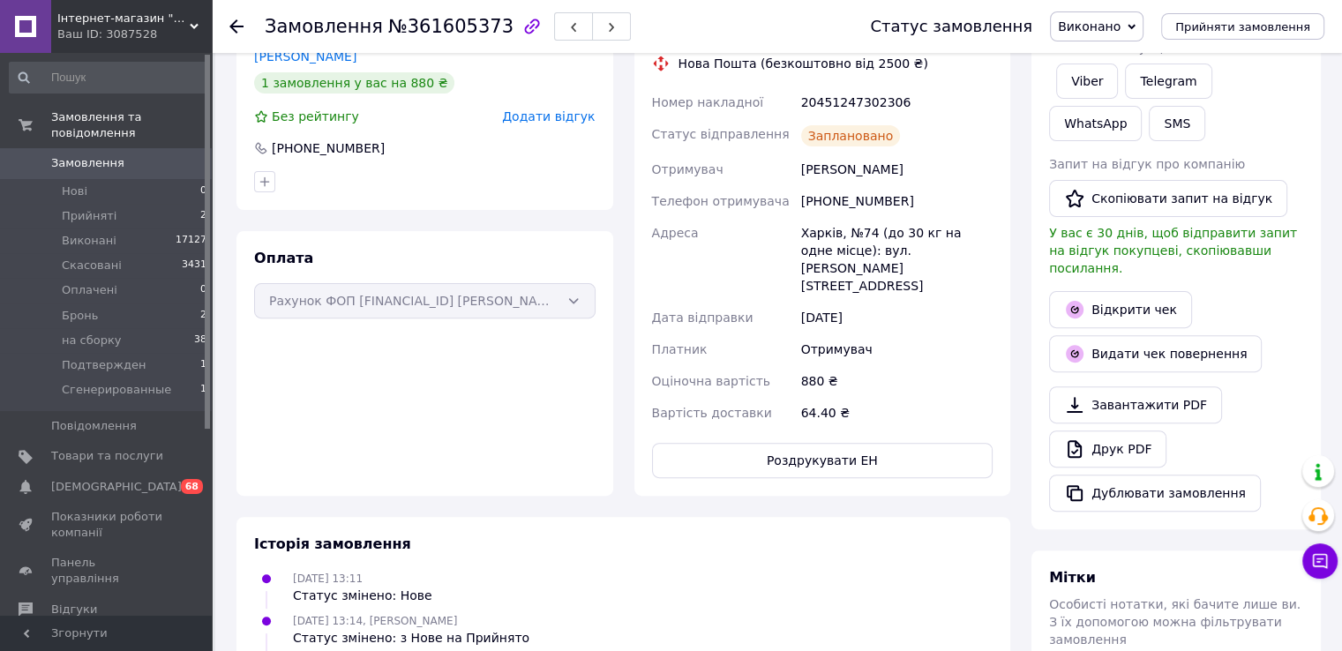
scroll to position [827, 0]
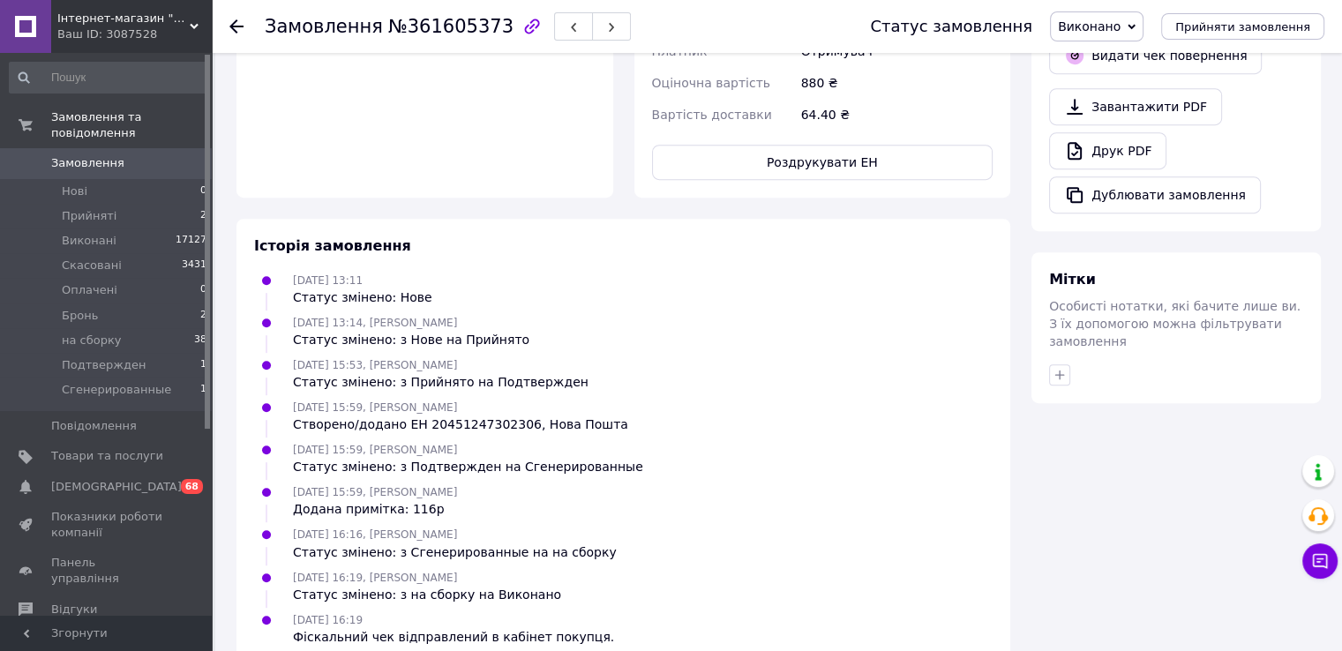
click at [159, 155] on span "Замовлення" at bounding box center [107, 163] width 112 height 16
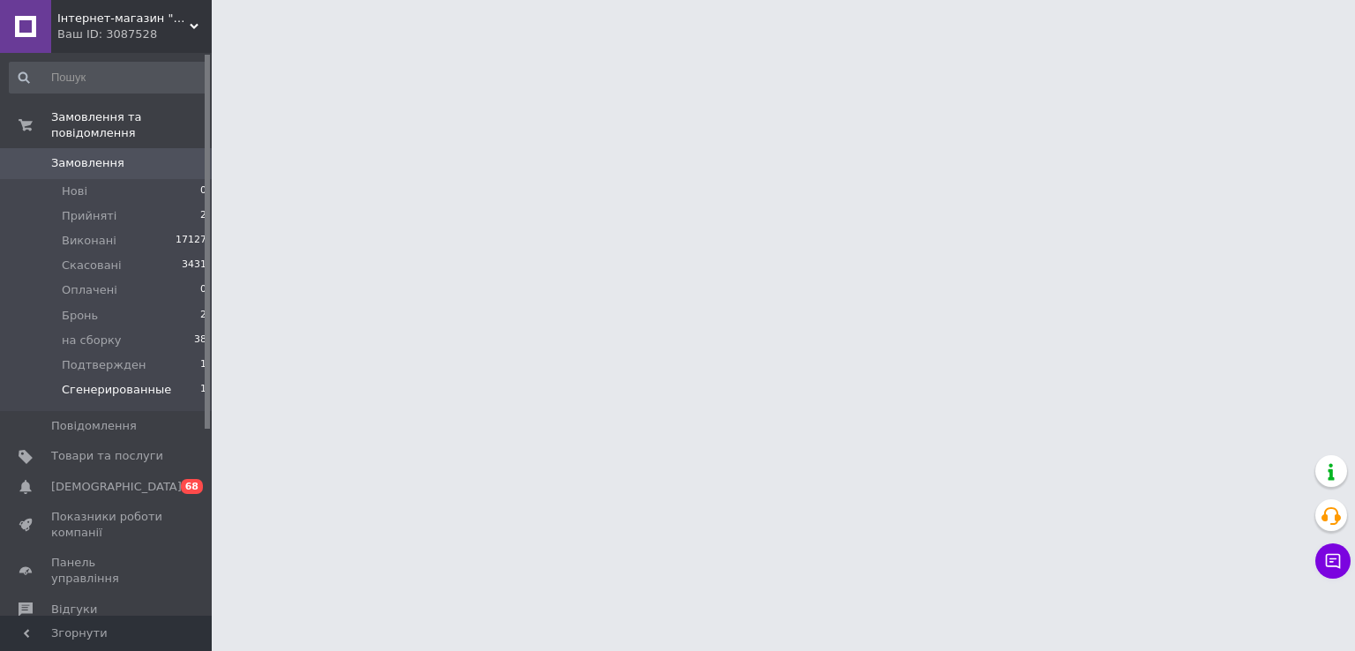
click at [153, 382] on span "Сгенерированные" at bounding box center [116, 390] width 109 height 16
click at [150, 382] on span "Сгенерированные" at bounding box center [116, 390] width 109 height 16
click at [148, 382] on span "Сгенерированные" at bounding box center [116, 390] width 109 height 16
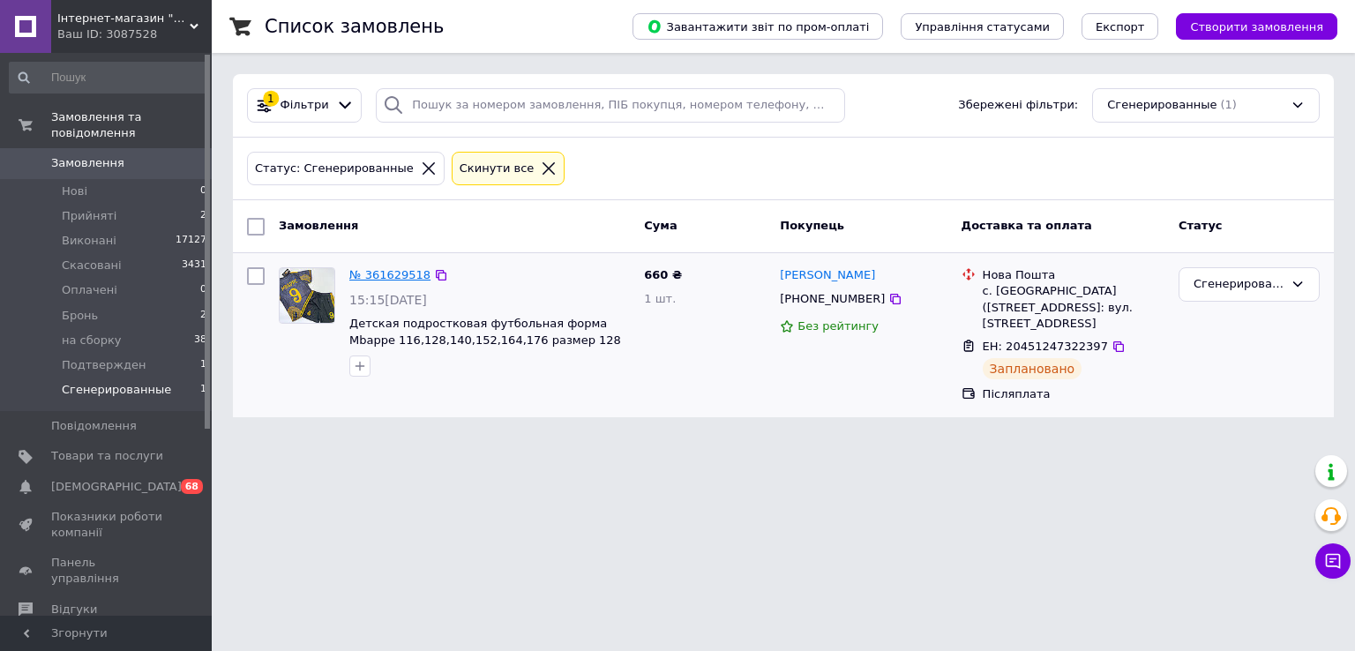
click at [381, 273] on link "№ 361629518" at bounding box center [389, 274] width 81 height 13
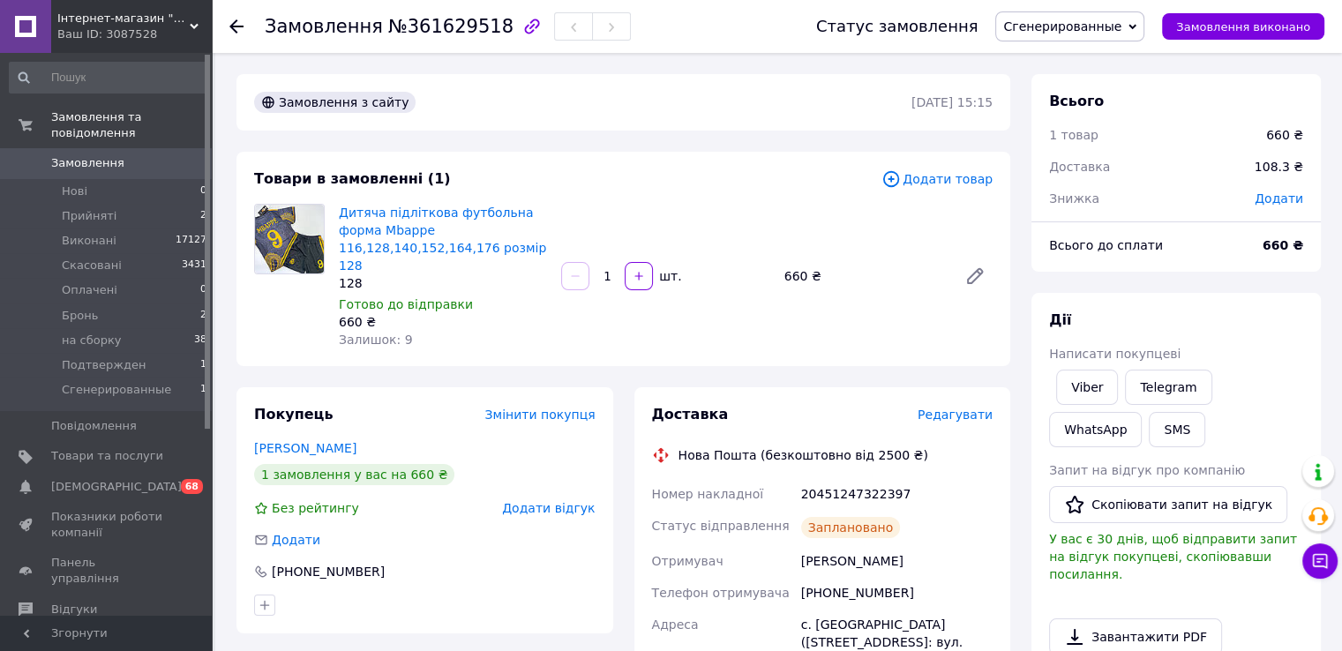
click at [1094, 15] on span "Сгенерированные" at bounding box center [1069, 26] width 149 height 30
click at [1101, 193] on li "на сборку" at bounding box center [1069, 194] width 147 height 26
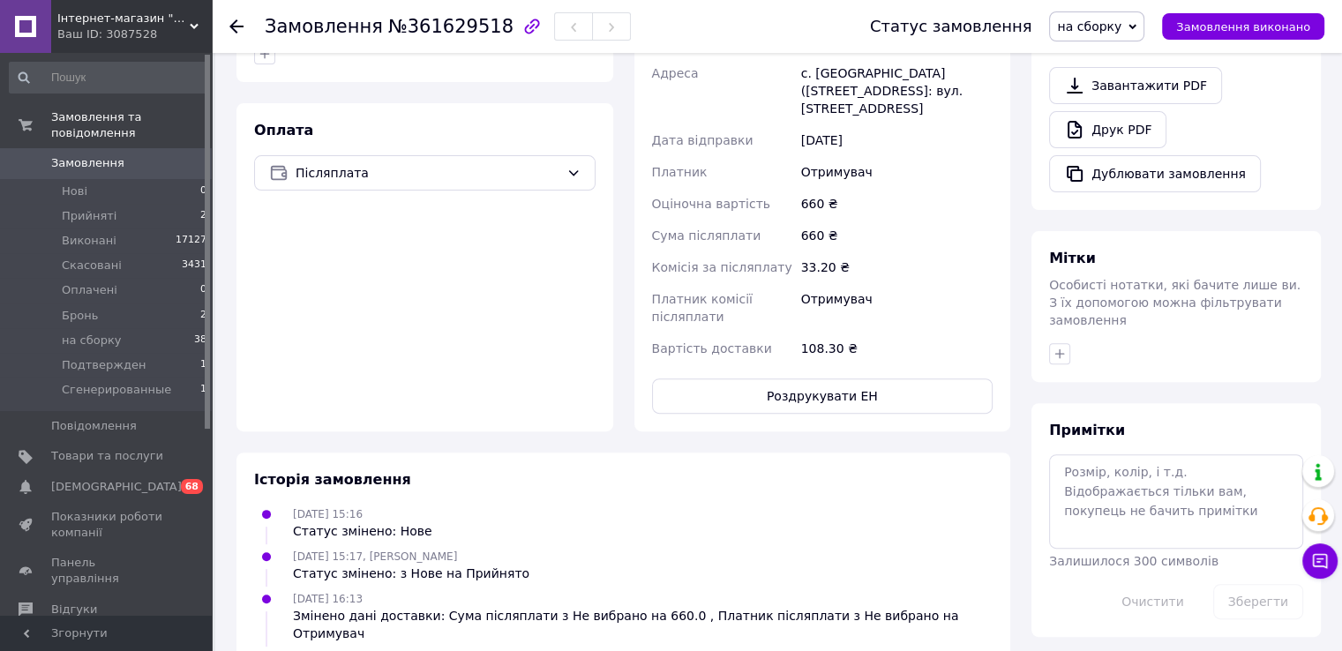
scroll to position [657, 0]
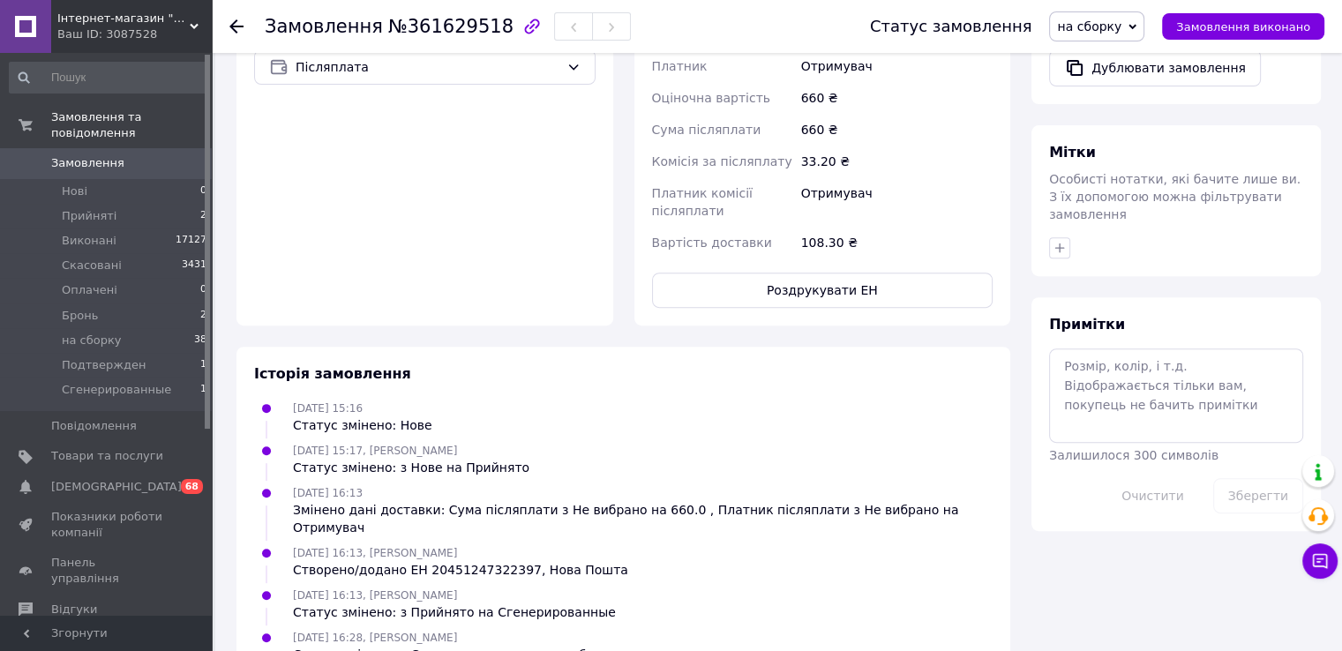
click at [156, 155] on span "Замовлення" at bounding box center [107, 163] width 112 height 16
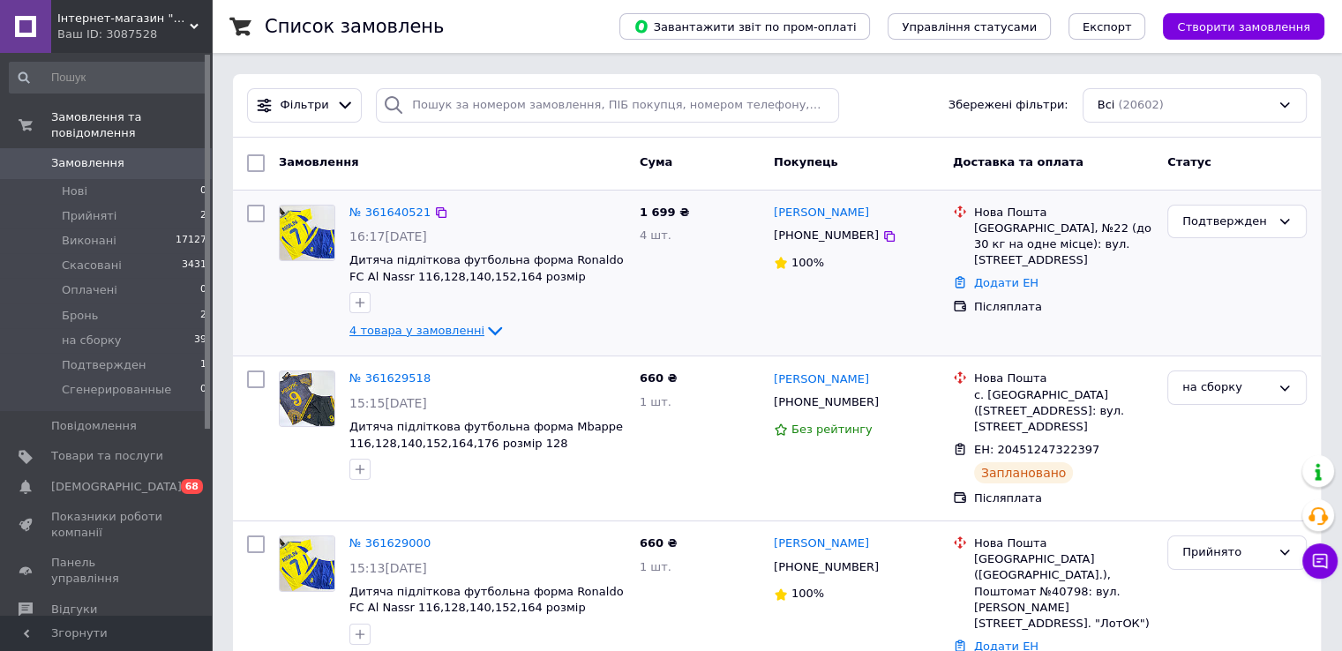
click at [433, 333] on span "4 товара у замовленні" at bounding box center [416, 330] width 135 height 13
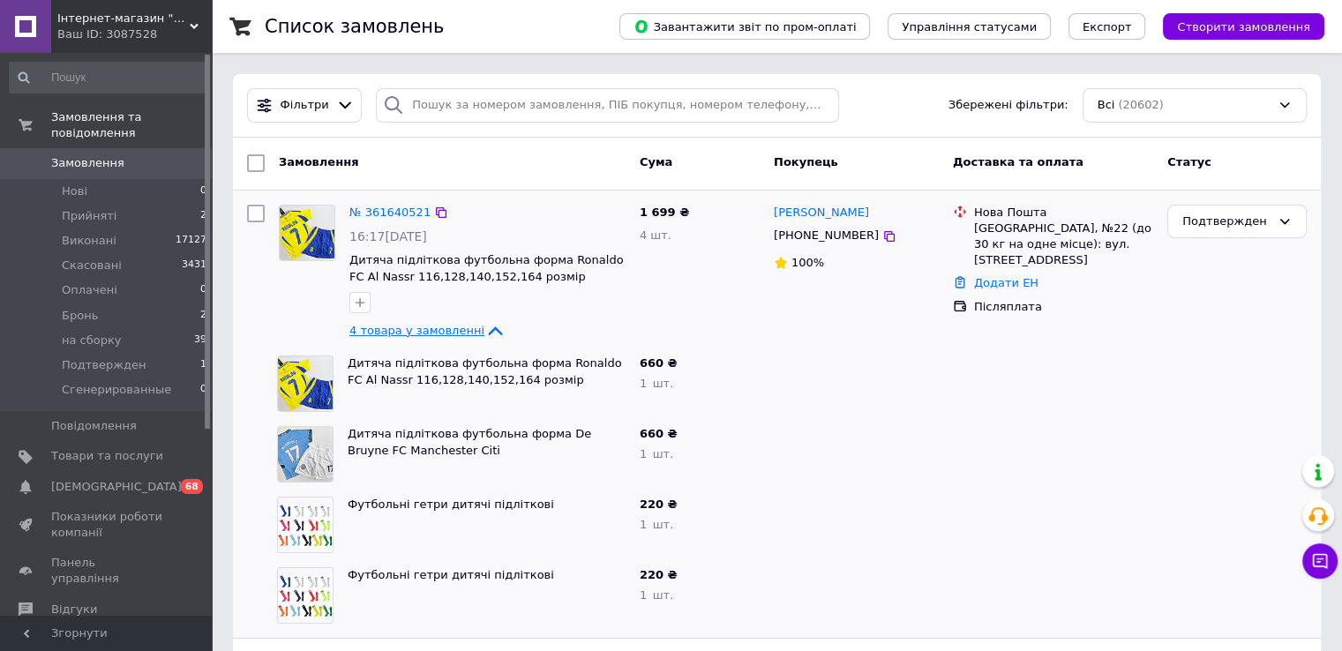
click at [431, 333] on span "4 товара у замовленні" at bounding box center [416, 330] width 135 height 13
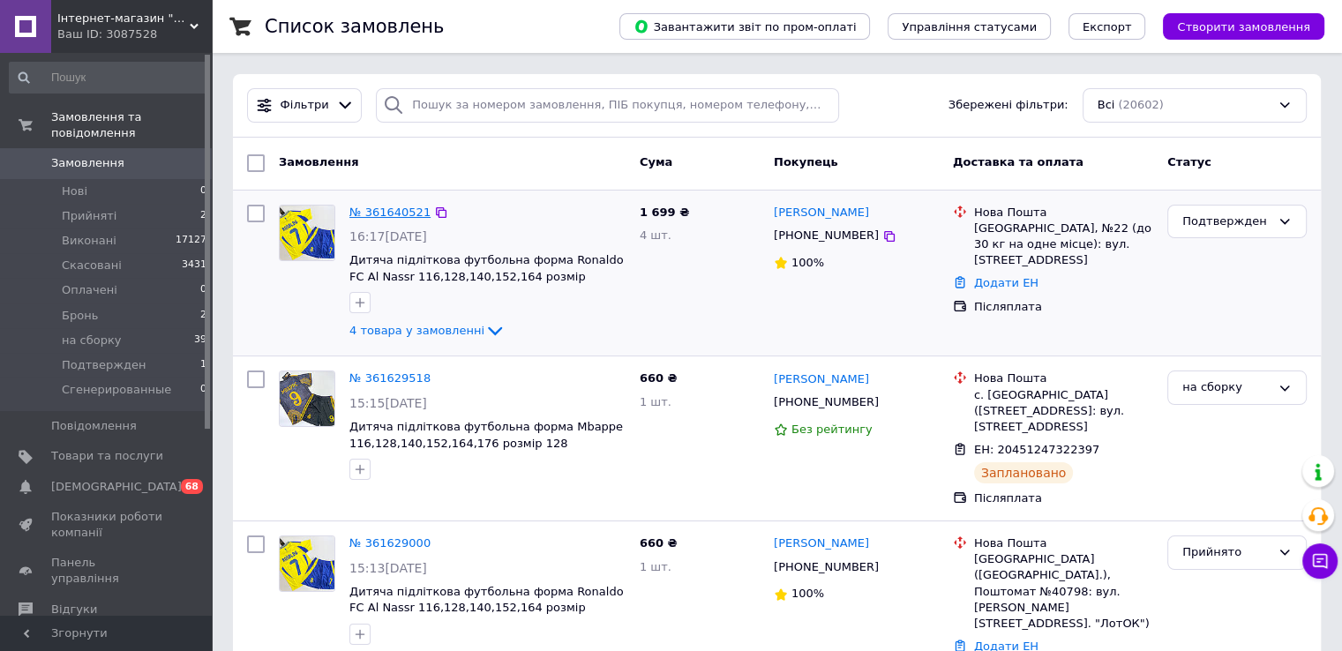
click at [400, 216] on link "№ 361640521" at bounding box center [389, 212] width 81 height 13
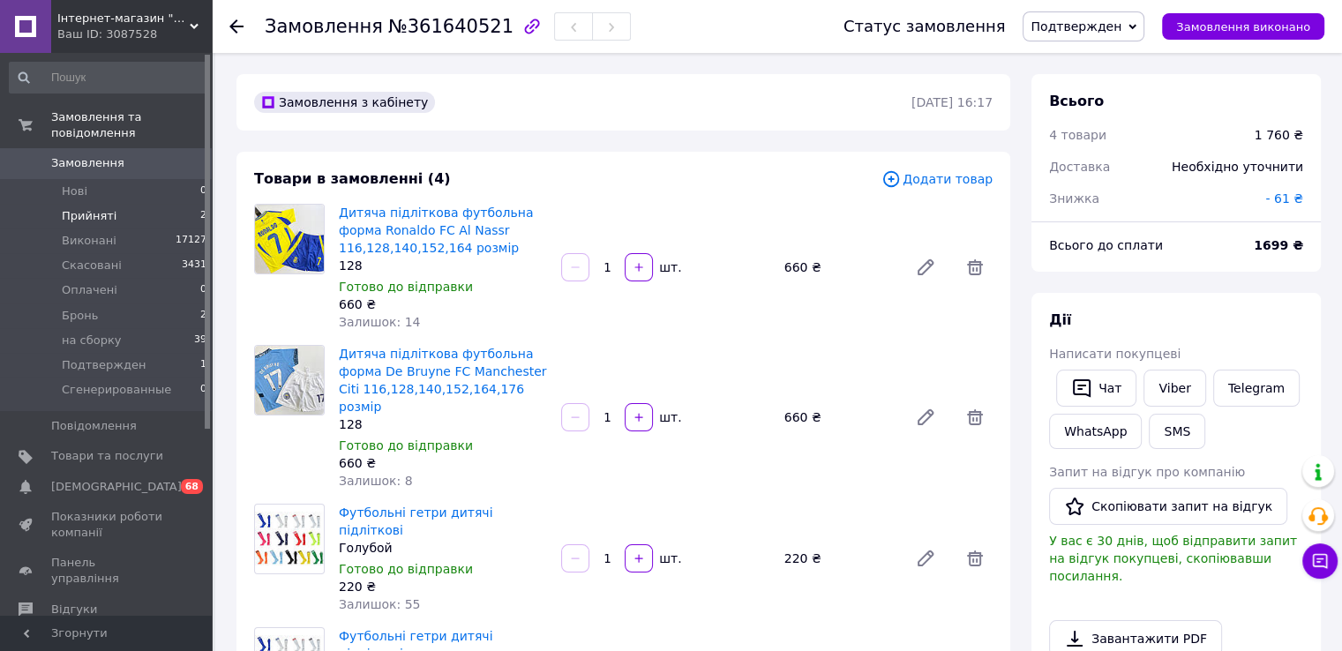
click at [86, 208] on span "Прийняті" at bounding box center [89, 216] width 55 height 16
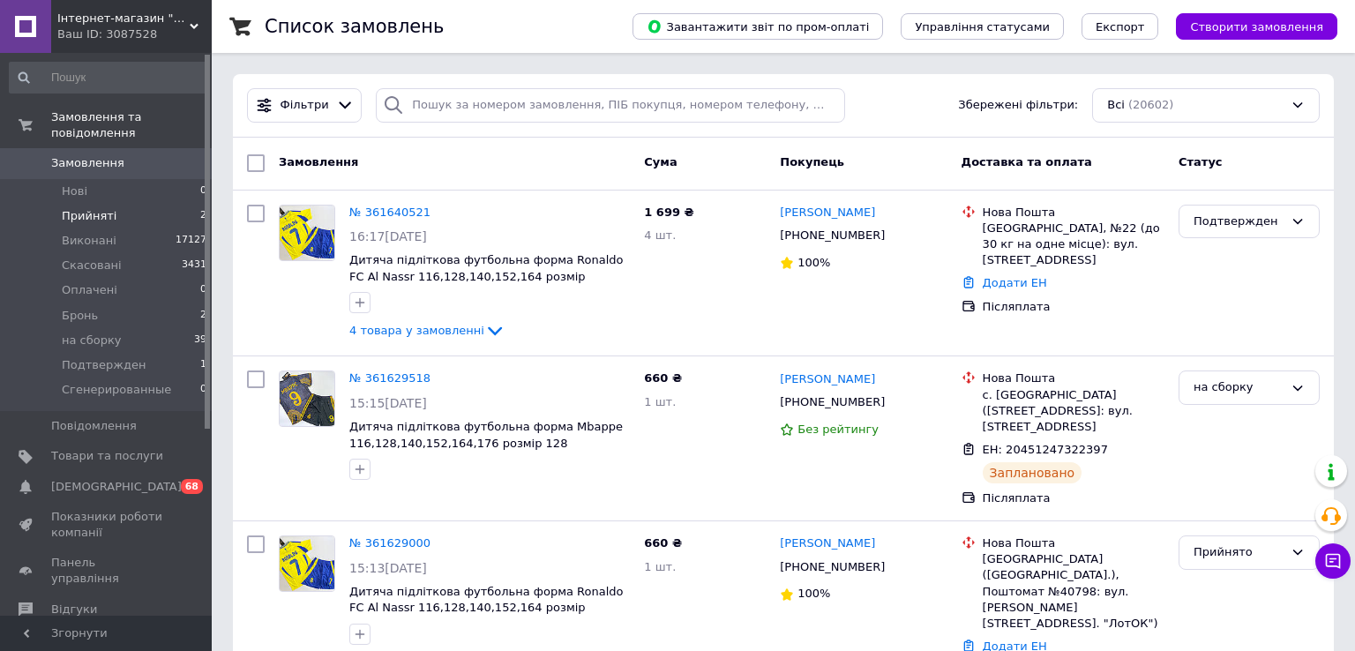
click at [89, 208] on span "Прийняті" at bounding box center [89, 216] width 55 height 16
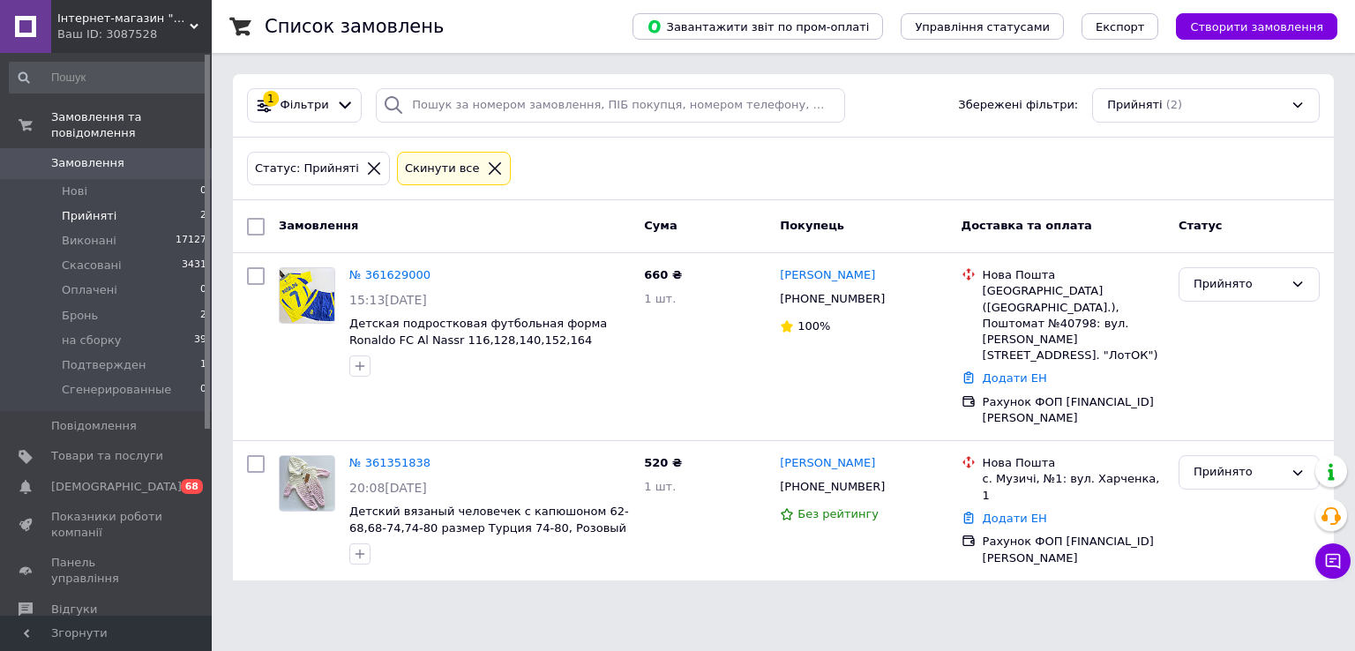
click at [169, 155] on span "0" at bounding box center [187, 163] width 49 height 16
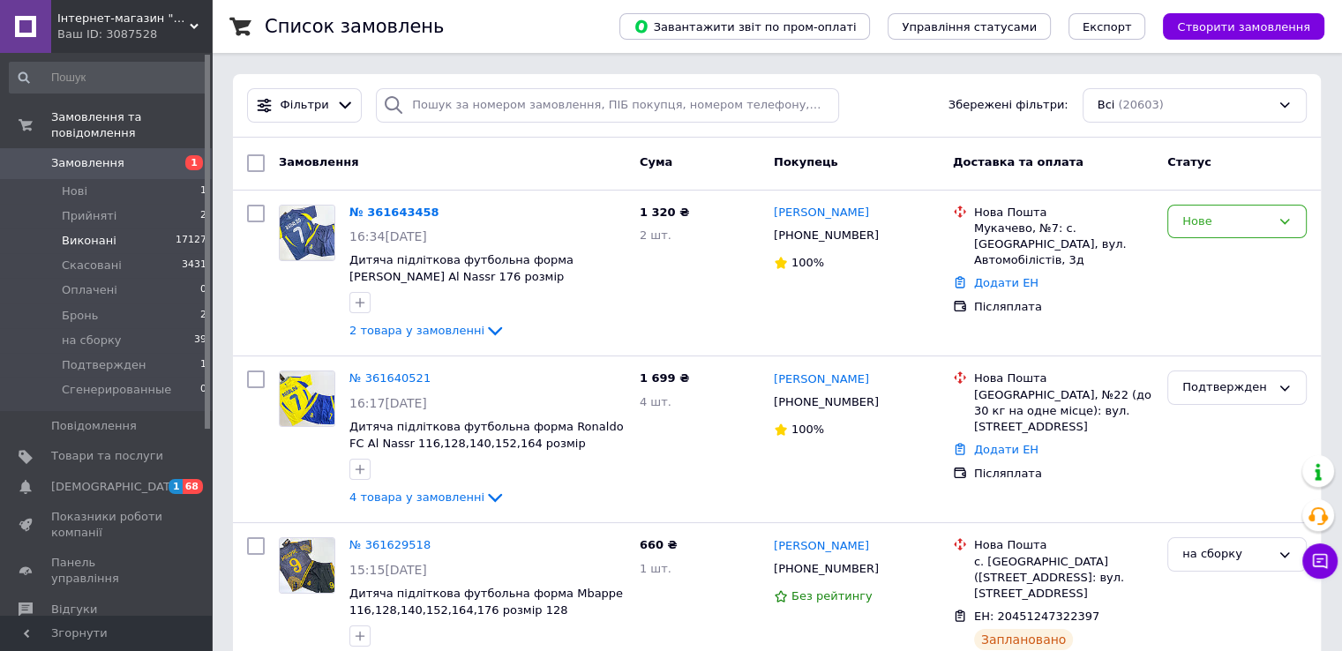
click at [148, 228] on li "Виконані 17127" at bounding box center [108, 240] width 217 height 25
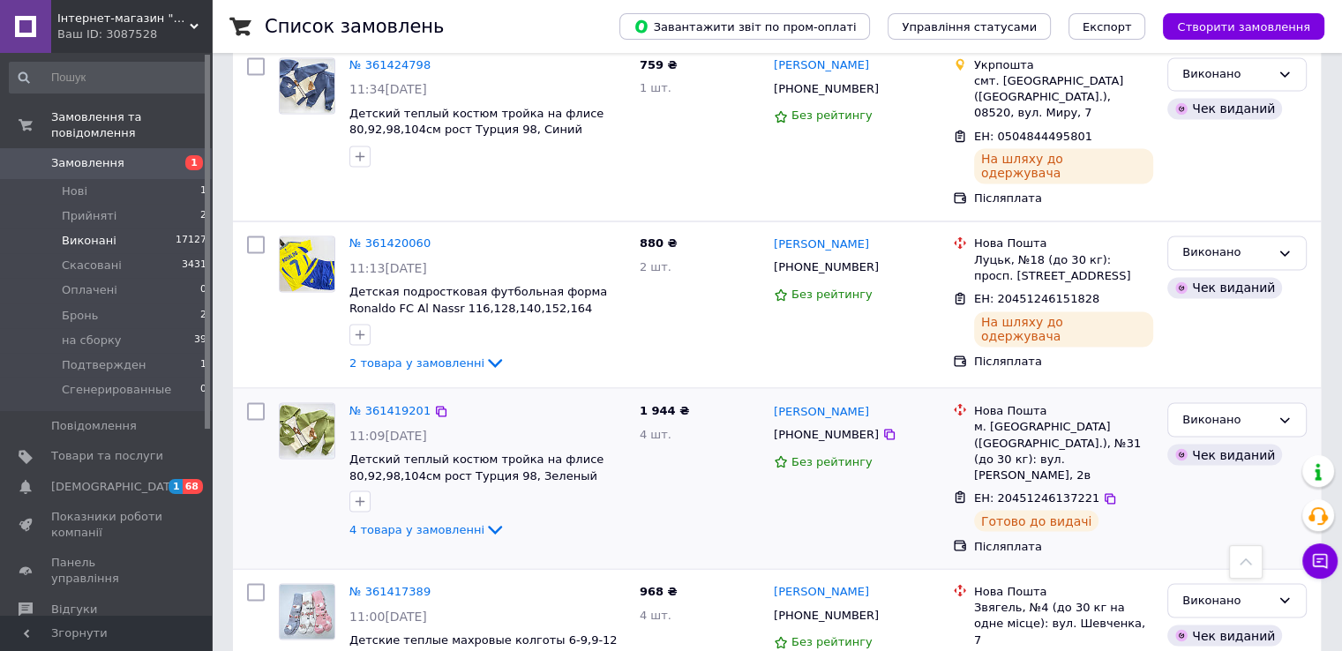
scroll to position [2999, 0]
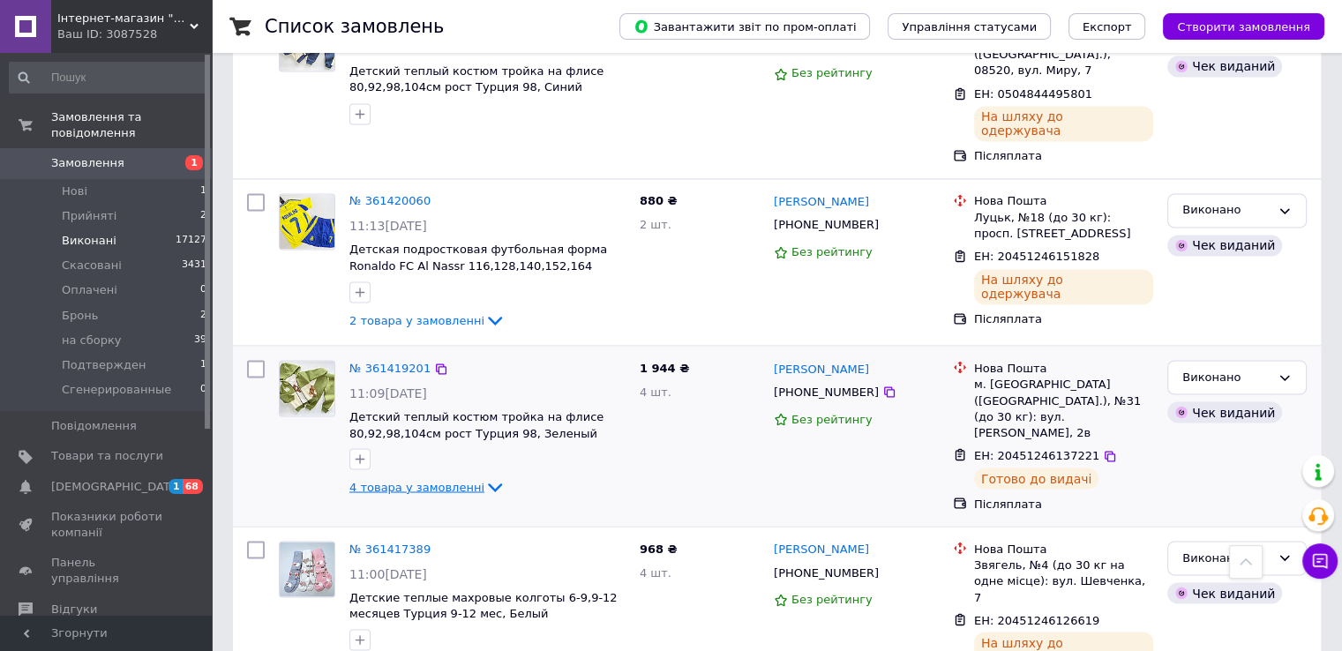
click at [484, 476] on icon at bounding box center [494, 486] width 21 height 21
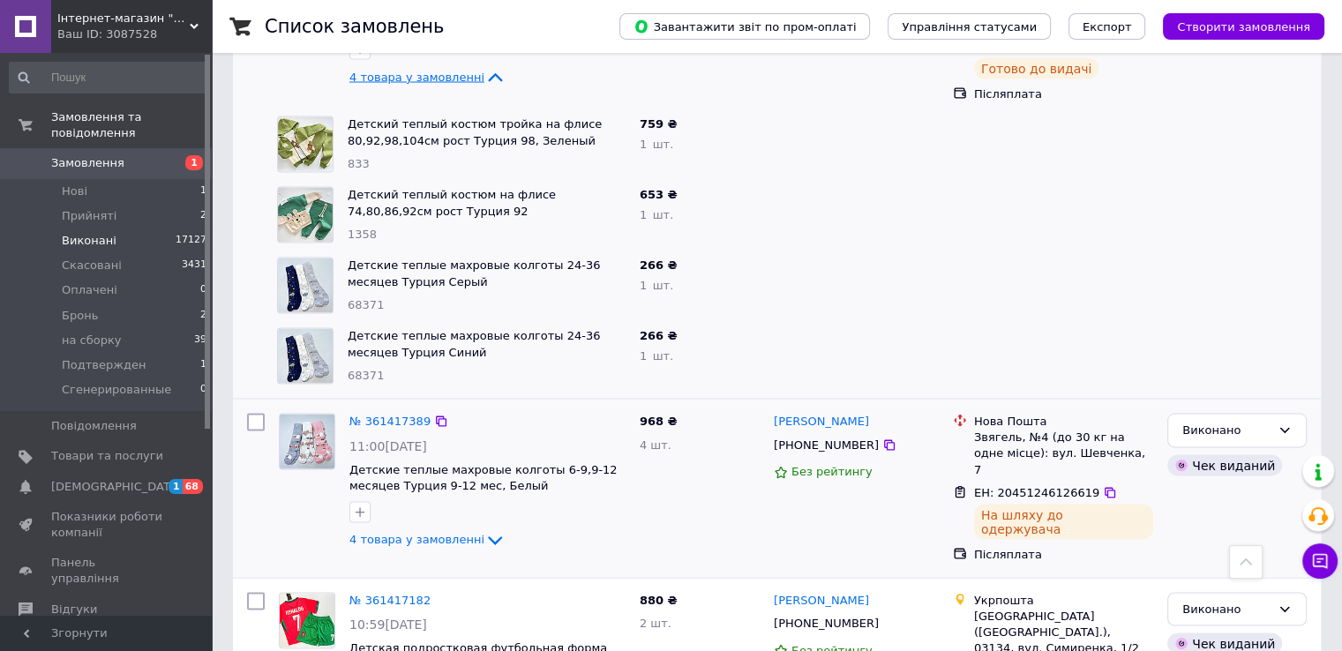
scroll to position [3440, 0]
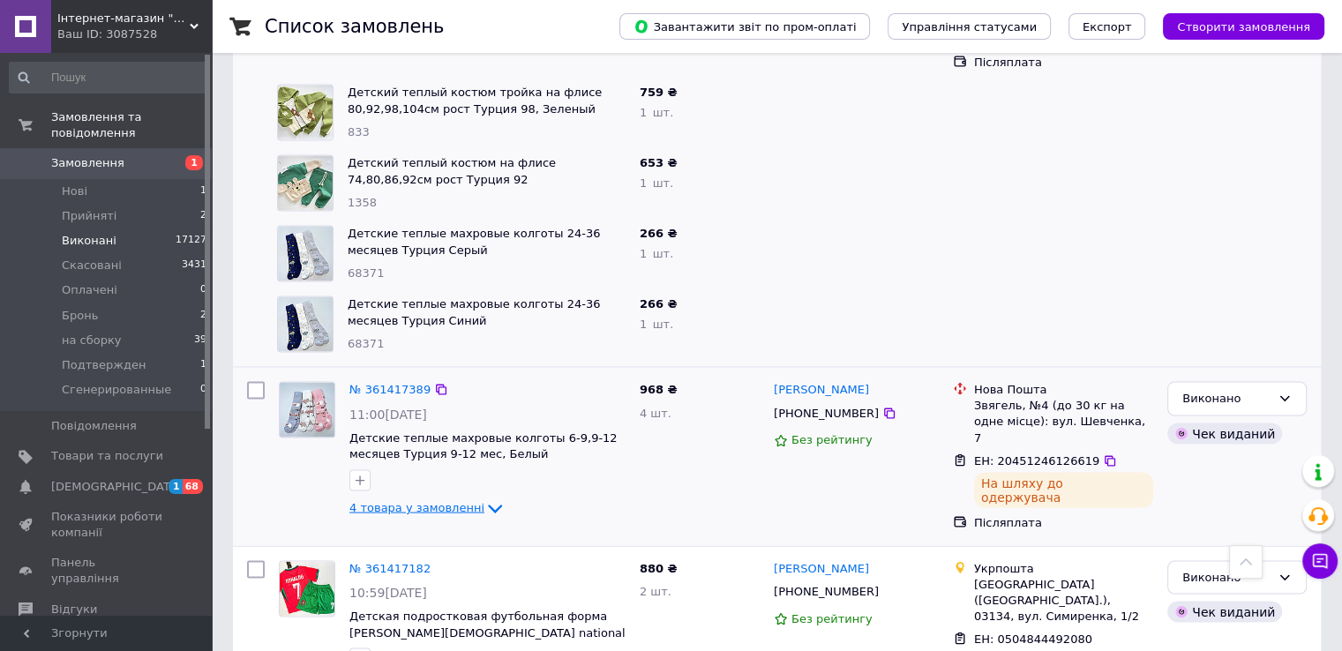
click at [488, 505] on icon at bounding box center [495, 509] width 14 height 9
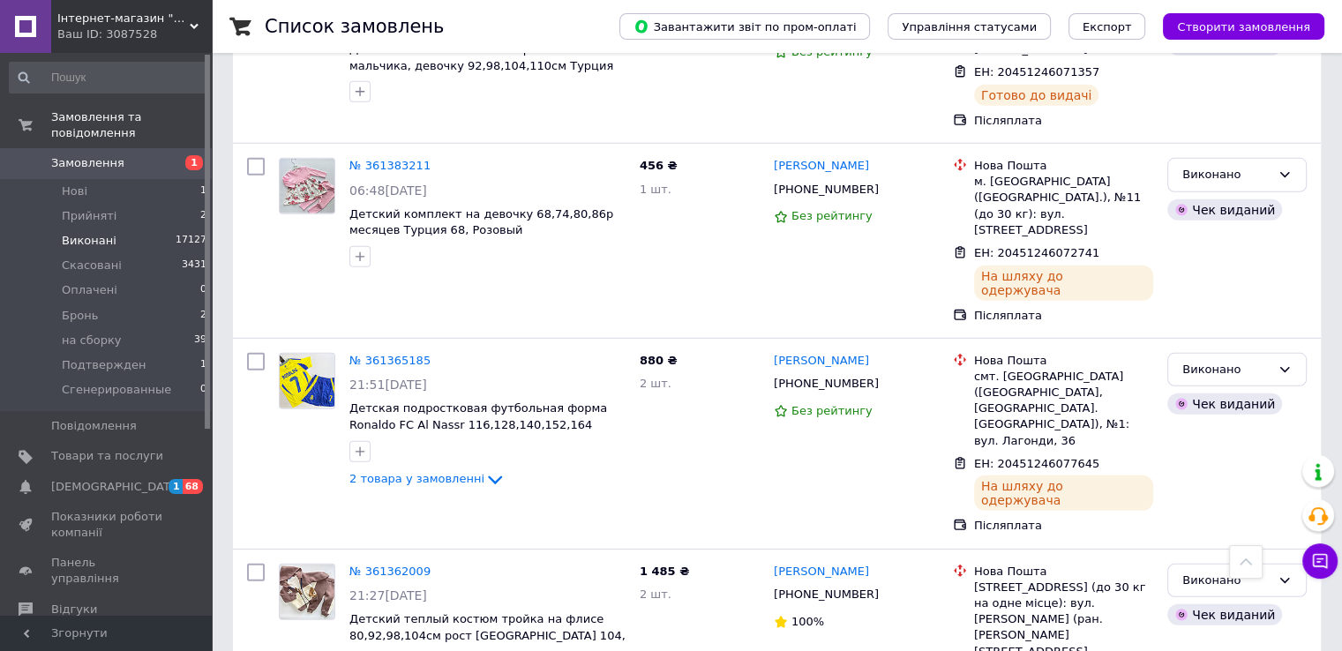
scroll to position [5116, 0]
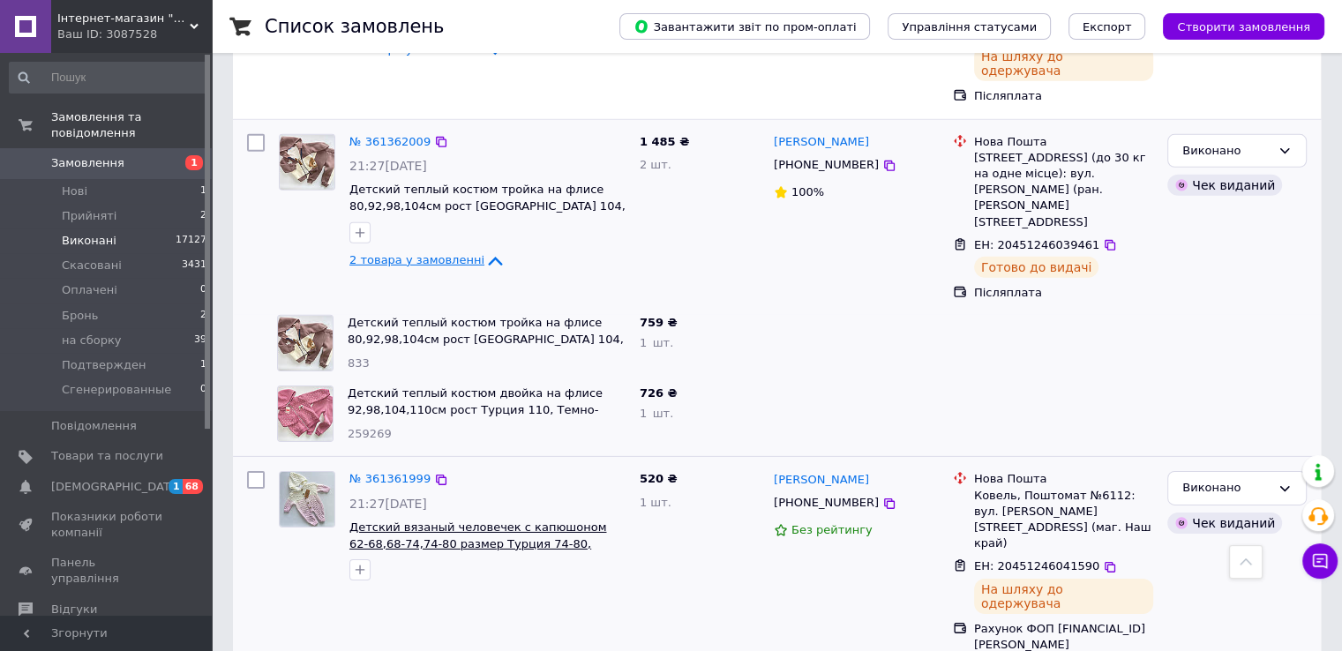
scroll to position [5645, 0]
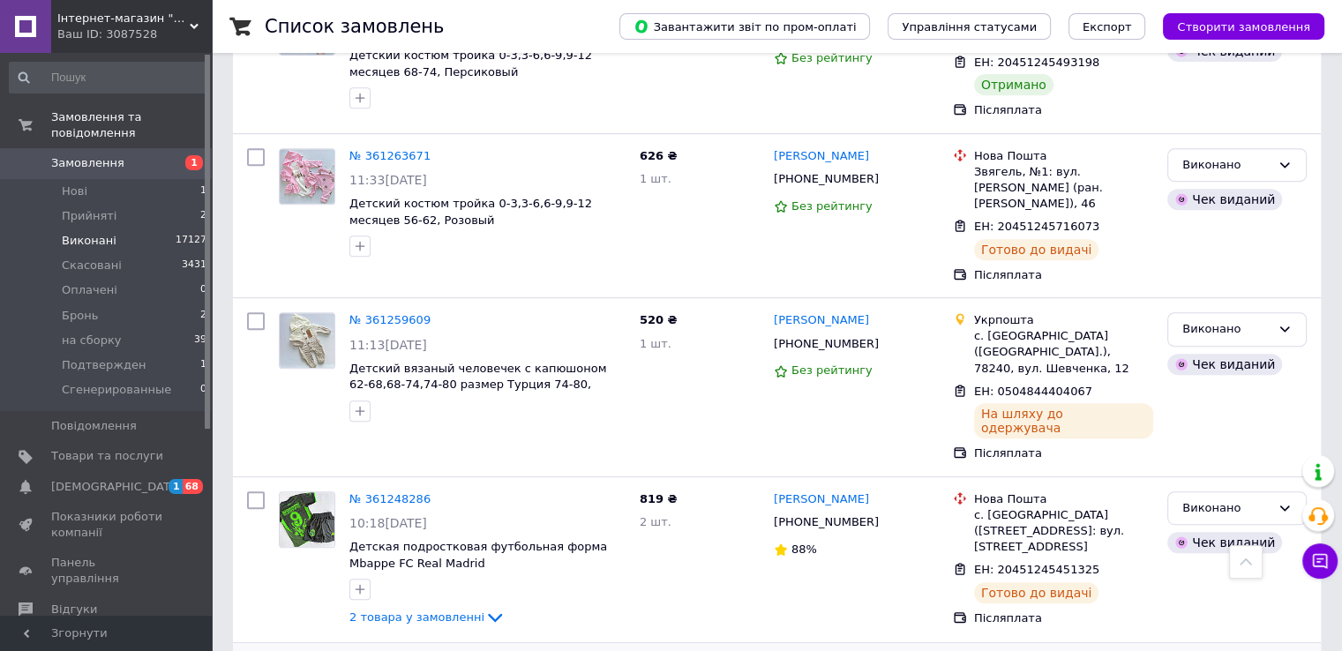
scroll to position [7586, 0]
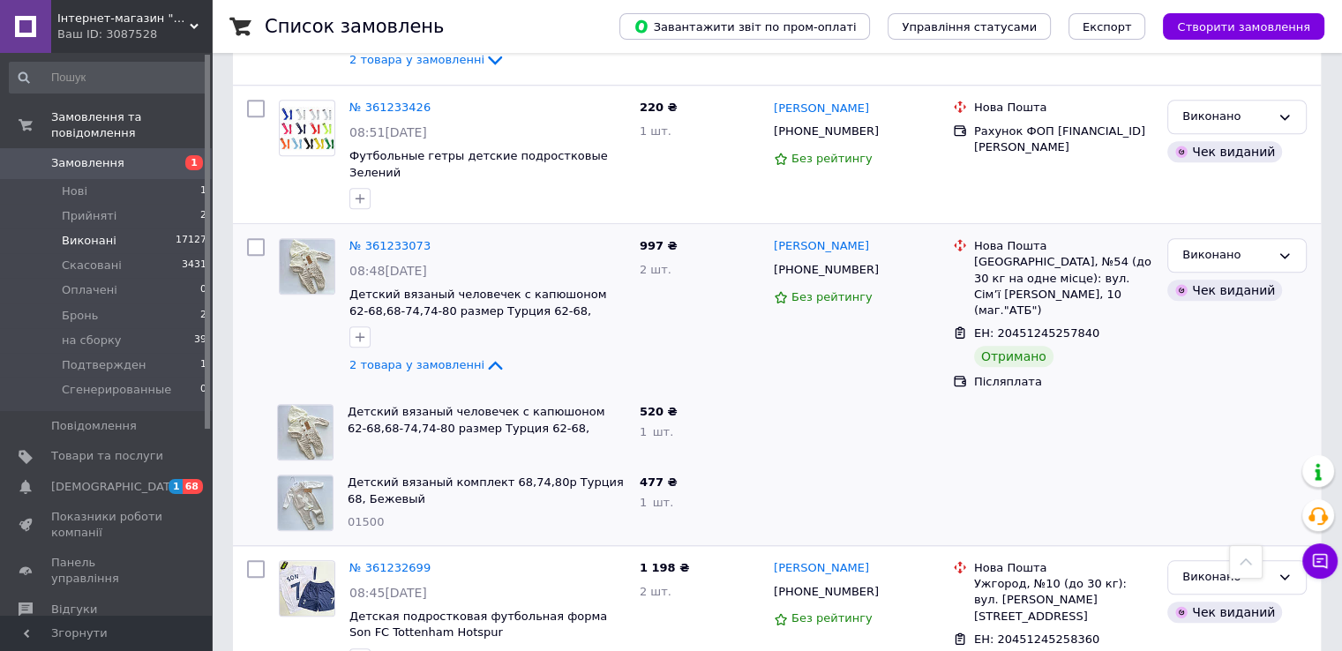
scroll to position [8203, 0]
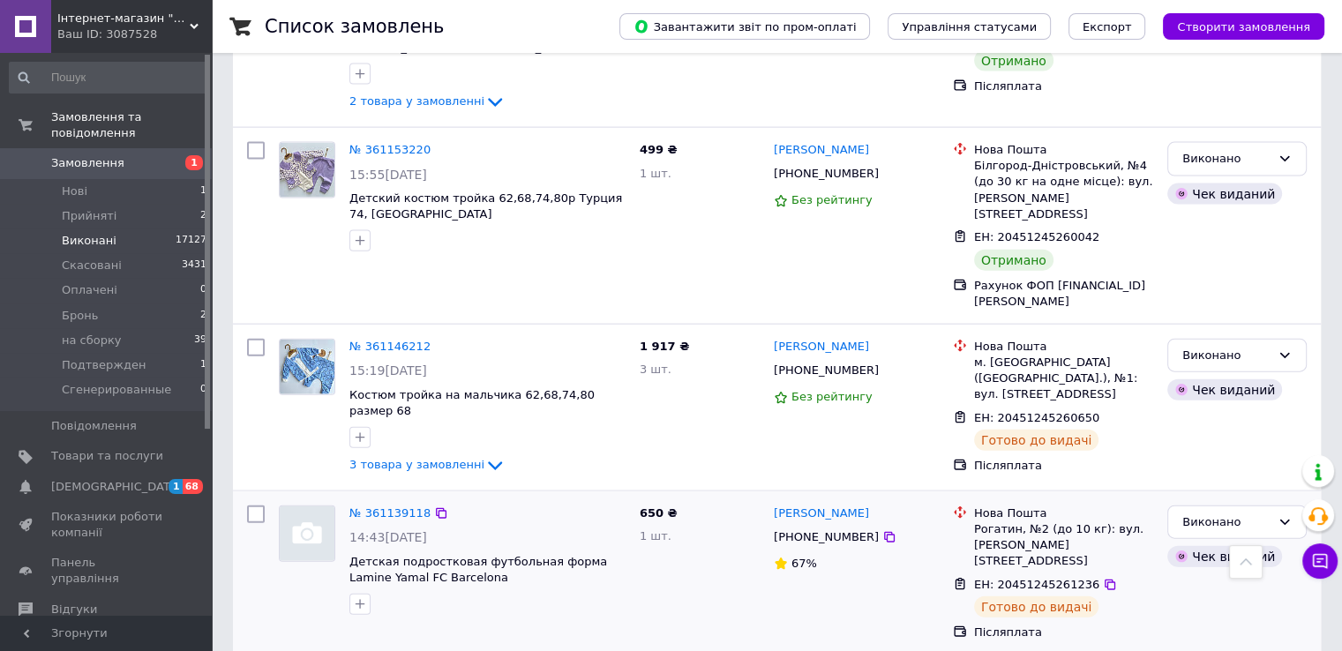
scroll to position [10761, 0]
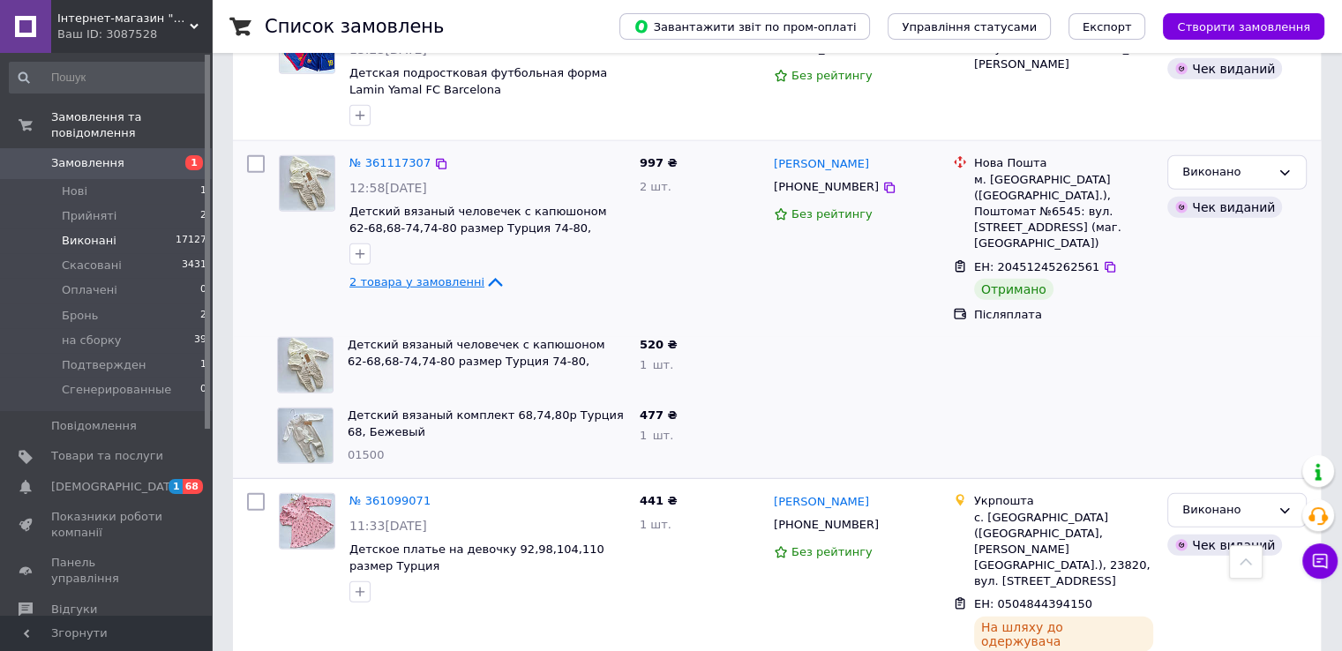
scroll to position [11643, 0]
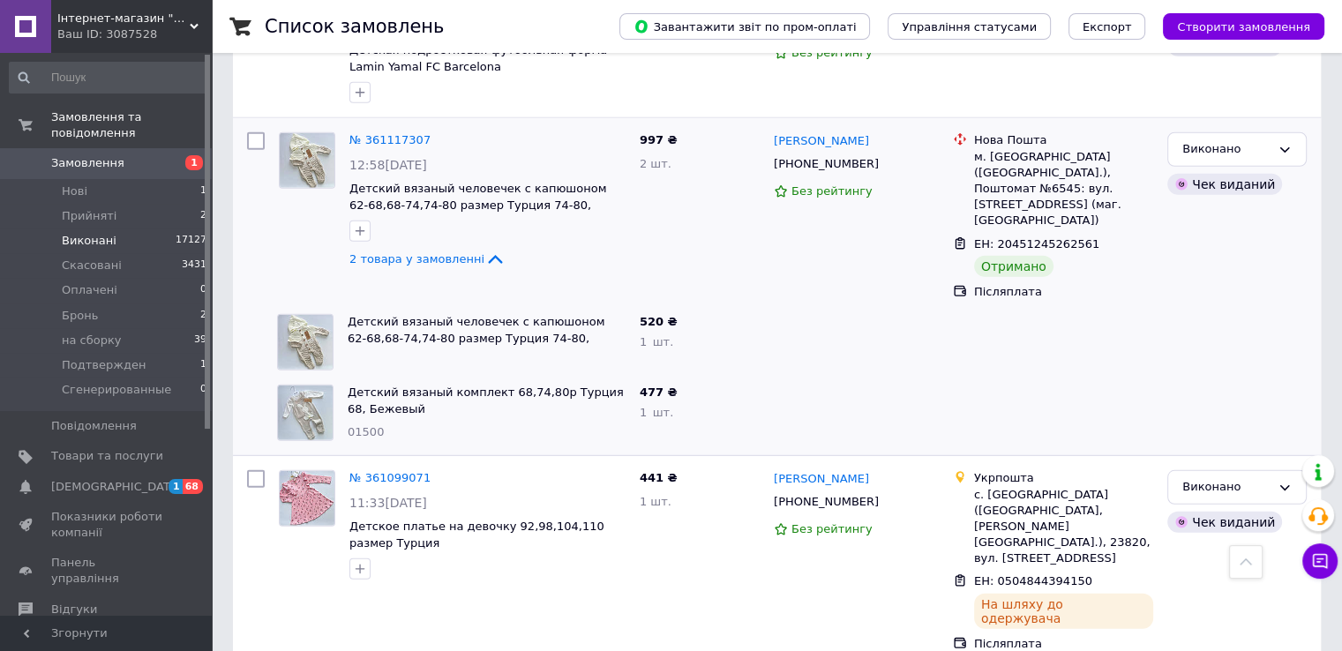
scroll to position [11555, 0]
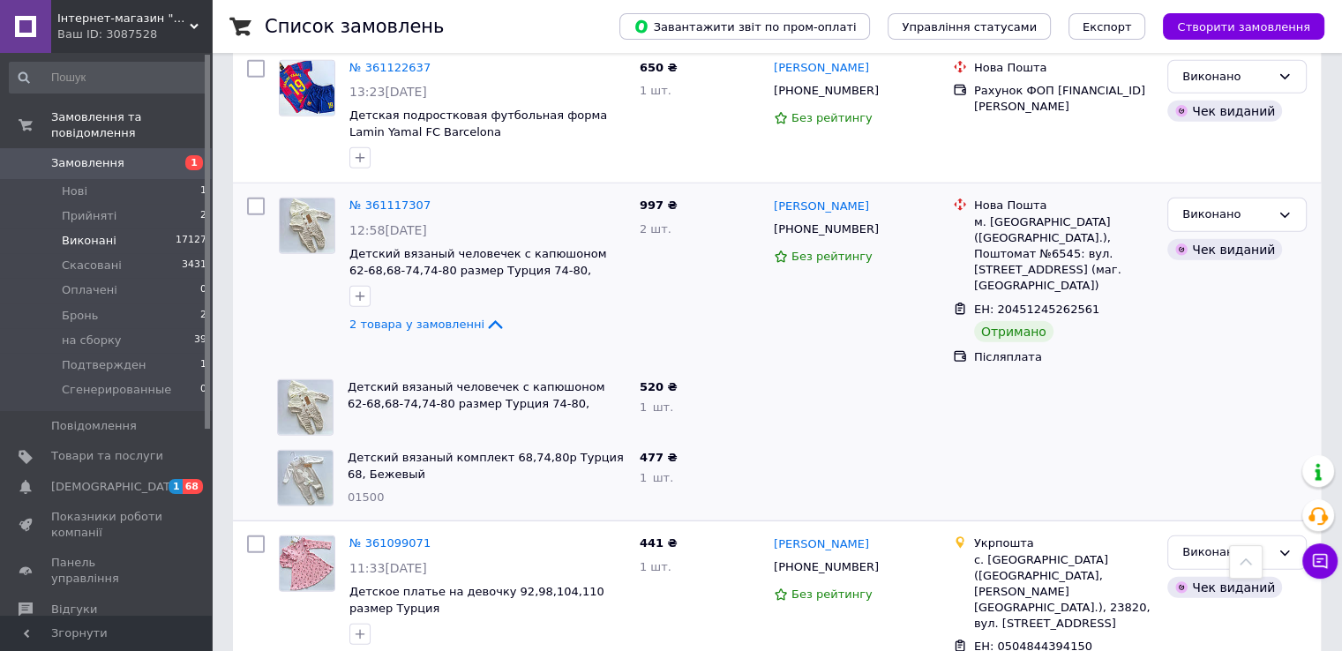
click at [141, 155] on span "Замовлення" at bounding box center [107, 163] width 112 height 16
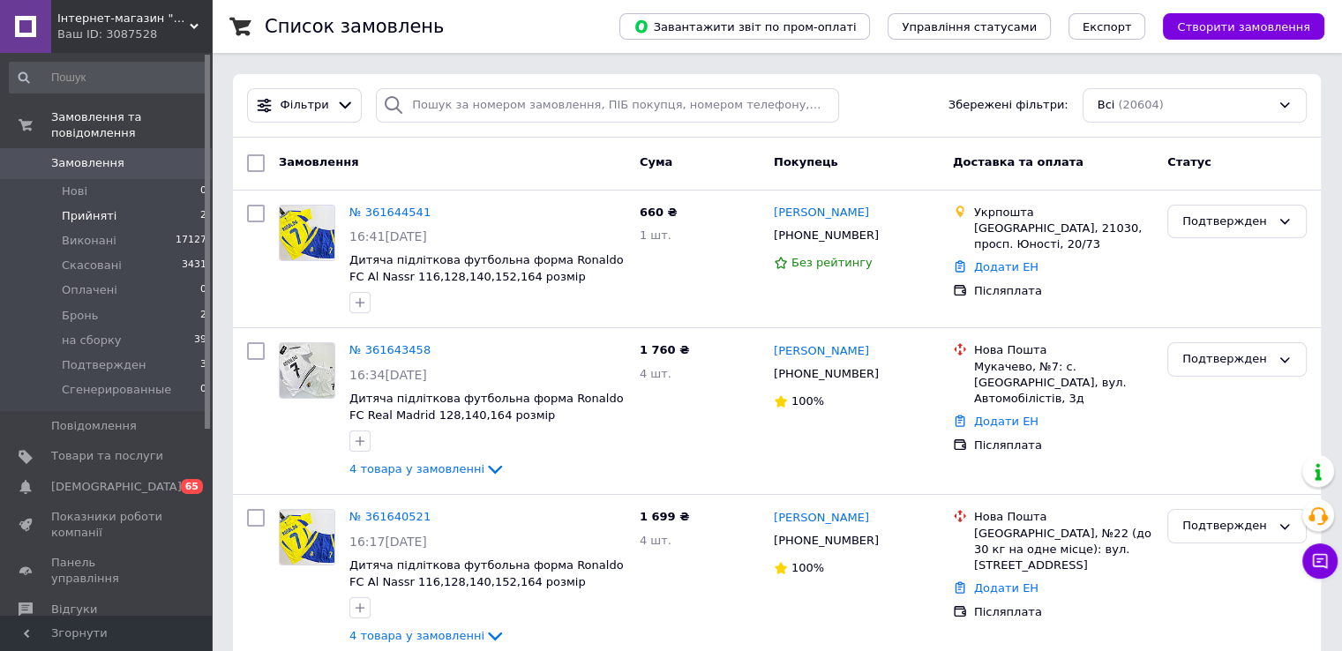
click at [162, 204] on li "Прийняті 2" at bounding box center [108, 216] width 217 height 25
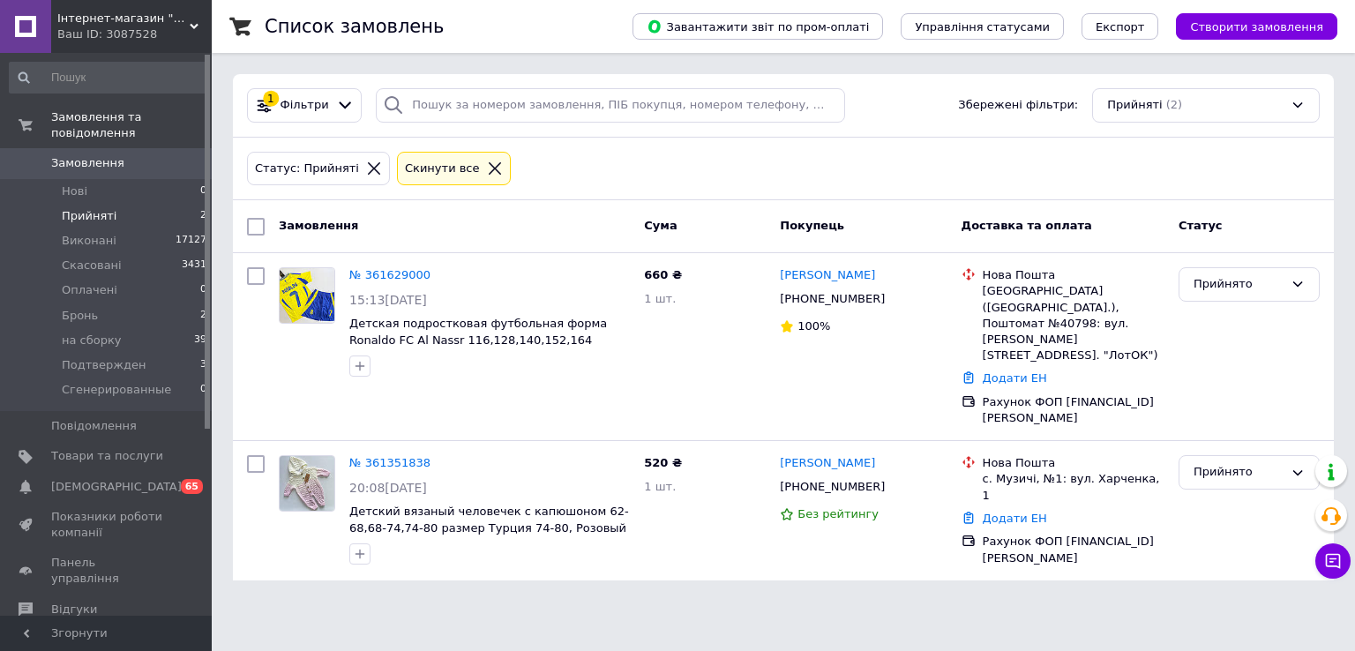
click at [162, 155] on span "Замовлення" at bounding box center [107, 163] width 112 height 16
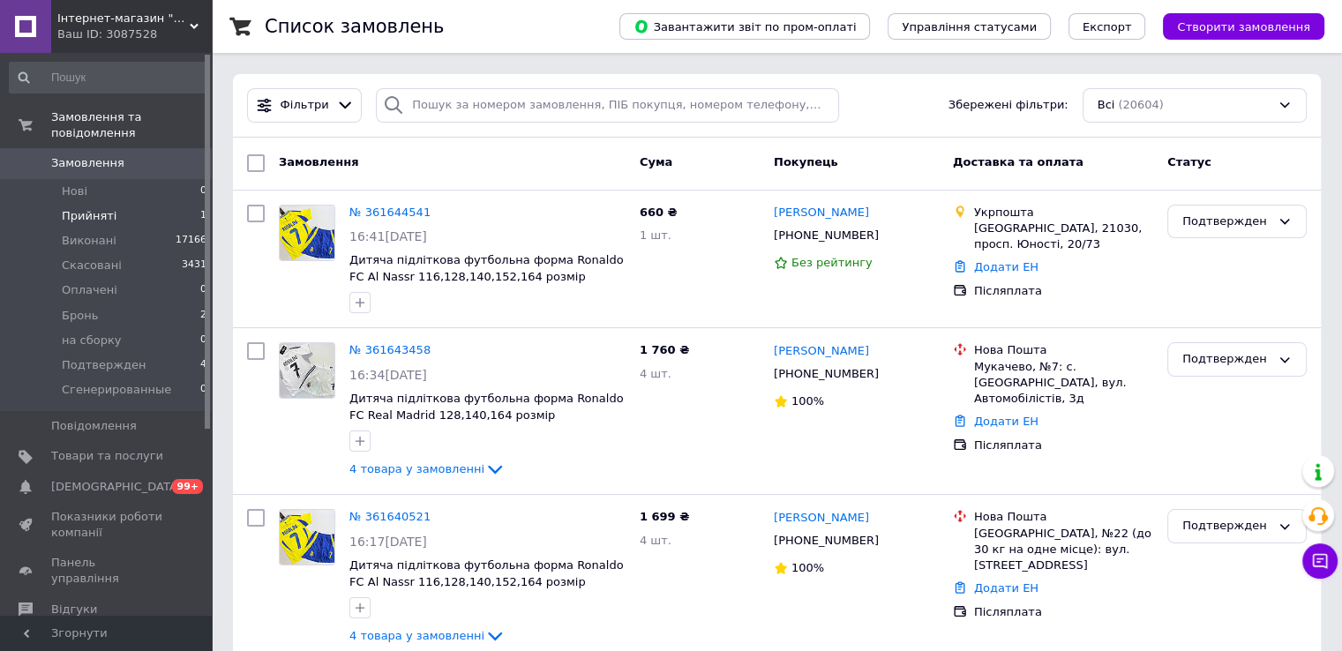
click at [113, 204] on li "Прийняті 1" at bounding box center [108, 216] width 217 height 25
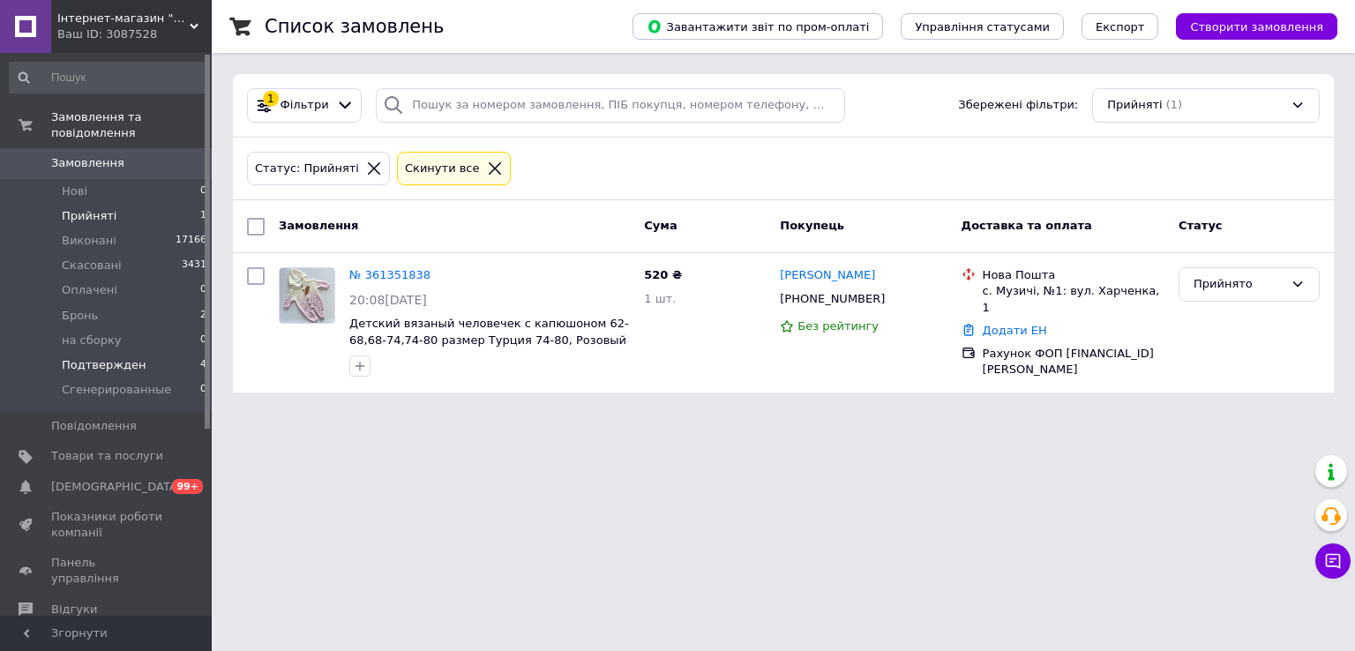
click at [94, 357] on span "Подтвержден" at bounding box center [104, 365] width 84 height 16
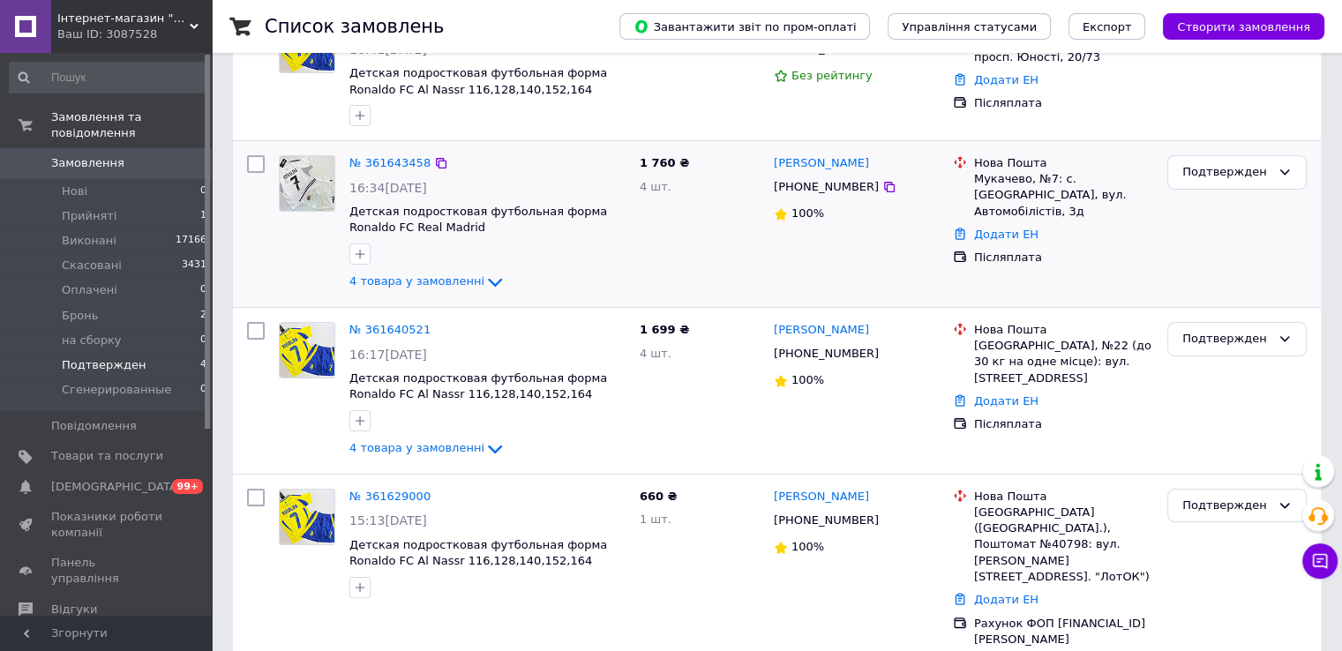
scroll to position [265, 0]
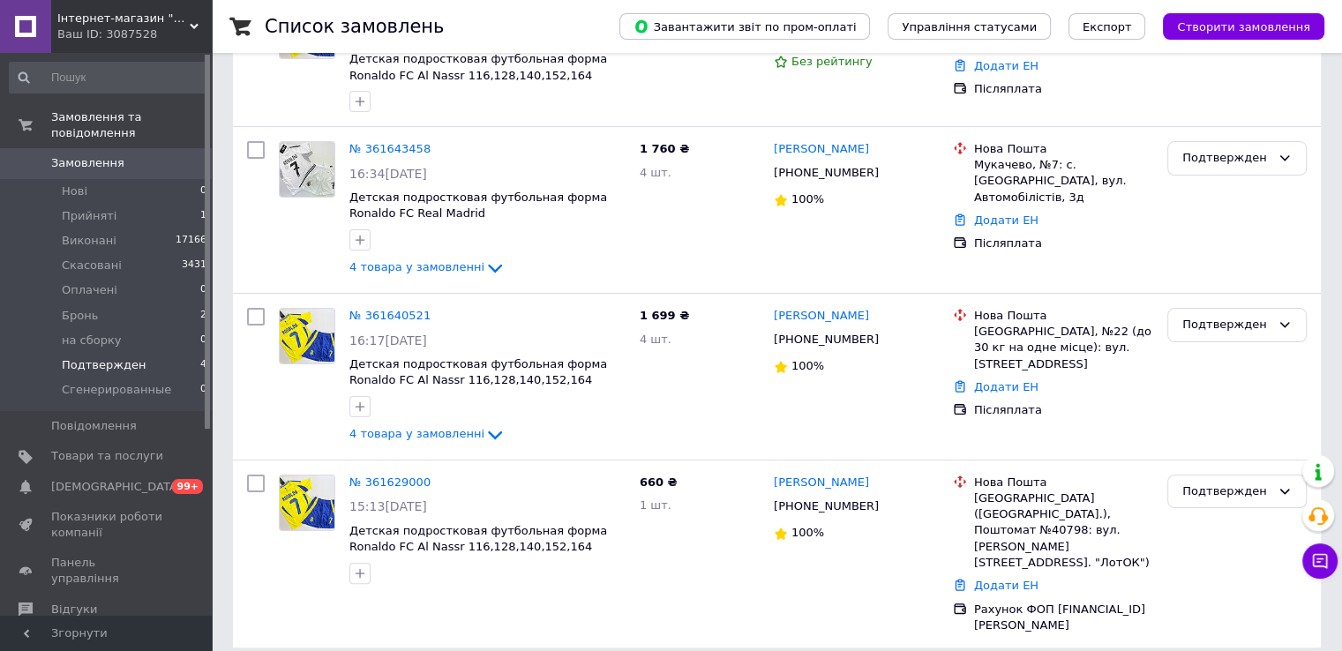
click at [98, 155] on span "Замовлення" at bounding box center [87, 163] width 73 height 16
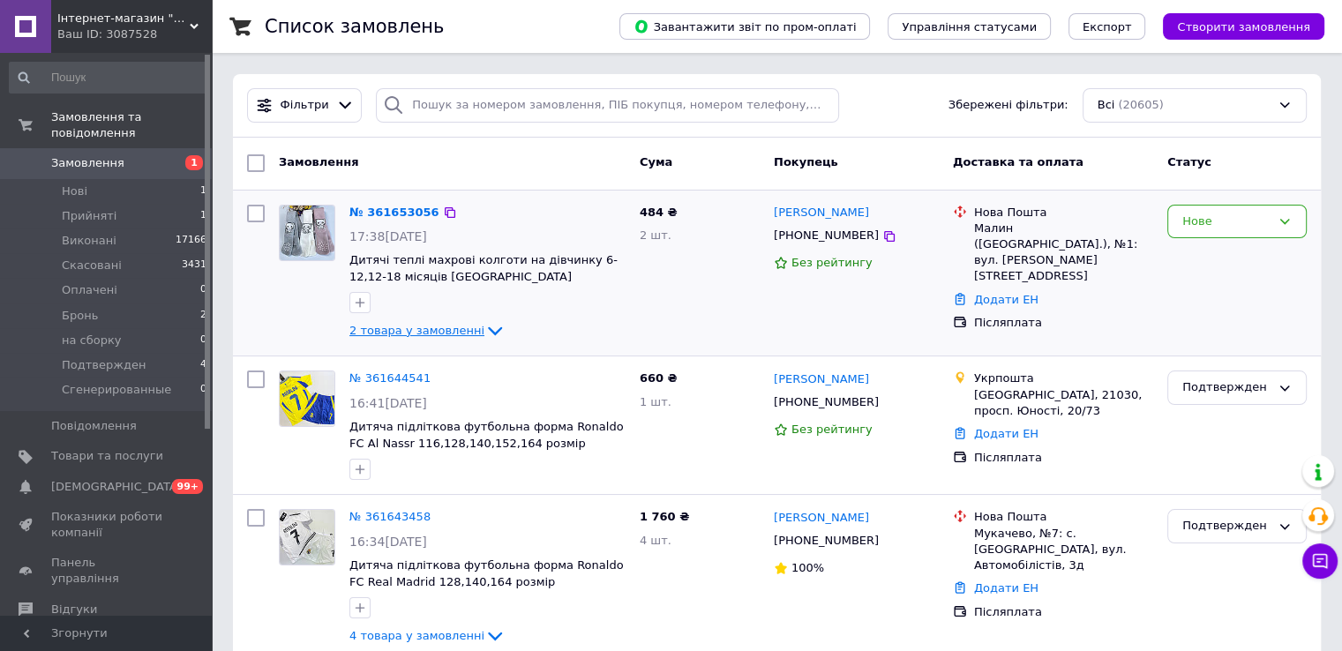
click at [368, 327] on span "2 товара у замовленні" at bounding box center [416, 330] width 135 height 13
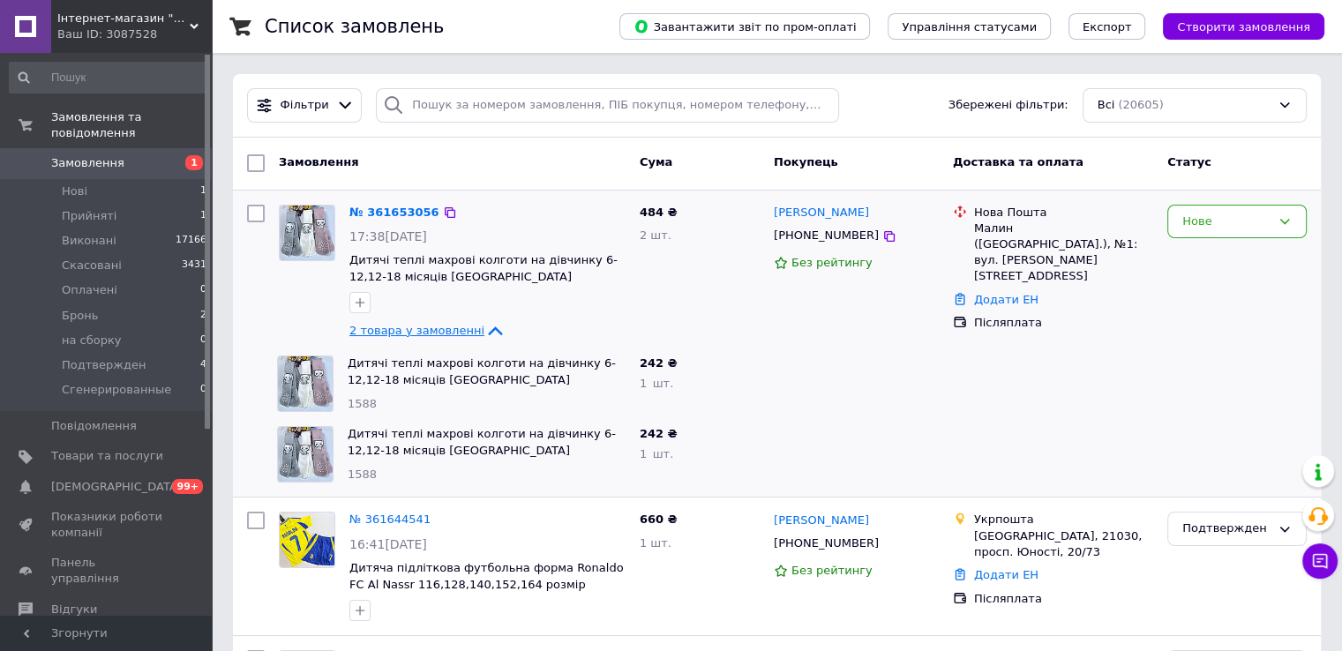
click at [368, 327] on span "2 товара у замовленні" at bounding box center [416, 330] width 135 height 13
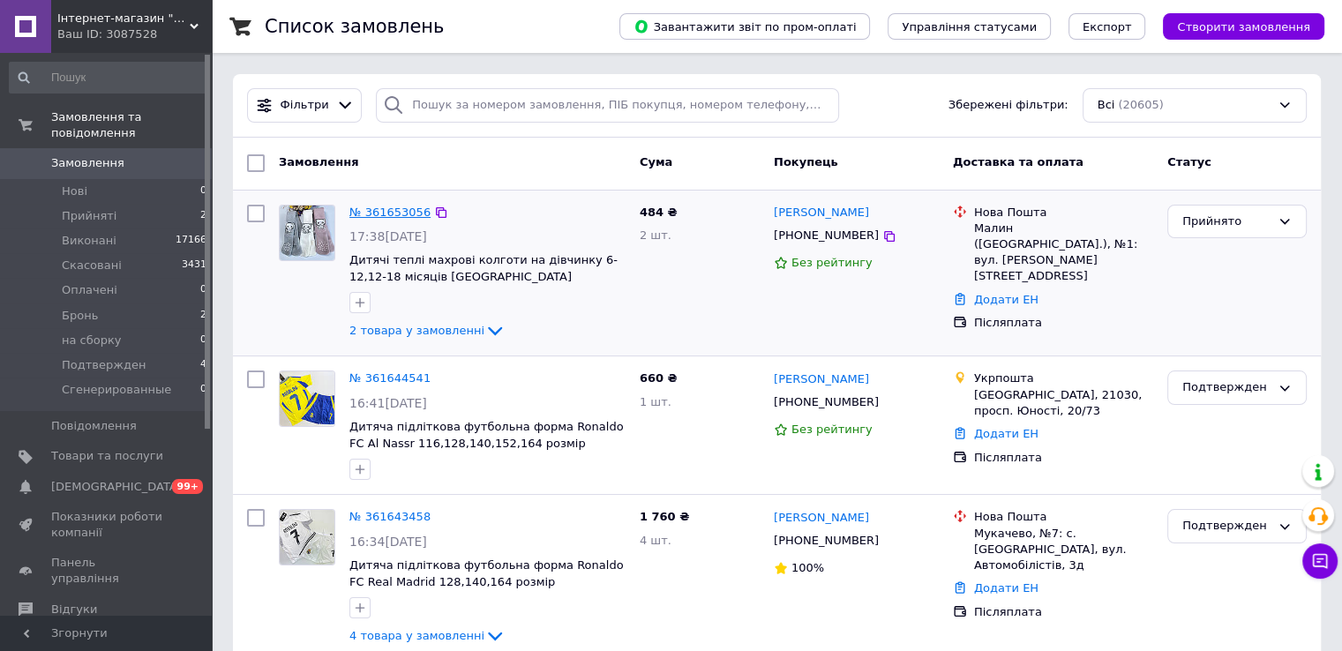
click at [408, 218] on link "№ 361653056" at bounding box center [389, 212] width 81 height 13
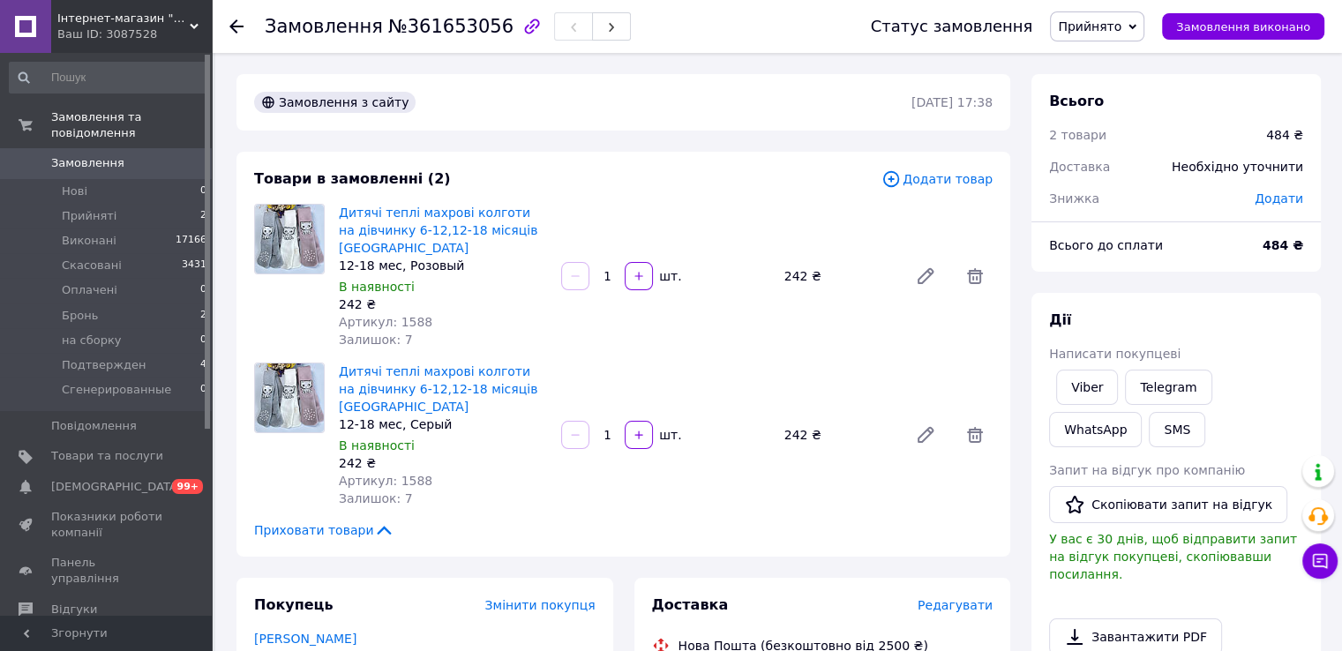
click at [142, 155] on span "Замовлення" at bounding box center [107, 163] width 112 height 16
